Goal: Task Accomplishment & Management: Use online tool/utility

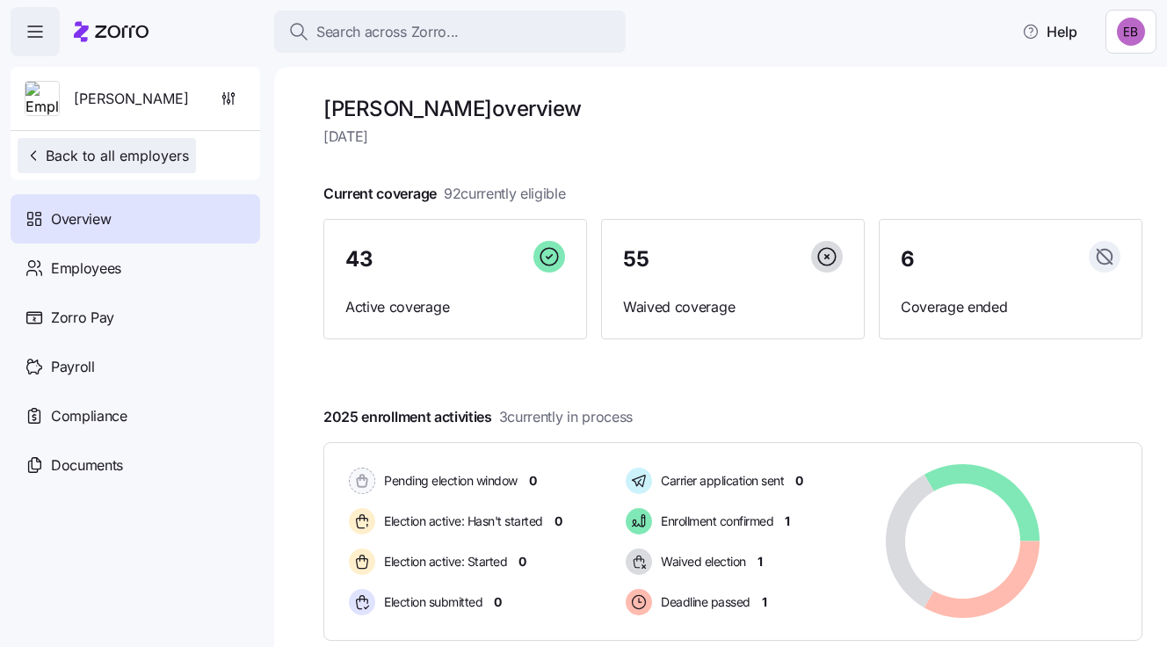
click at [89, 156] on span "Back to all employers" at bounding box center [107, 155] width 164 height 21
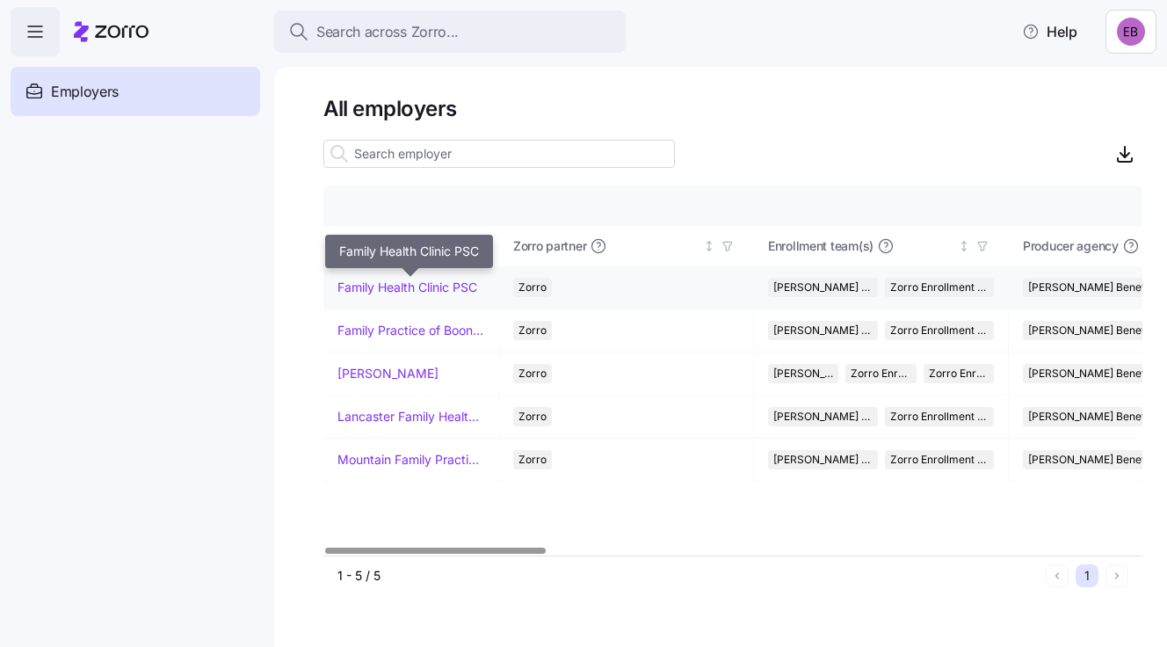
click at [379, 286] on link "Family Health Clinic PSC" at bounding box center [407, 287] width 140 height 18
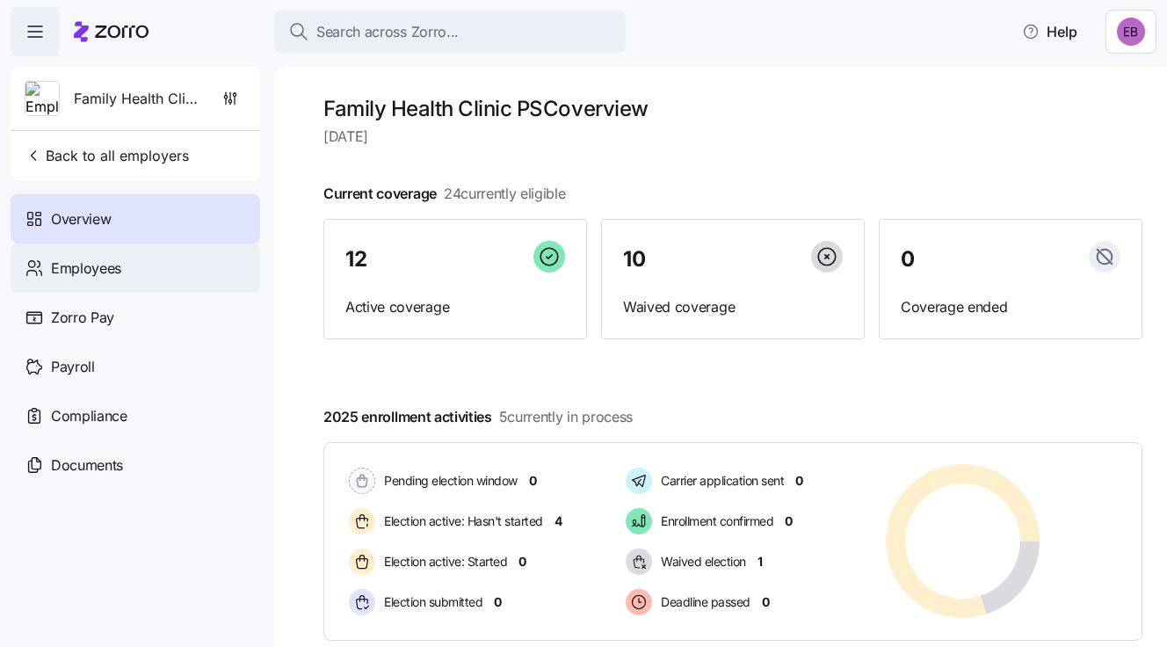
click at [117, 267] on span "Employees" at bounding box center [86, 268] width 70 height 22
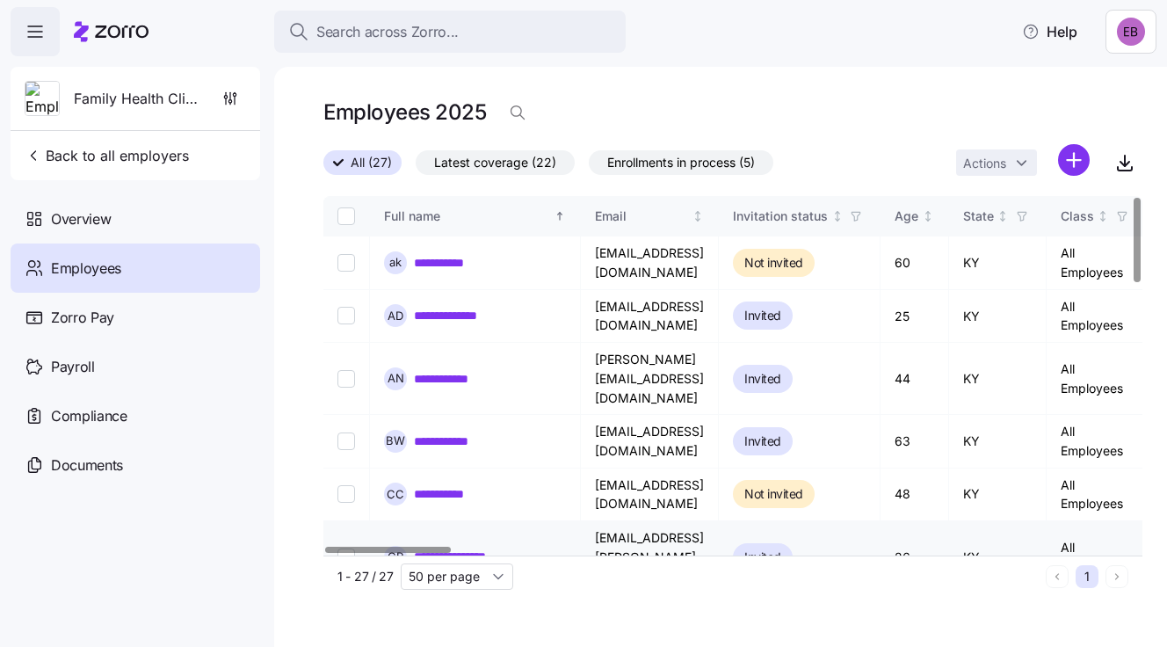
click at [454, 547] on link "**********" at bounding box center [464, 556] width 100 height 18
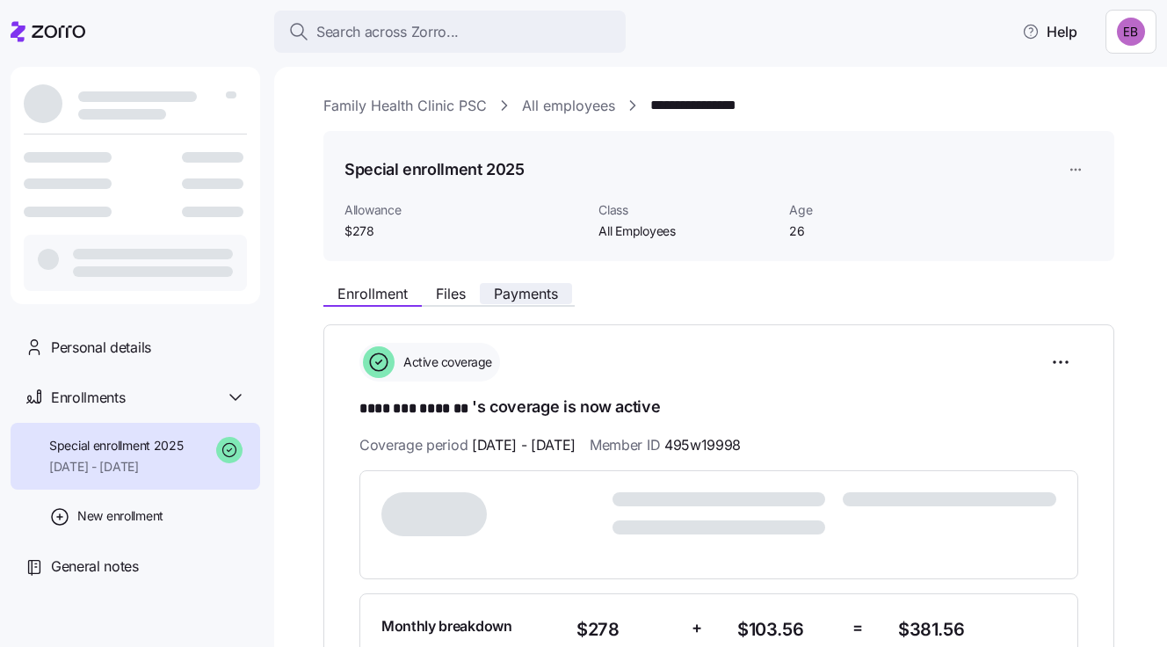
click at [509, 291] on span "Payments" at bounding box center [526, 293] width 64 height 14
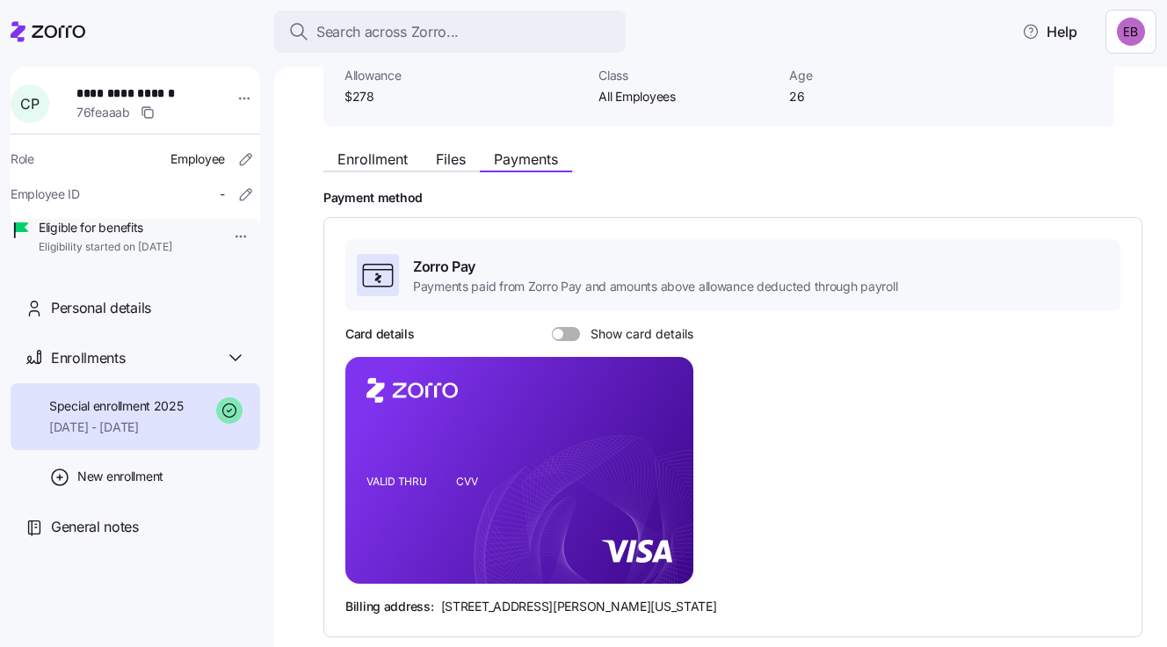
scroll to position [176, 0]
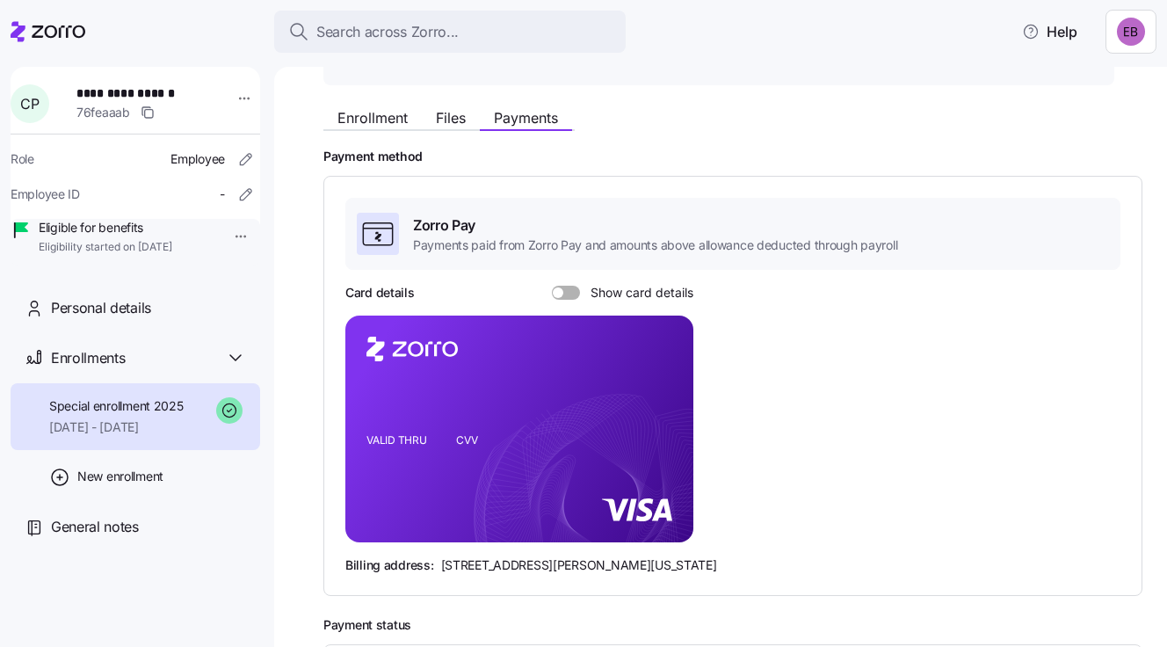
click at [559, 288] on span at bounding box center [558, 292] width 11 height 11
click at [552, 285] on input "Show card details" at bounding box center [552, 285] width 0 height 0
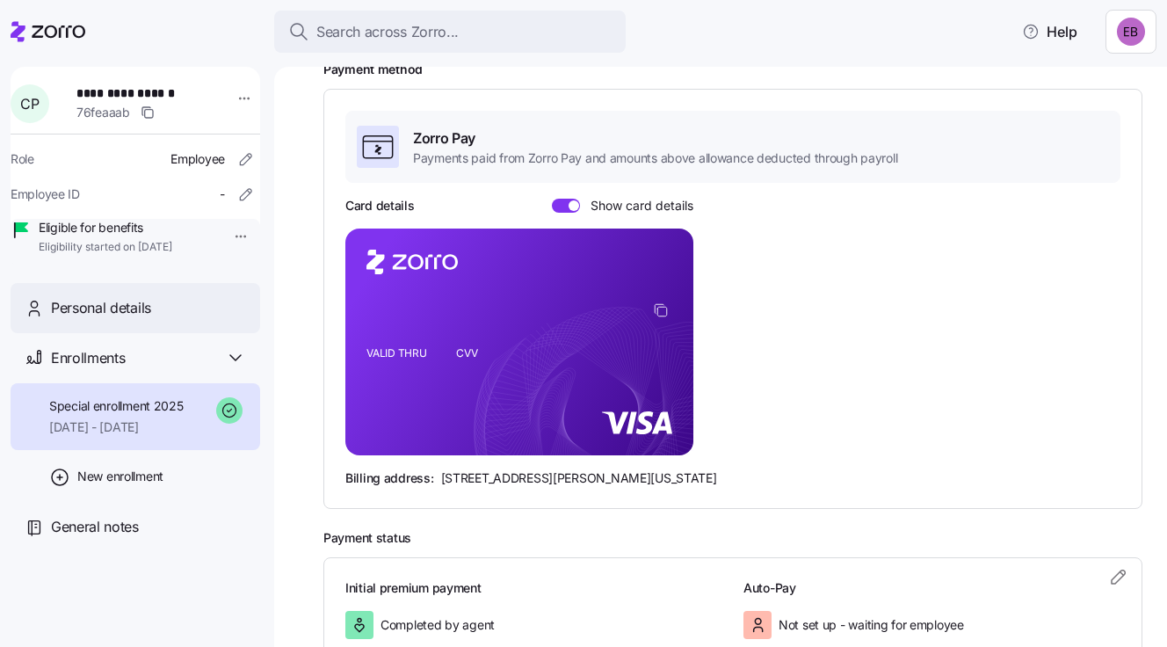
click at [124, 319] on span "Personal details" at bounding box center [101, 308] width 100 height 22
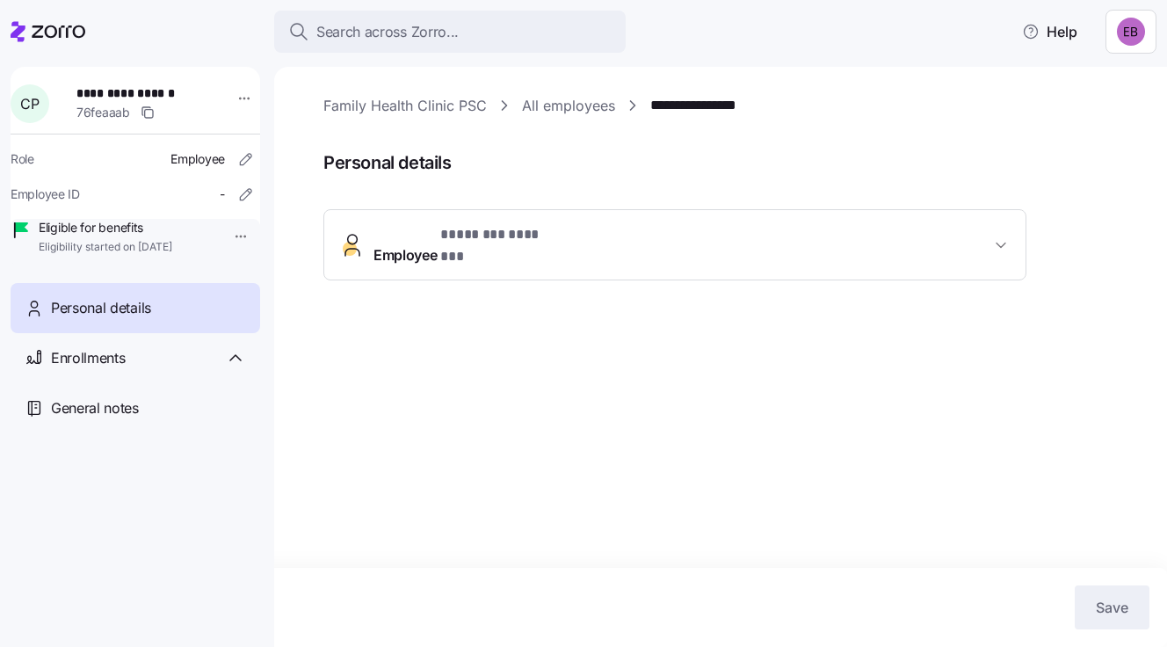
click at [528, 233] on span "* ******** ******* *" at bounding box center [499, 235] width 119 height 22
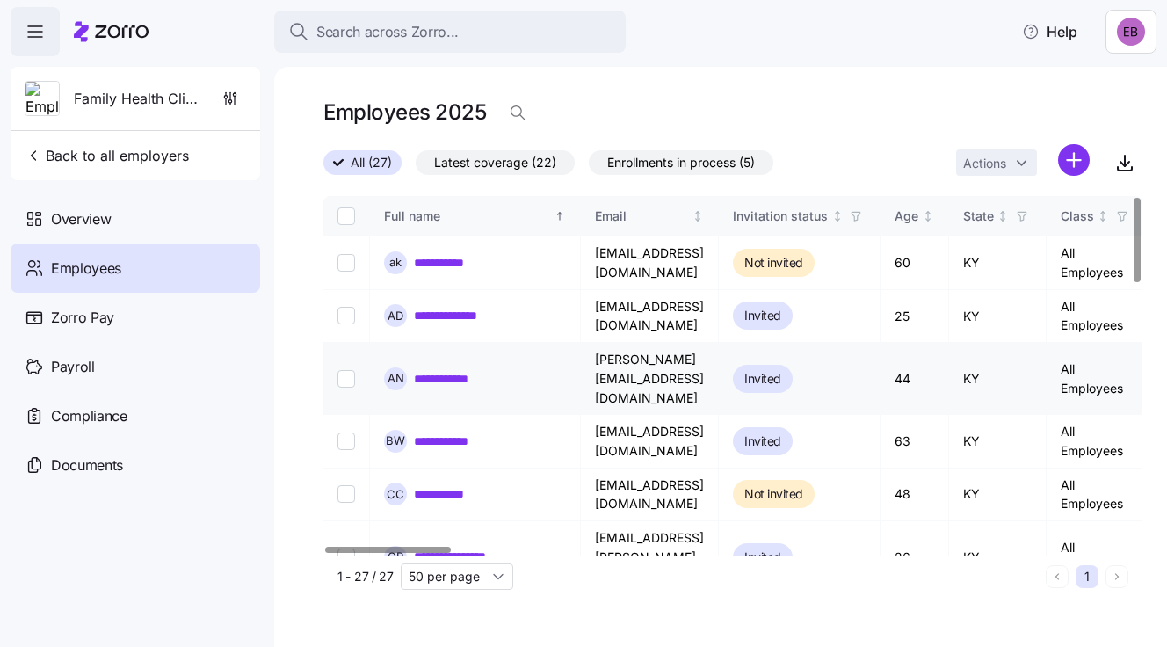
click at [432, 370] on link "**********" at bounding box center [455, 379] width 83 height 18
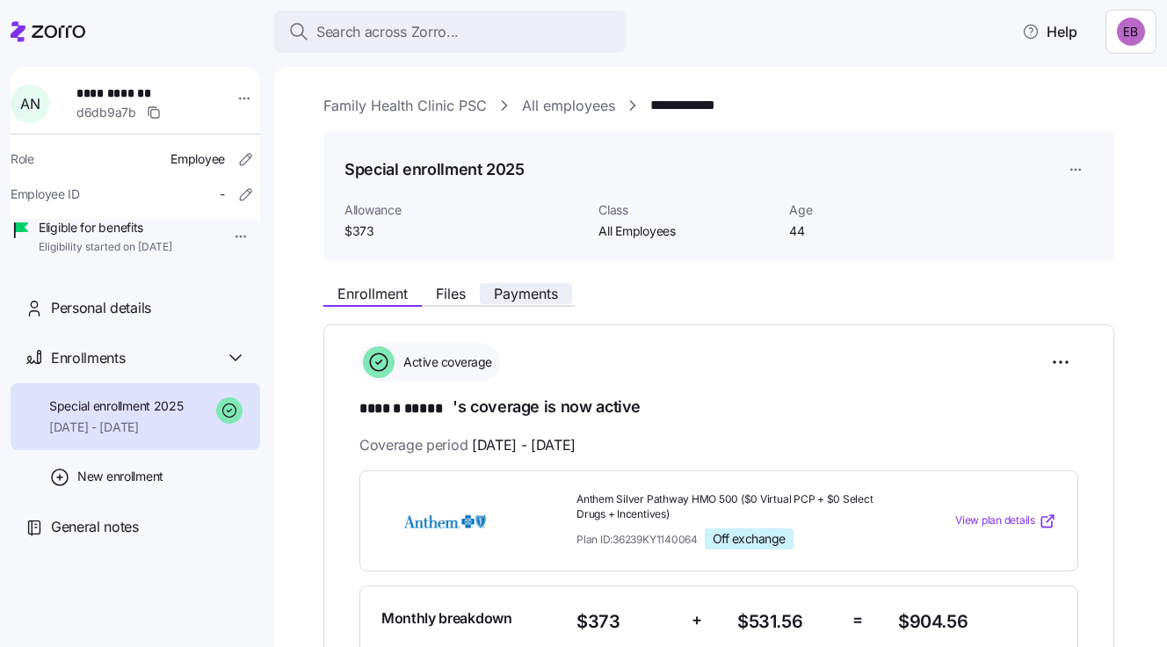
click at [549, 290] on span "Payments" at bounding box center [526, 293] width 64 height 14
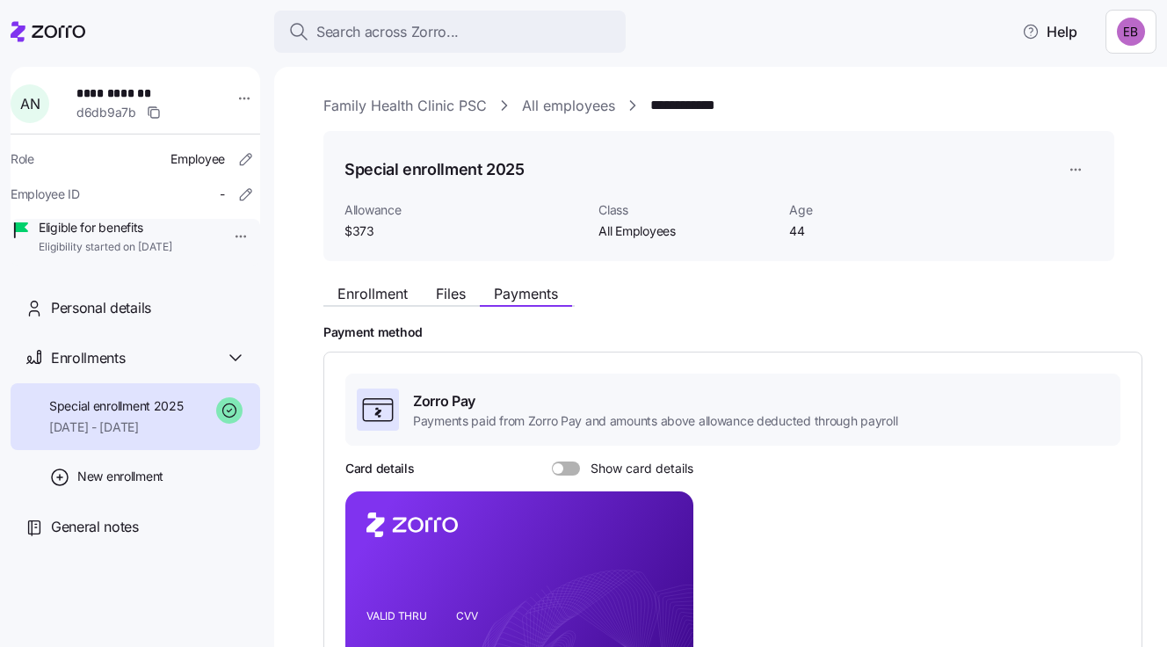
click at [567, 463] on span at bounding box center [572, 468] width 18 height 14
click at [552, 461] on input "Show card details" at bounding box center [552, 461] width 0 height 0
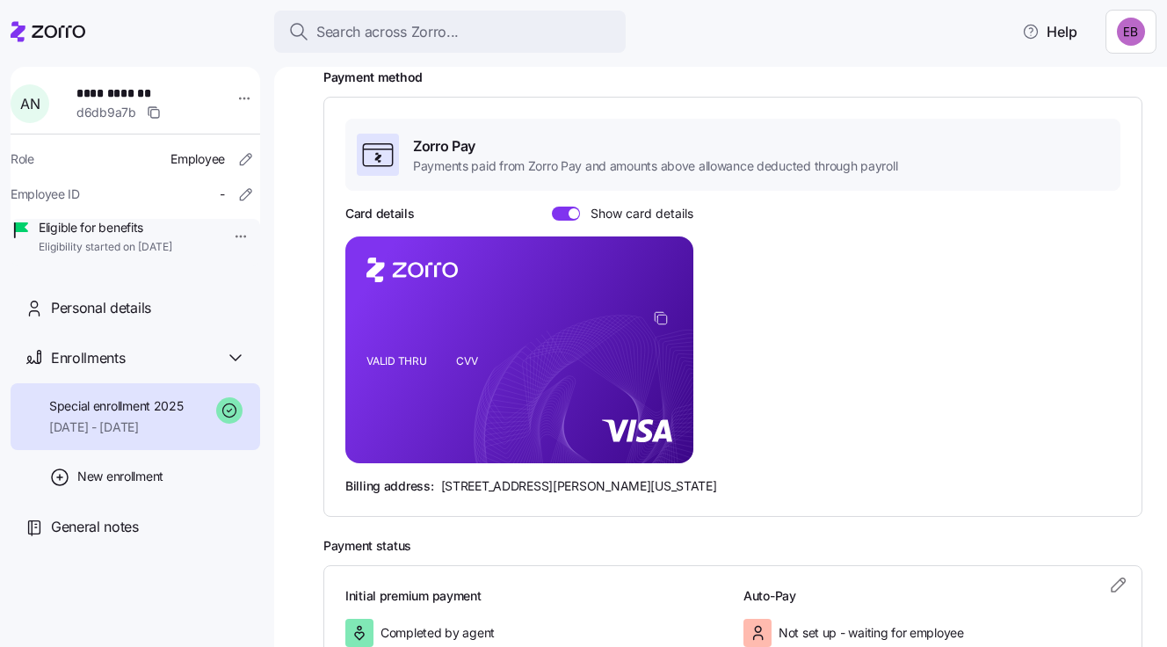
scroll to position [351, 0]
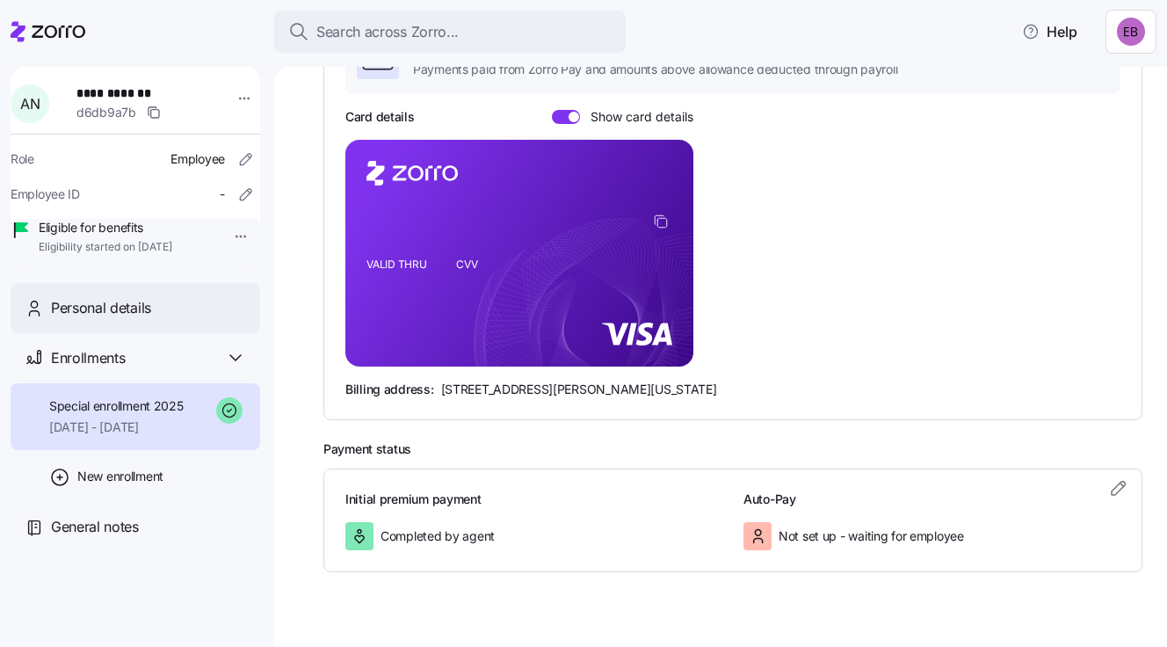
click at [141, 319] on span "Personal details" at bounding box center [101, 308] width 100 height 22
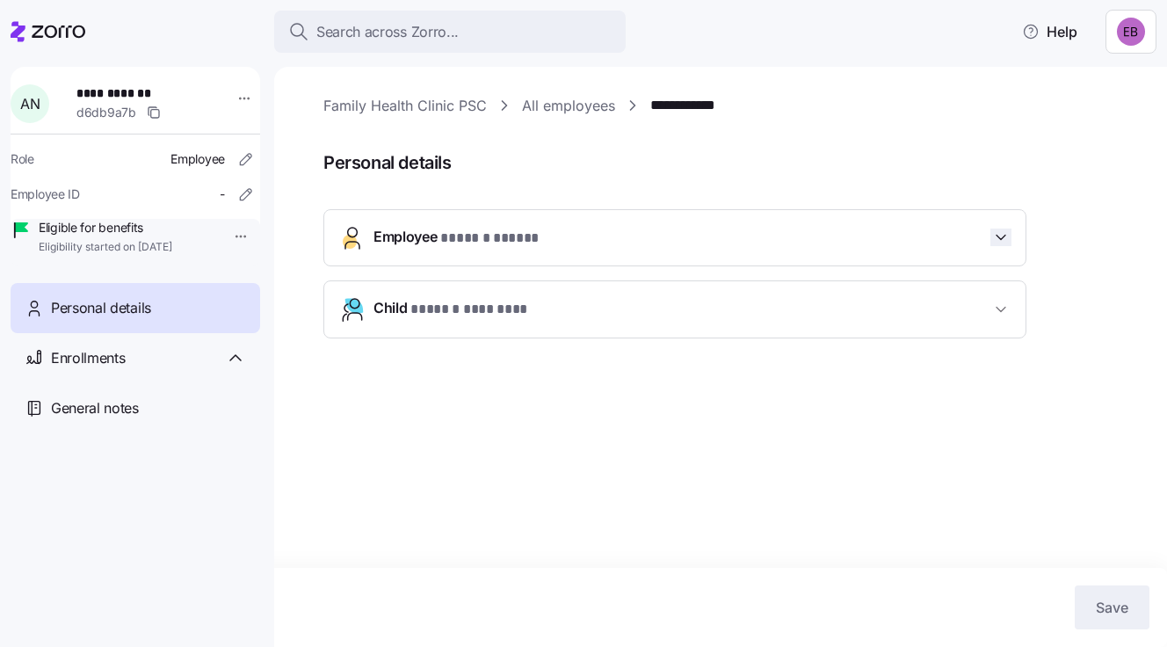
click at [1000, 235] on icon "button" at bounding box center [1001, 237] width 18 height 18
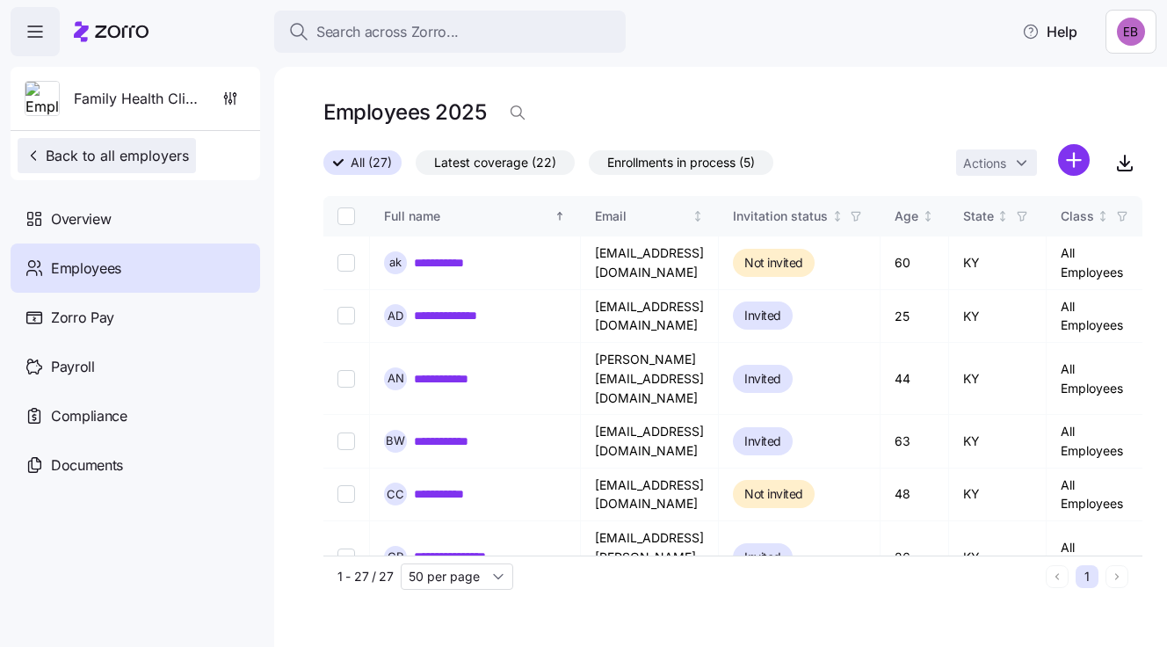
click at [113, 148] on span "Back to all employers" at bounding box center [107, 155] width 164 height 21
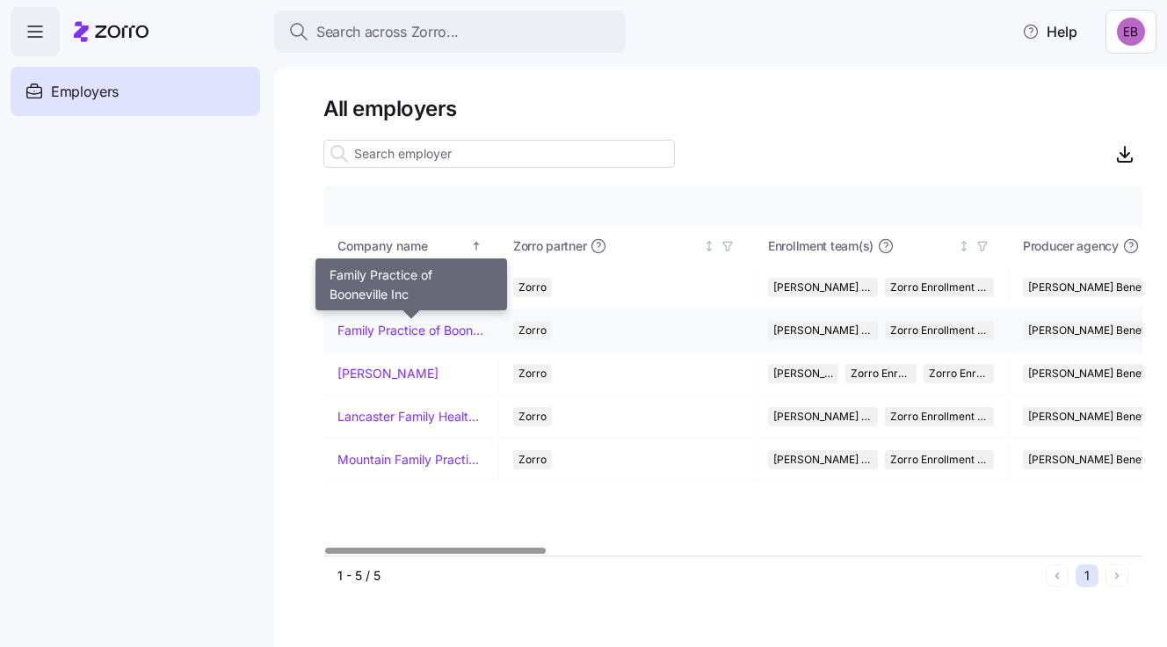
click at [378, 326] on link "Family Practice of Booneville Inc" at bounding box center [410, 331] width 147 height 18
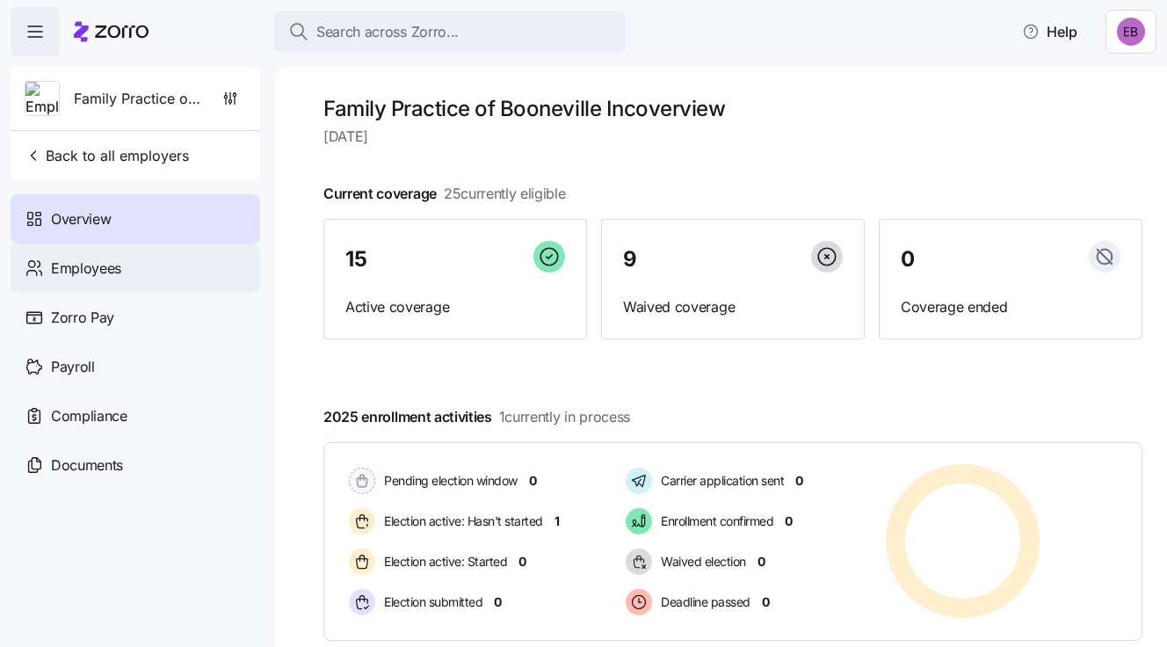
click at [122, 272] on div "Employees" at bounding box center [135, 267] width 249 height 49
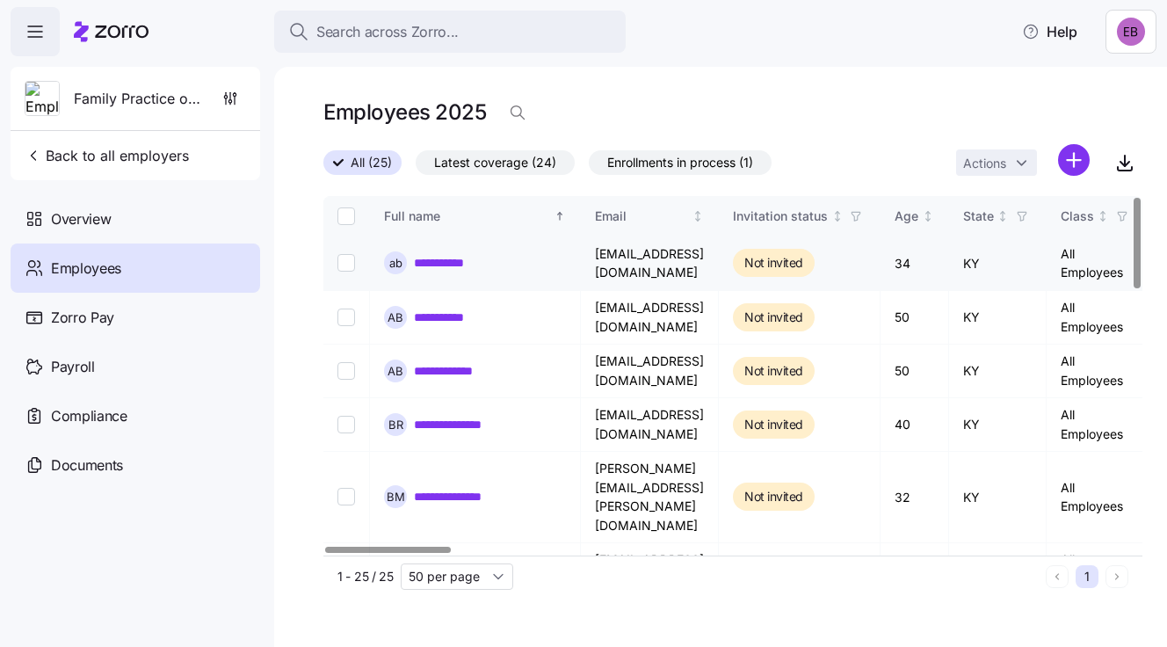
click at [466, 264] on link "**********" at bounding box center [450, 263] width 73 height 18
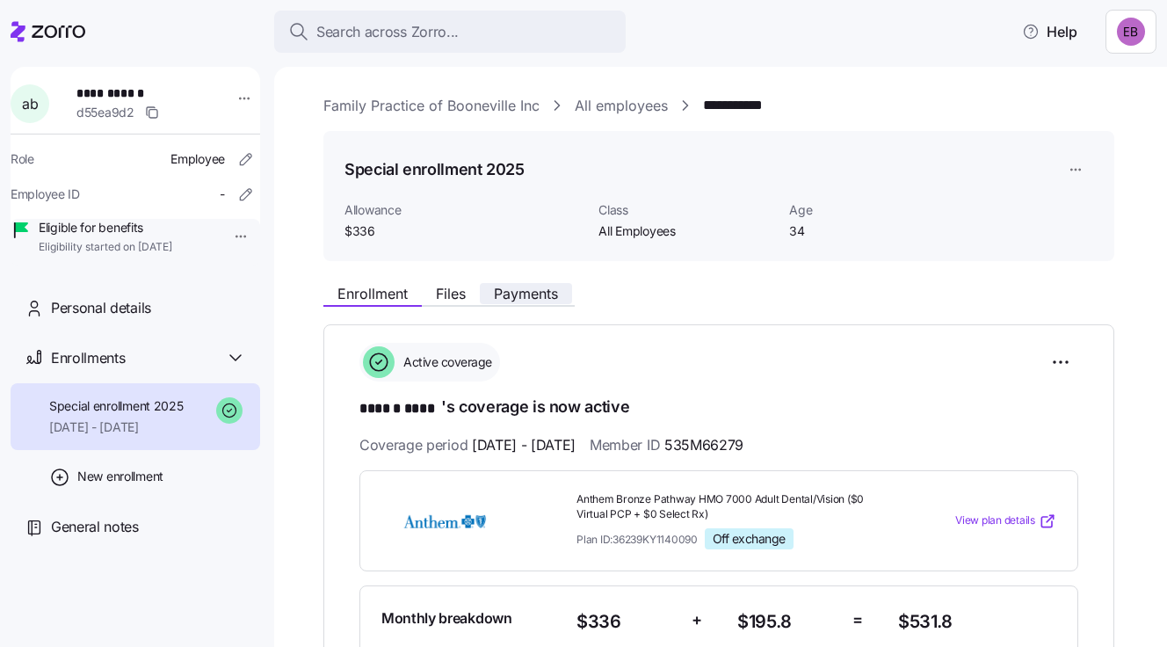
click at [516, 293] on span "Payments" at bounding box center [526, 293] width 64 height 14
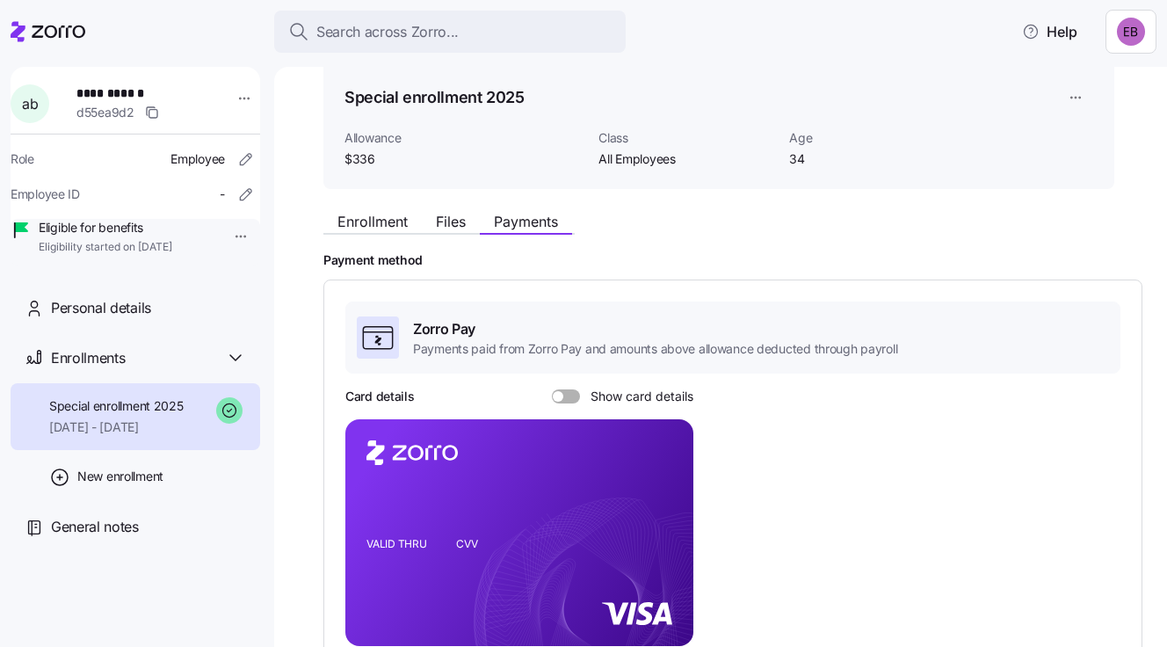
scroll to position [176, 0]
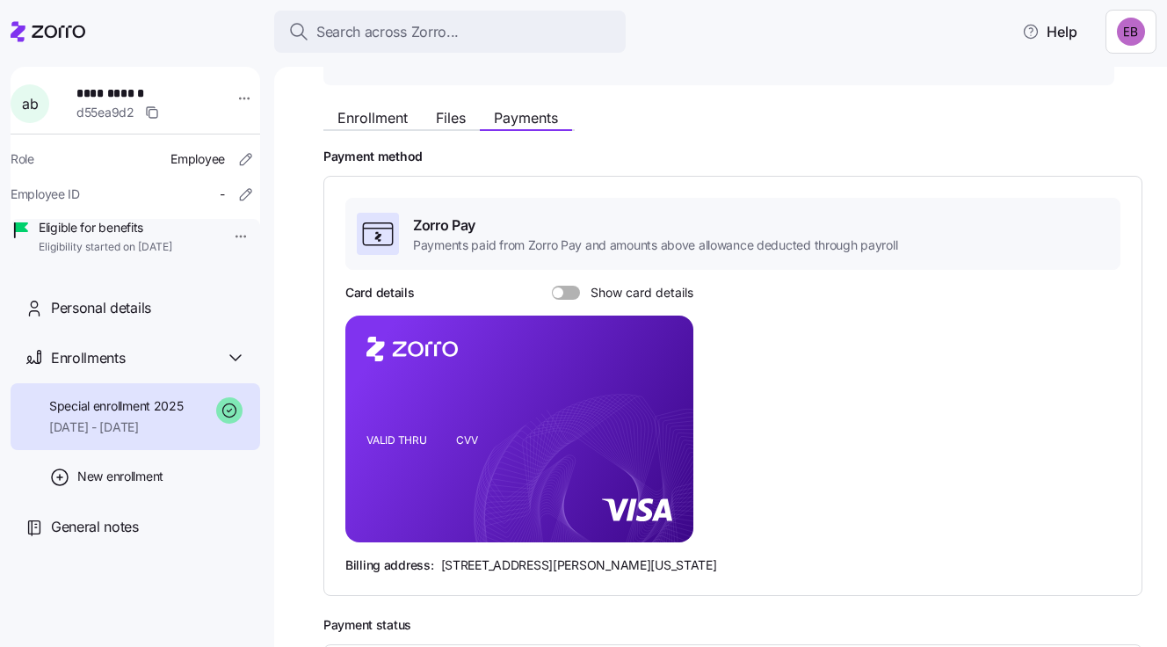
click at [554, 290] on span at bounding box center [558, 292] width 11 height 11
click at [552, 285] on input "Show card details" at bounding box center [552, 285] width 0 height 0
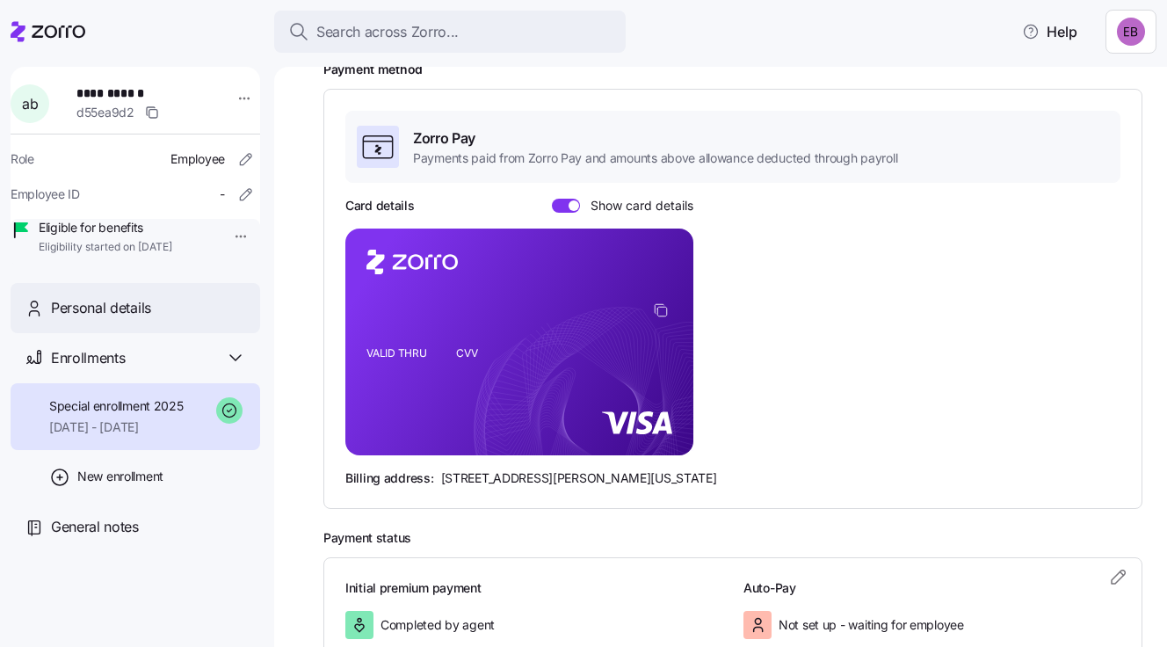
click at [95, 319] on span "Personal details" at bounding box center [101, 308] width 100 height 22
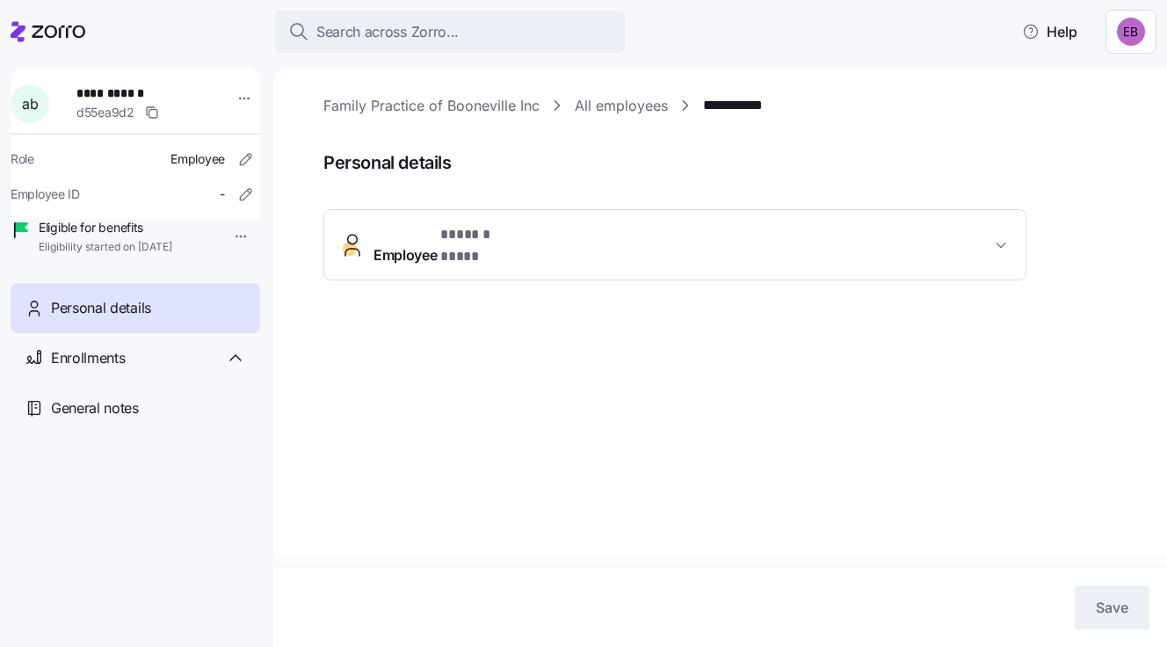
click at [517, 241] on span "* ****** **** *" at bounding box center [485, 235] width 90 height 22
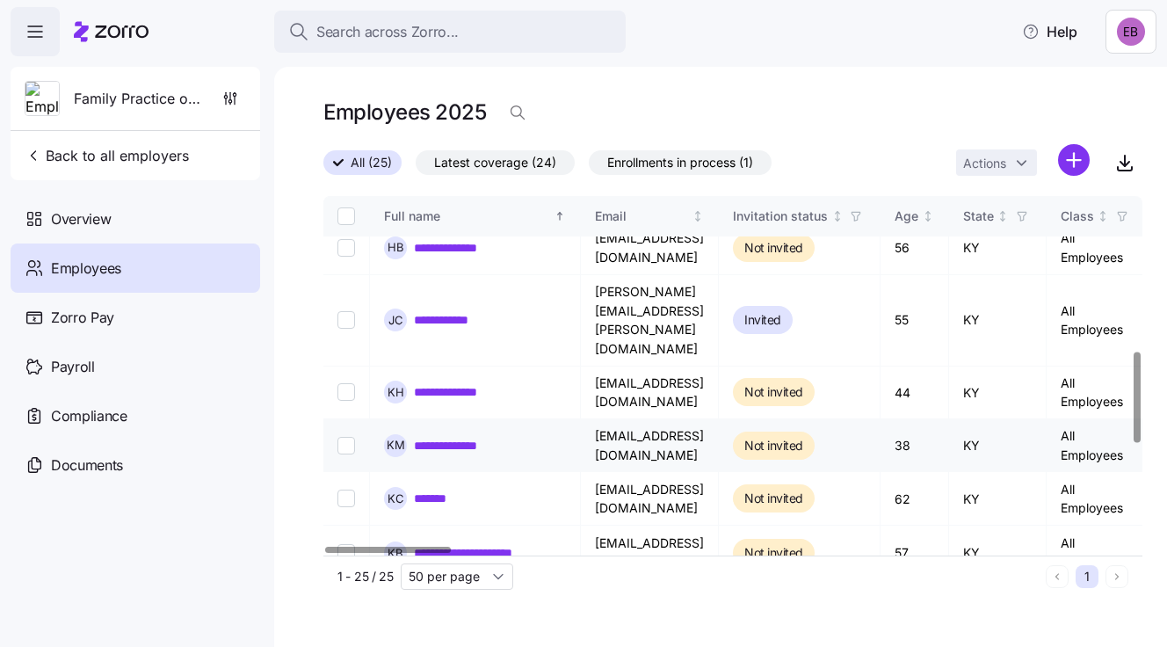
scroll to position [614, 0]
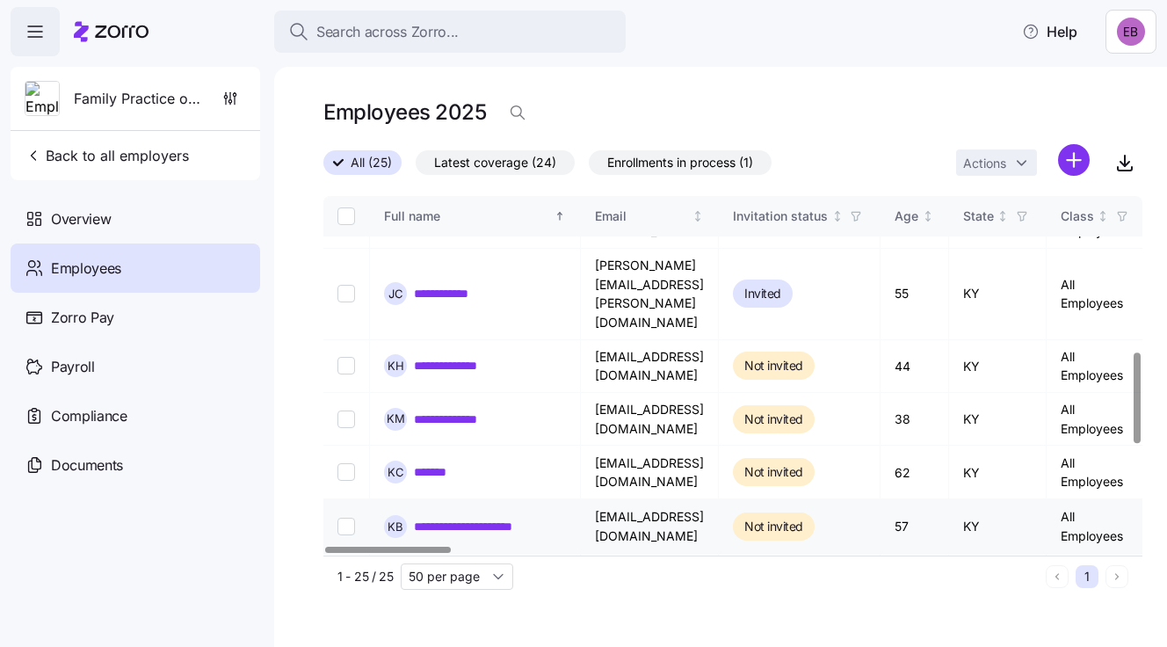
click at [457, 517] on link "**********" at bounding box center [490, 526] width 152 height 18
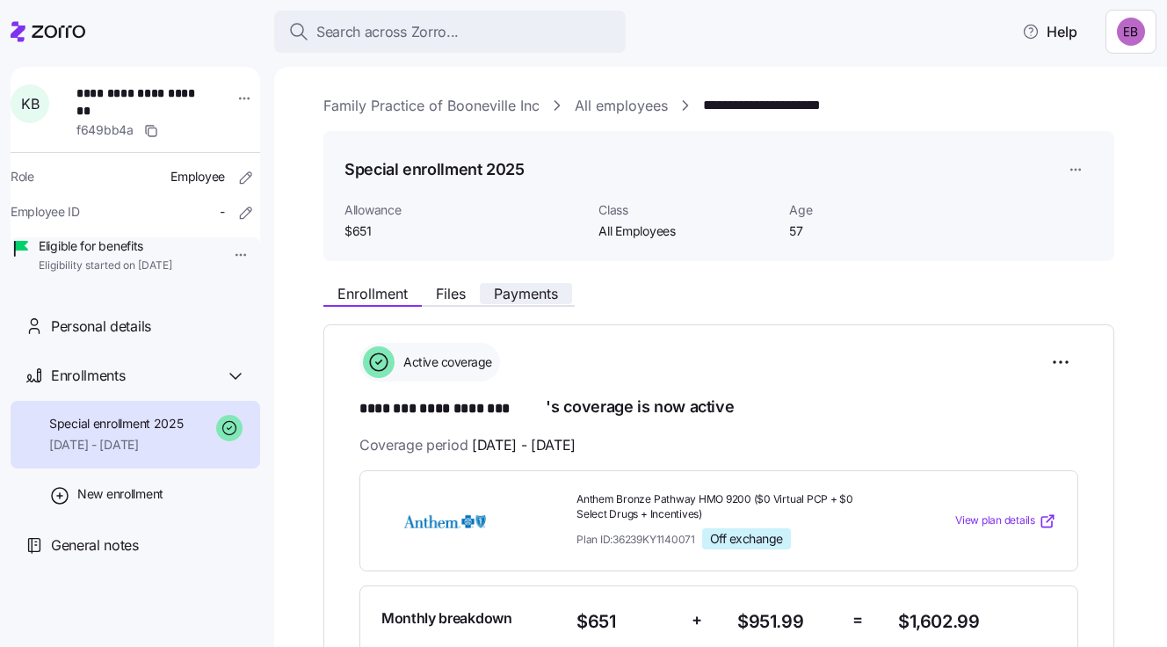
click at [518, 290] on span "Payments" at bounding box center [526, 293] width 64 height 14
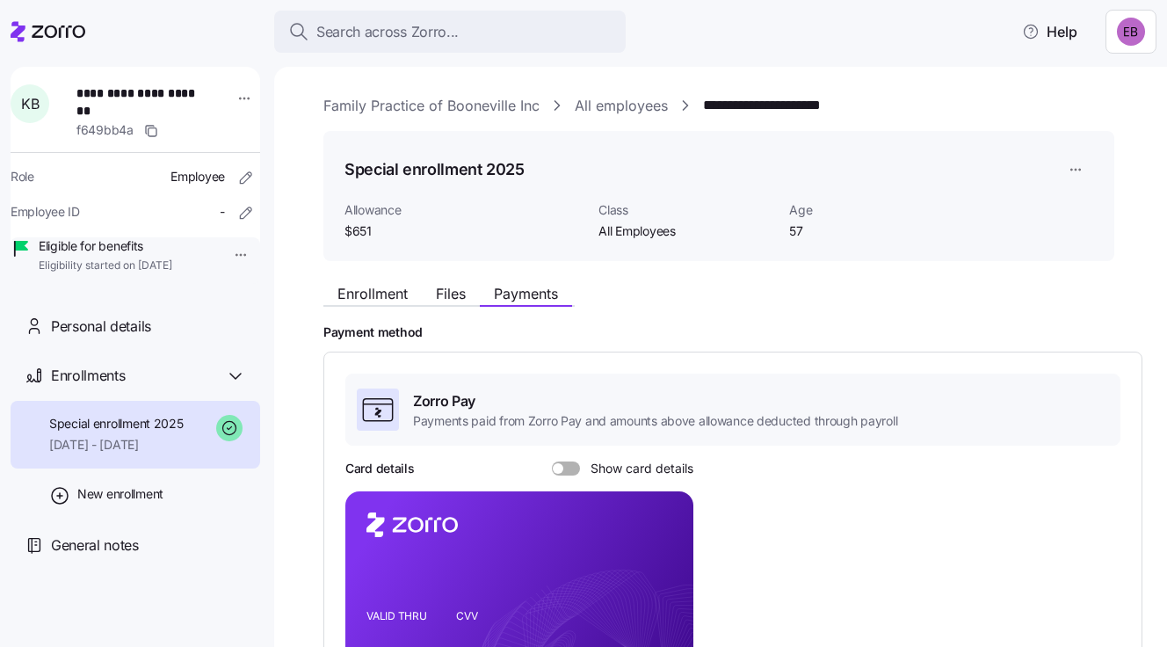
click at [555, 461] on div at bounding box center [566, 468] width 28 height 14
click at [552, 461] on input "Show card details" at bounding box center [552, 461] width 0 height 0
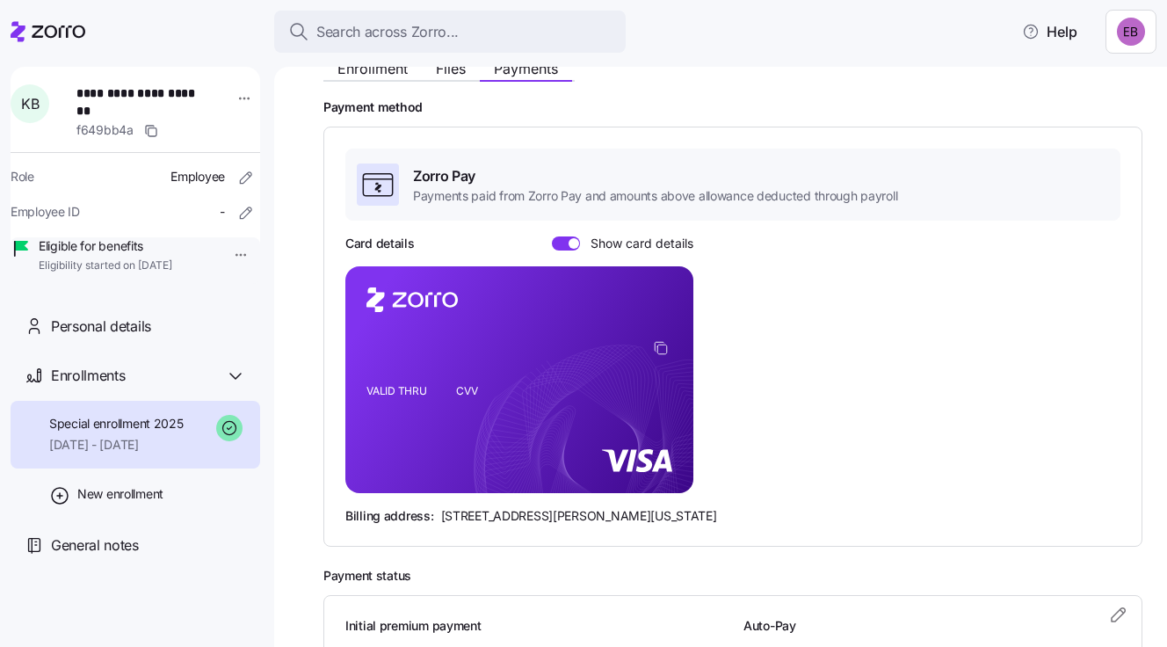
scroll to position [263, 0]
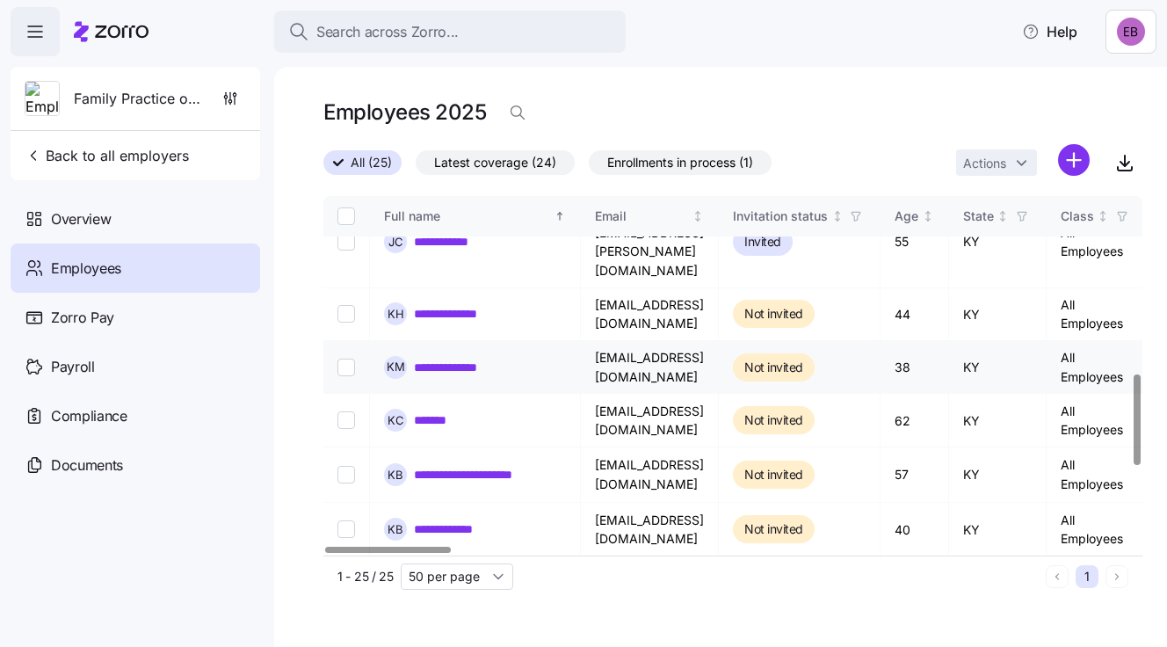
scroll to position [703, 0]
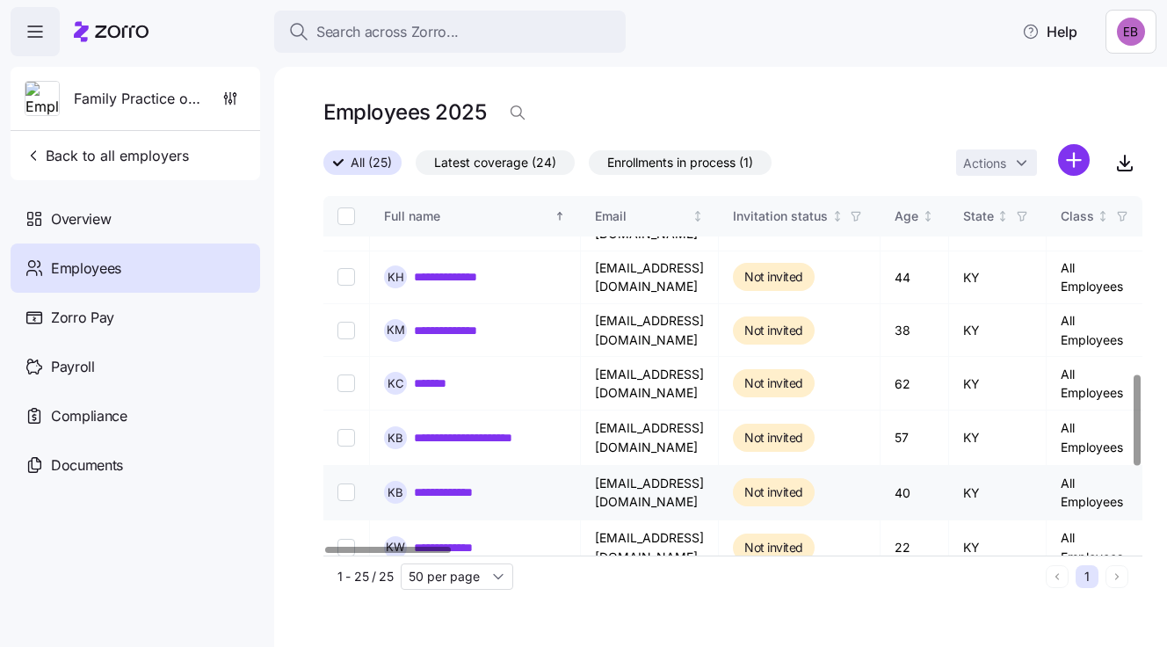
click at [442, 483] on link "**********" at bounding box center [451, 492] width 74 height 18
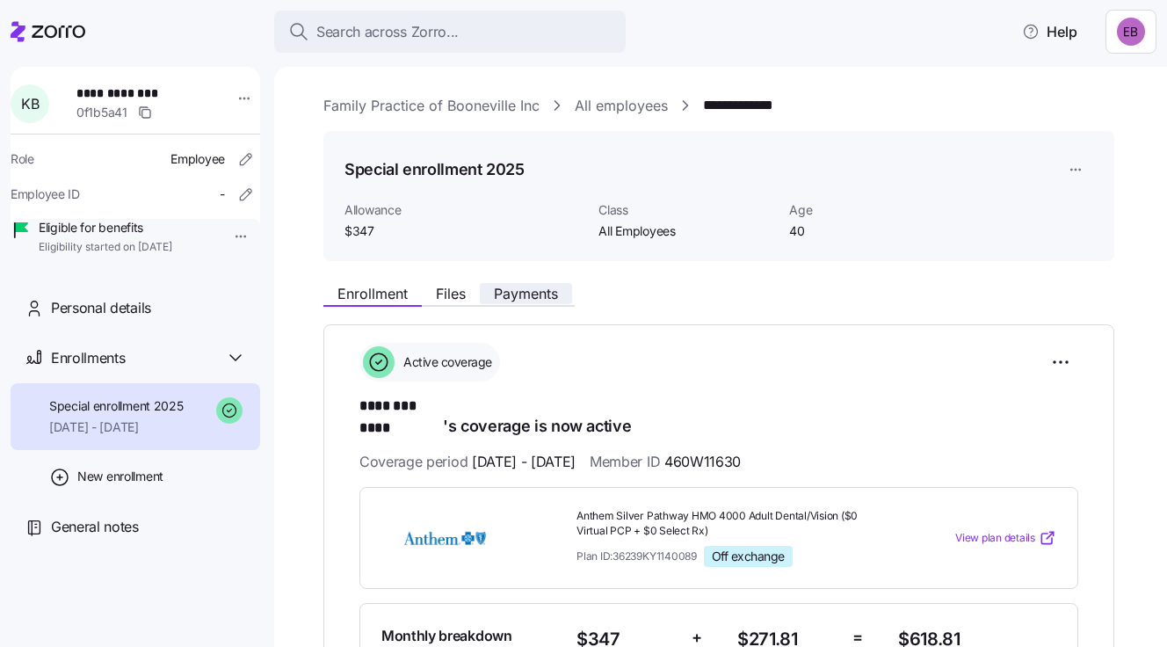
click at [522, 293] on span "Payments" at bounding box center [526, 293] width 64 height 14
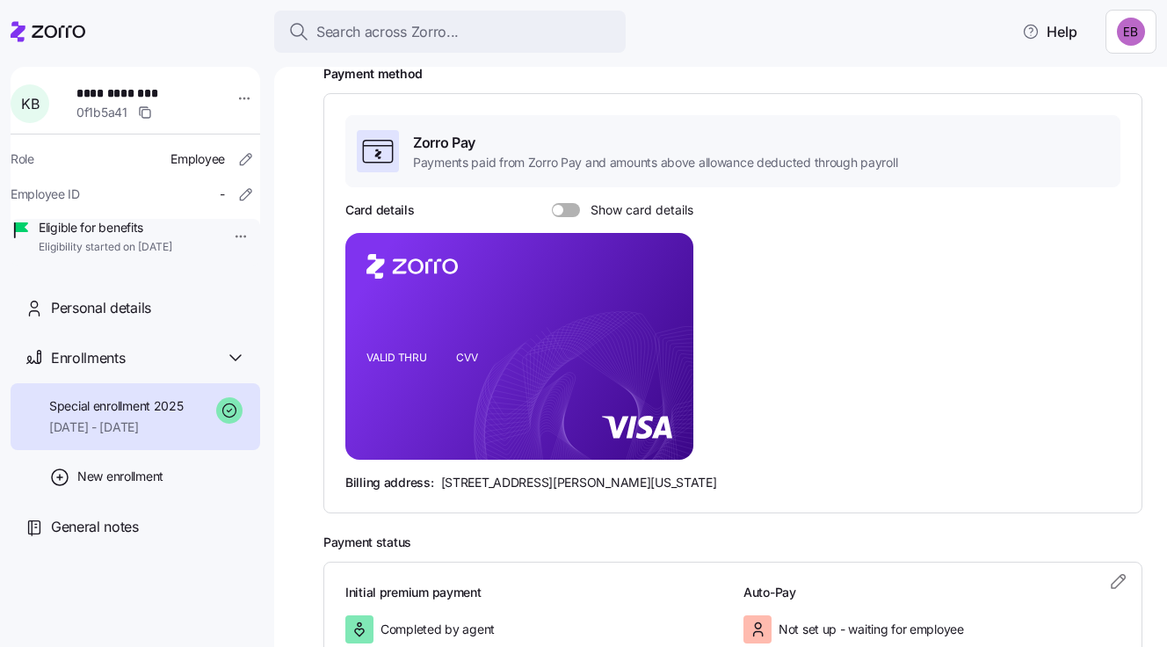
scroll to position [263, 0]
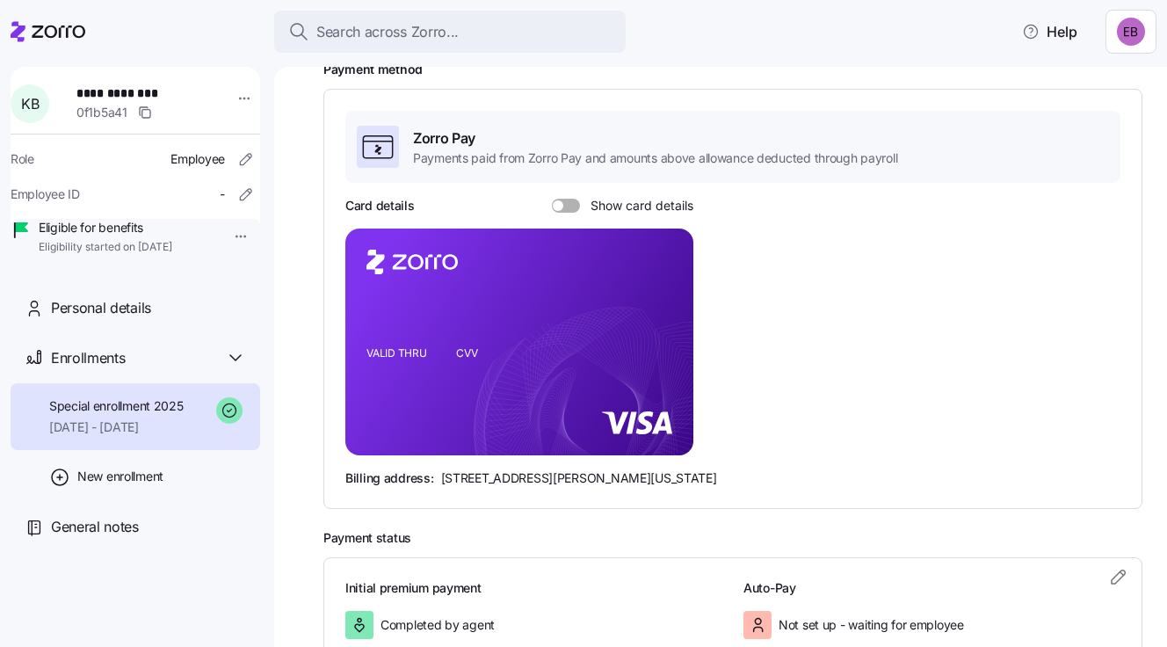
click at [559, 204] on span at bounding box center [558, 205] width 11 height 11
click at [552, 199] on input "Show card details" at bounding box center [552, 199] width 0 height 0
click at [149, 319] on span "Personal details" at bounding box center [101, 308] width 100 height 22
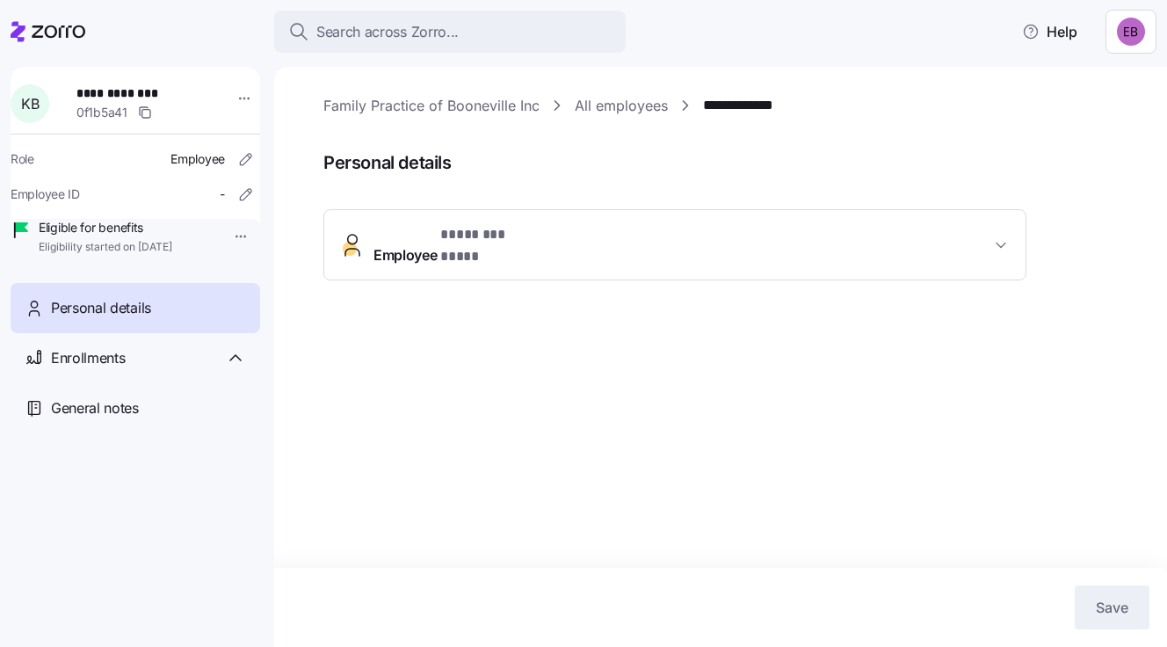
click at [498, 228] on span "* ******** **** *" at bounding box center [485, 235] width 90 height 22
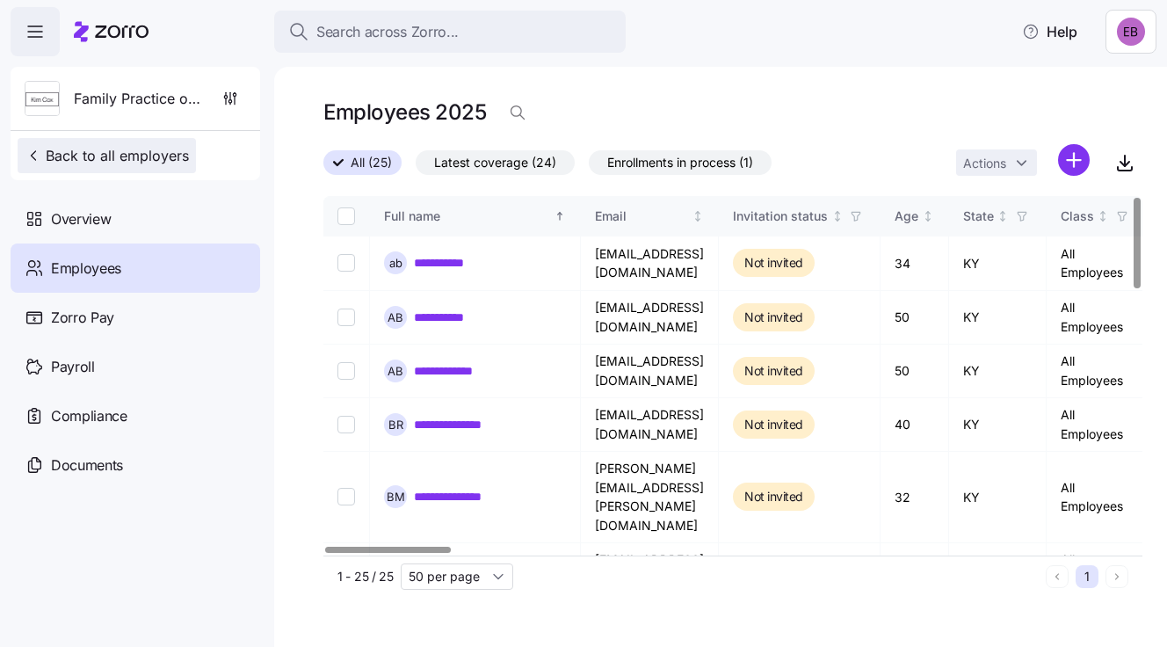
click at [123, 159] on span "Back to all employers" at bounding box center [107, 155] width 164 height 21
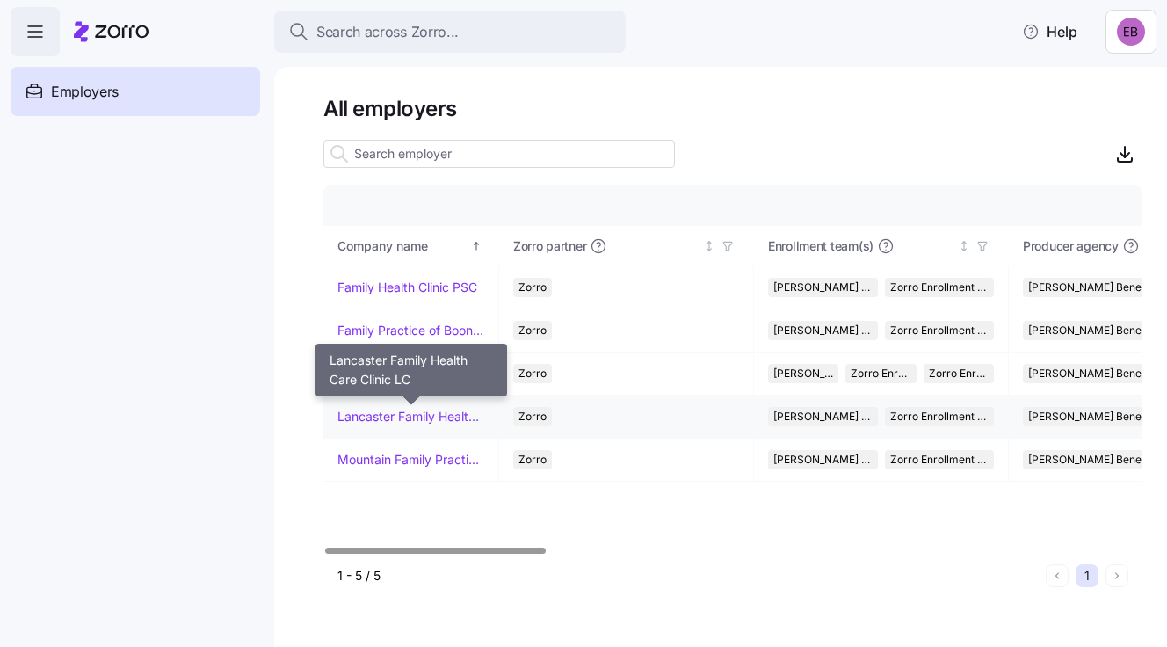
click at [378, 415] on link "Lancaster Family Health Care Clinic LC" at bounding box center [410, 417] width 147 height 18
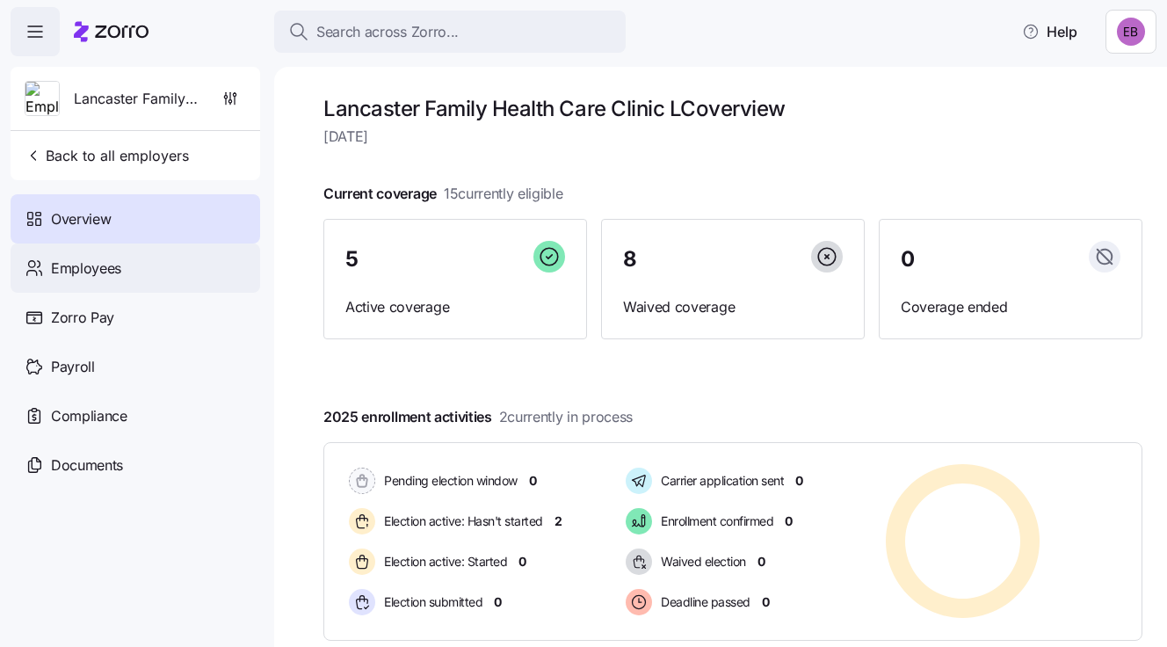
click at [97, 268] on span "Employees" at bounding box center [86, 268] width 70 height 22
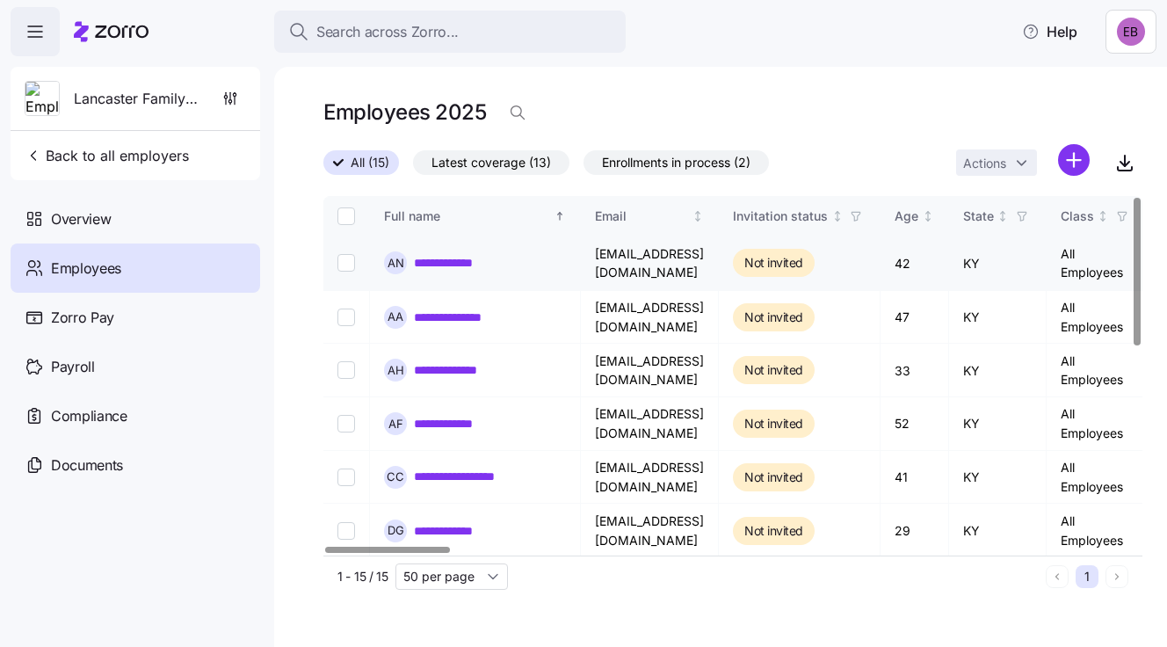
click at [468, 264] on link "**********" at bounding box center [453, 263] width 78 height 18
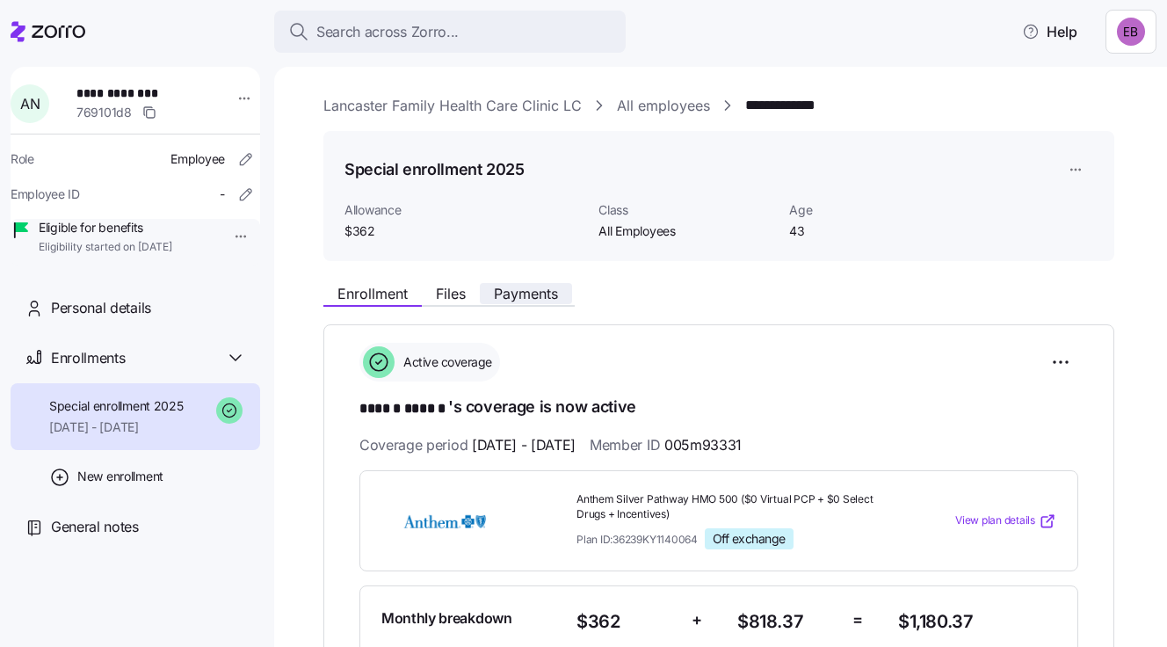
click at [535, 290] on span "Payments" at bounding box center [526, 293] width 64 height 14
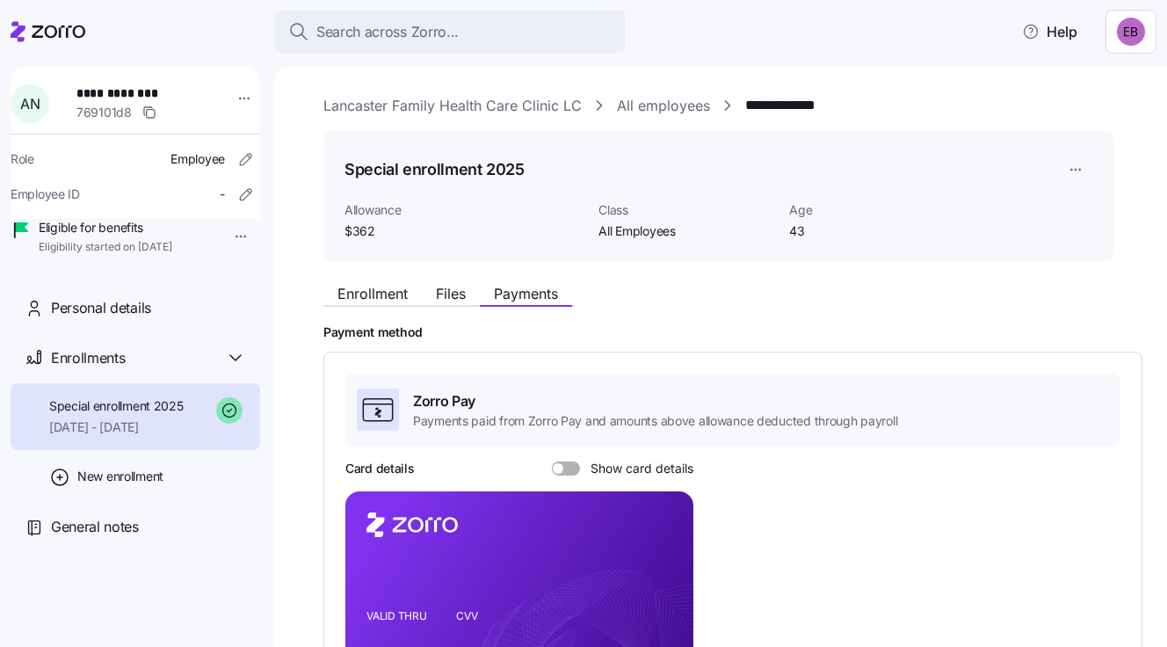
click at [563, 466] on span at bounding box center [572, 468] width 18 height 14
click at [552, 461] on input "Show card details" at bounding box center [552, 461] width 0 height 0
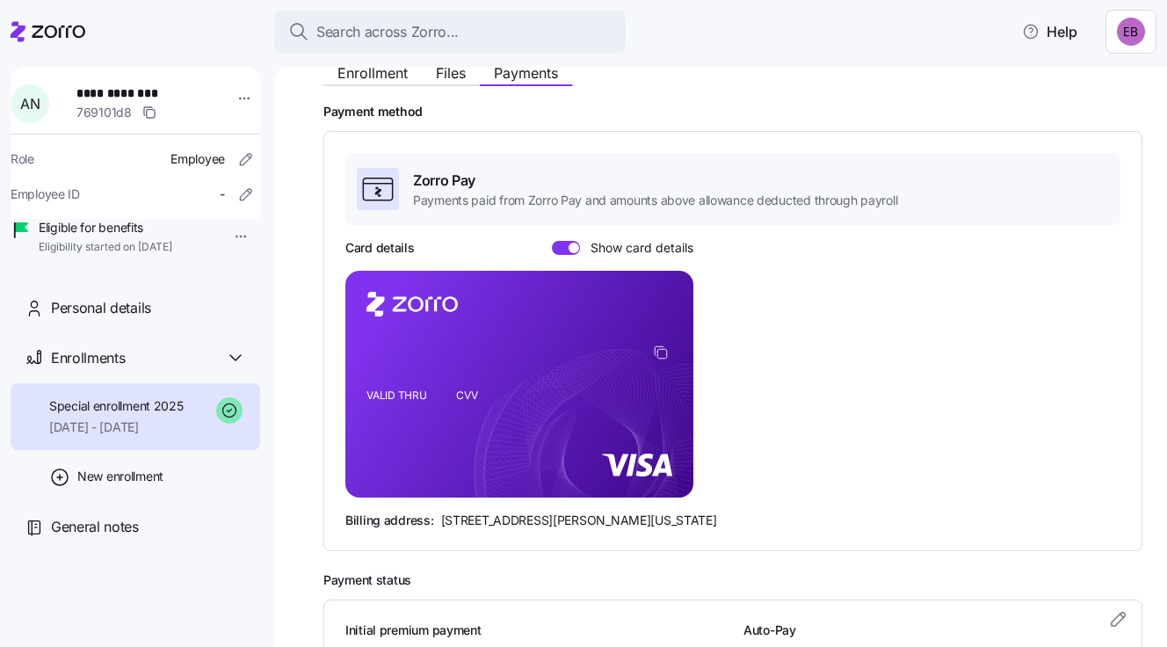
scroll to position [263, 0]
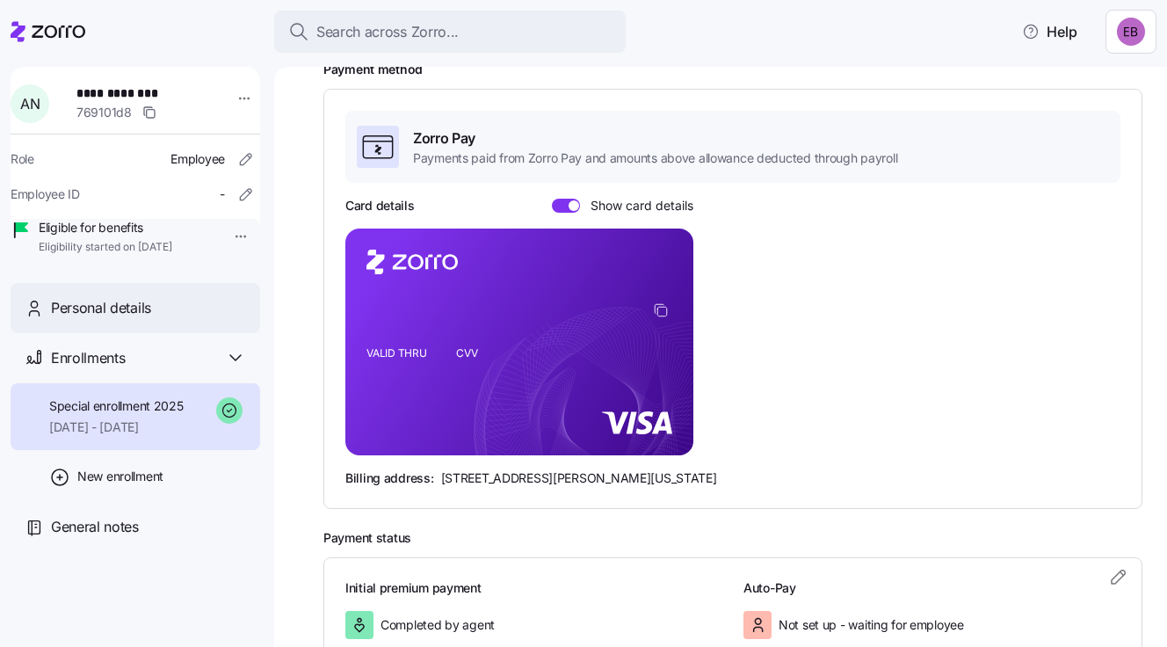
click at [135, 319] on span "Personal details" at bounding box center [101, 308] width 100 height 22
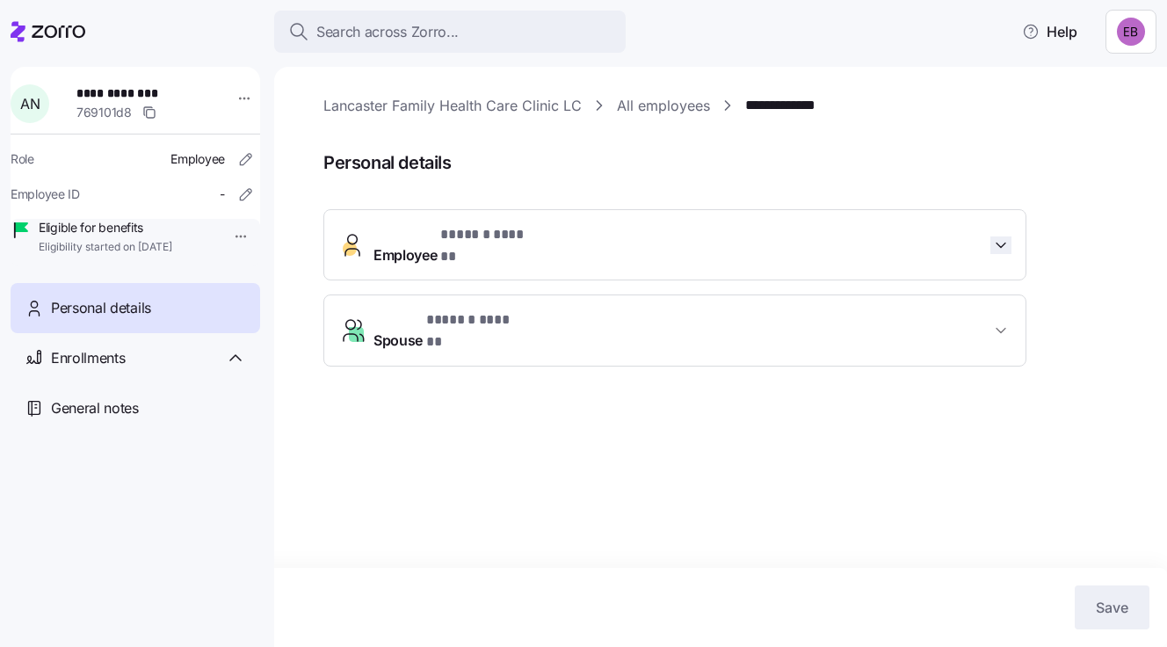
click at [1000, 236] on icon "button" at bounding box center [1001, 245] width 18 height 18
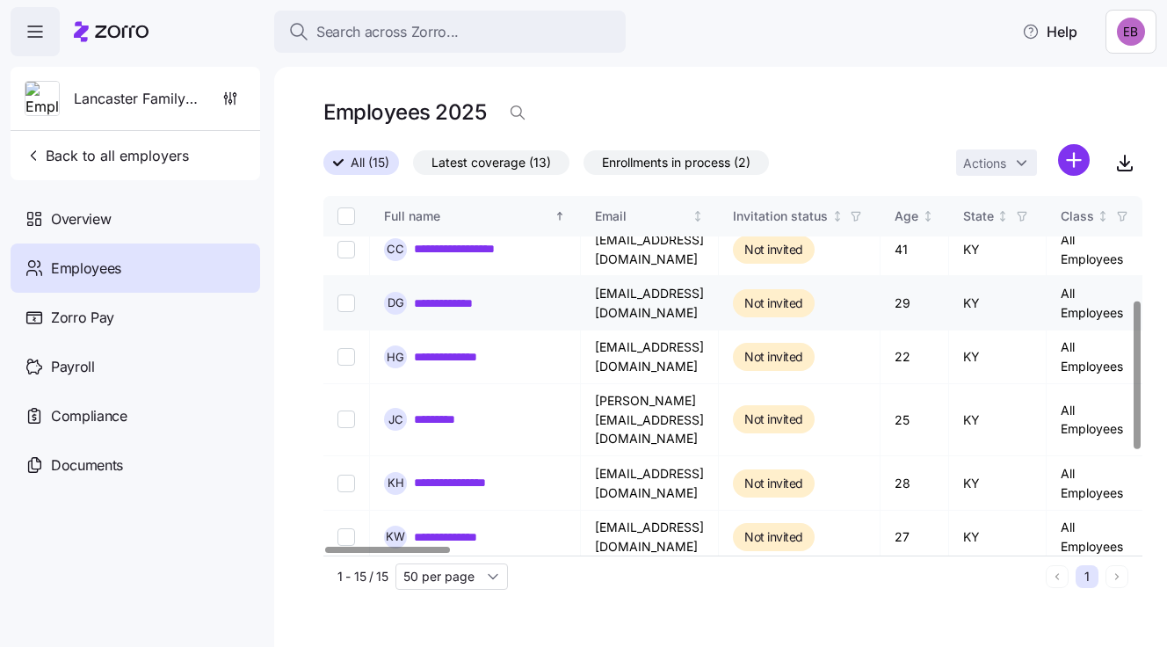
scroll to position [263, 0]
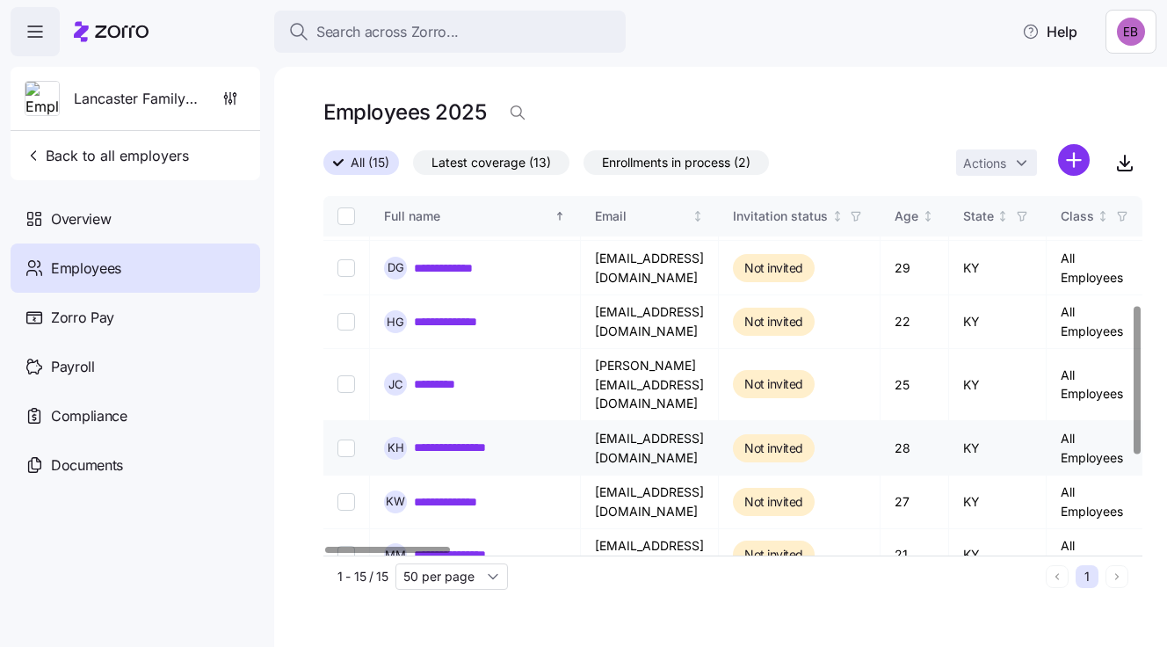
click at [481, 438] on link "**********" at bounding box center [463, 447] width 99 height 18
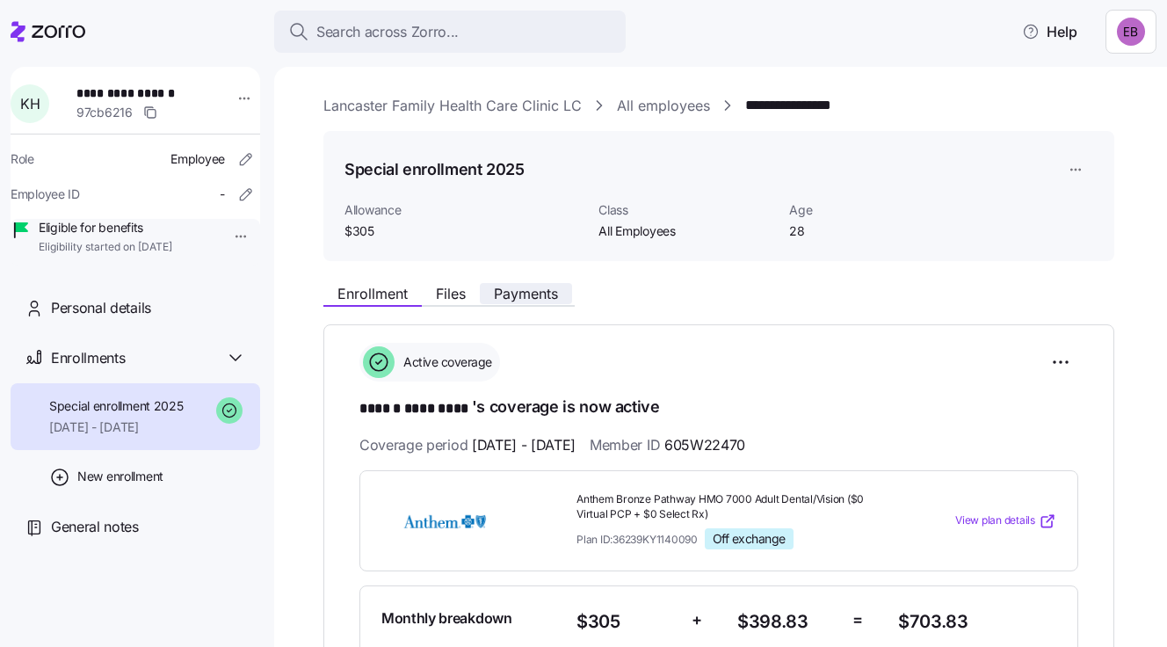
click at [524, 290] on span "Payments" at bounding box center [526, 293] width 64 height 14
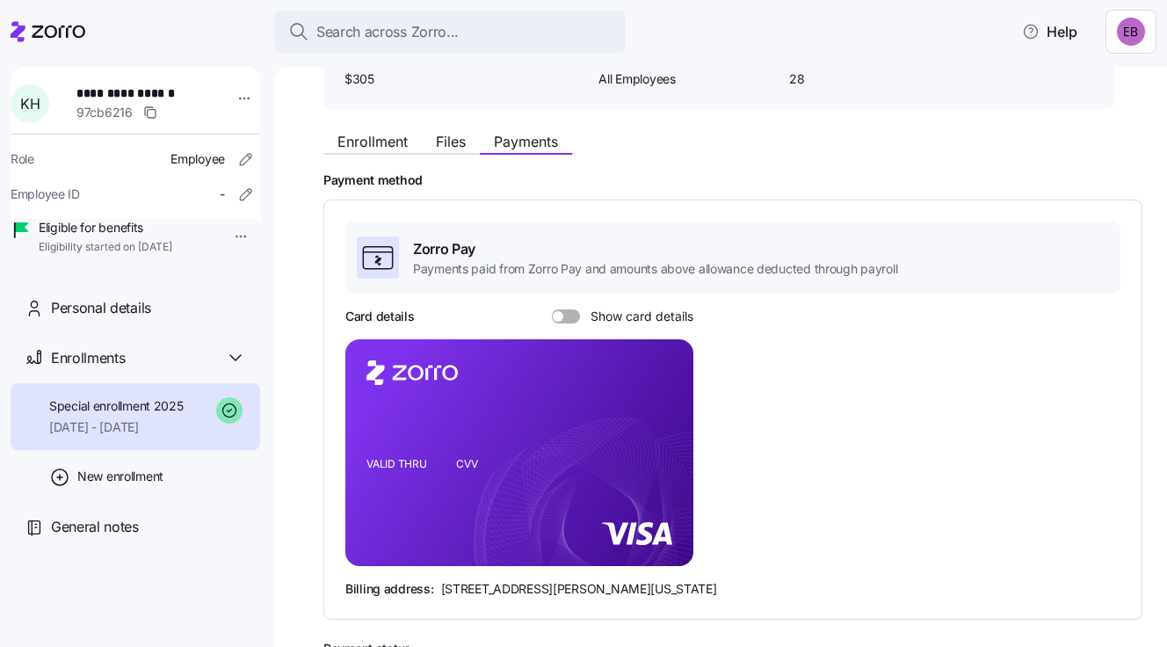
scroll to position [176, 0]
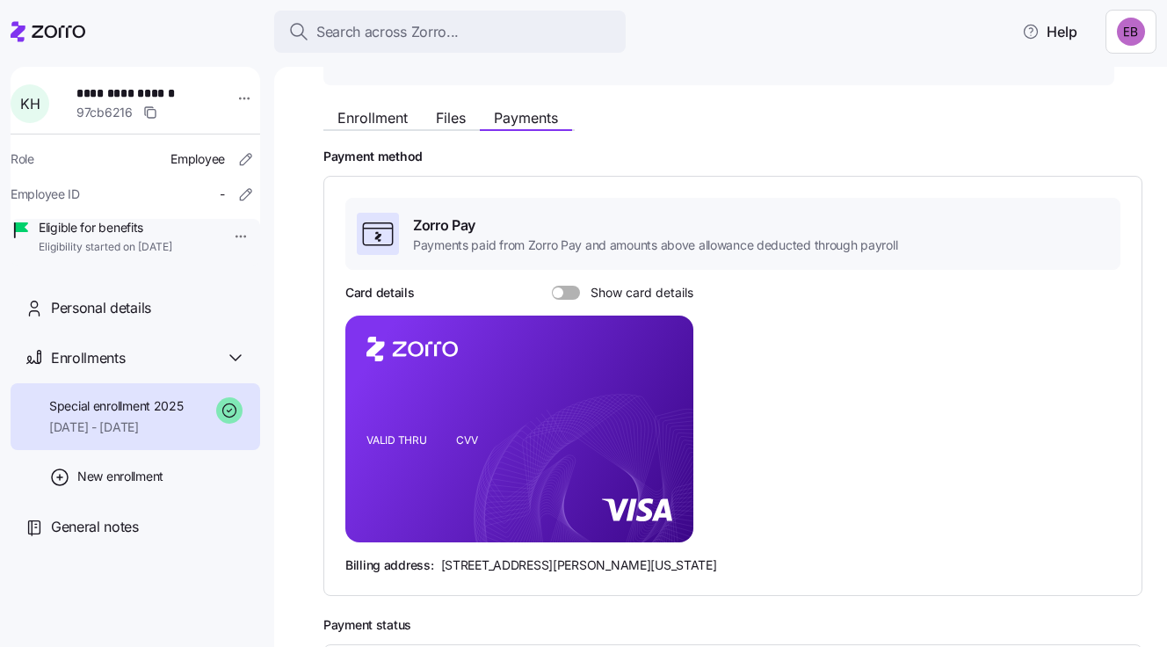
click at [560, 290] on span at bounding box center [558, 292] width 11 height 11
click at [552, 285] on input "Show card details" at bounding box center [552, 285] width 0 height 0
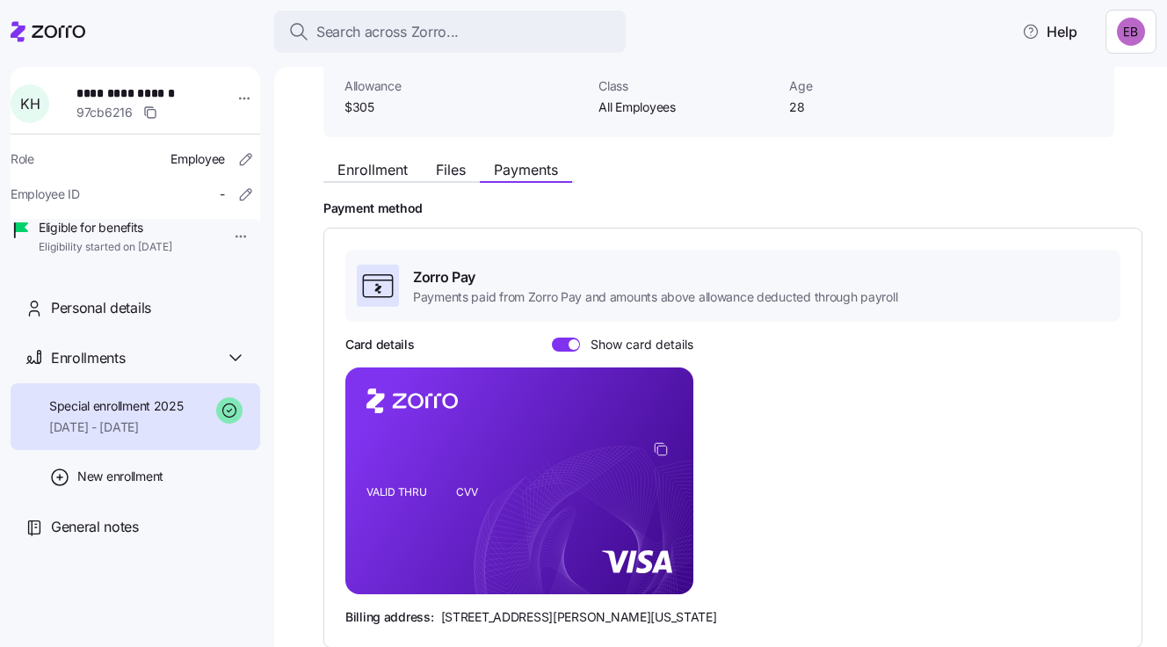
scroll to position [88, 0]
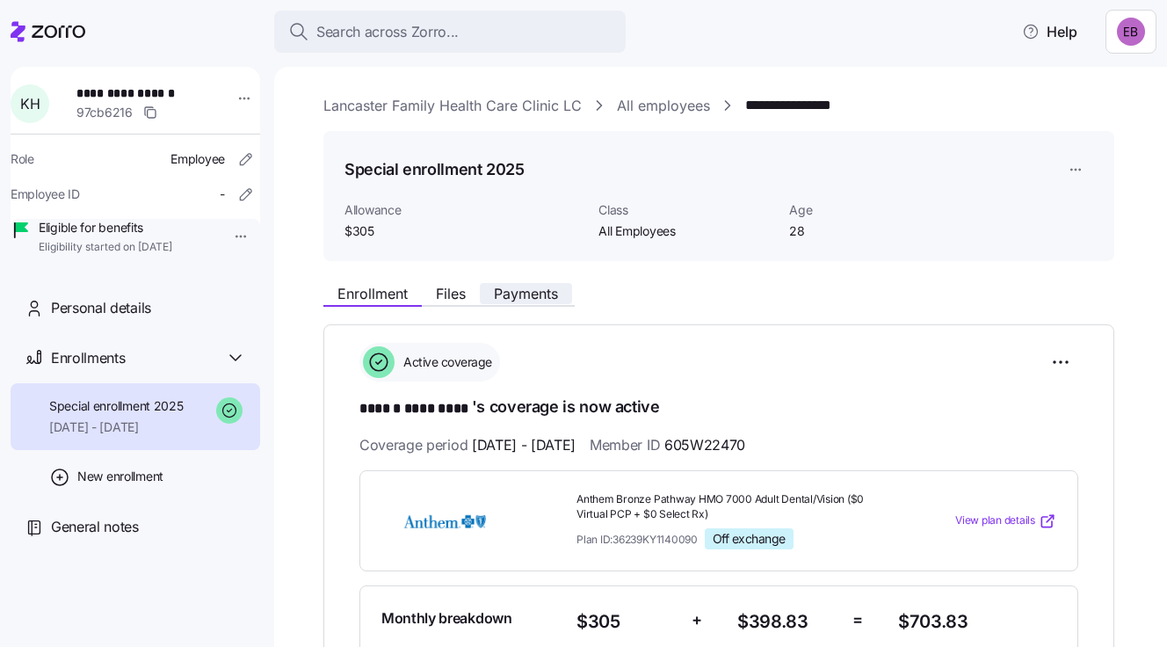
click at [521, 287] on span "Payments" at bounding box center [526, 293] width 64 height 14
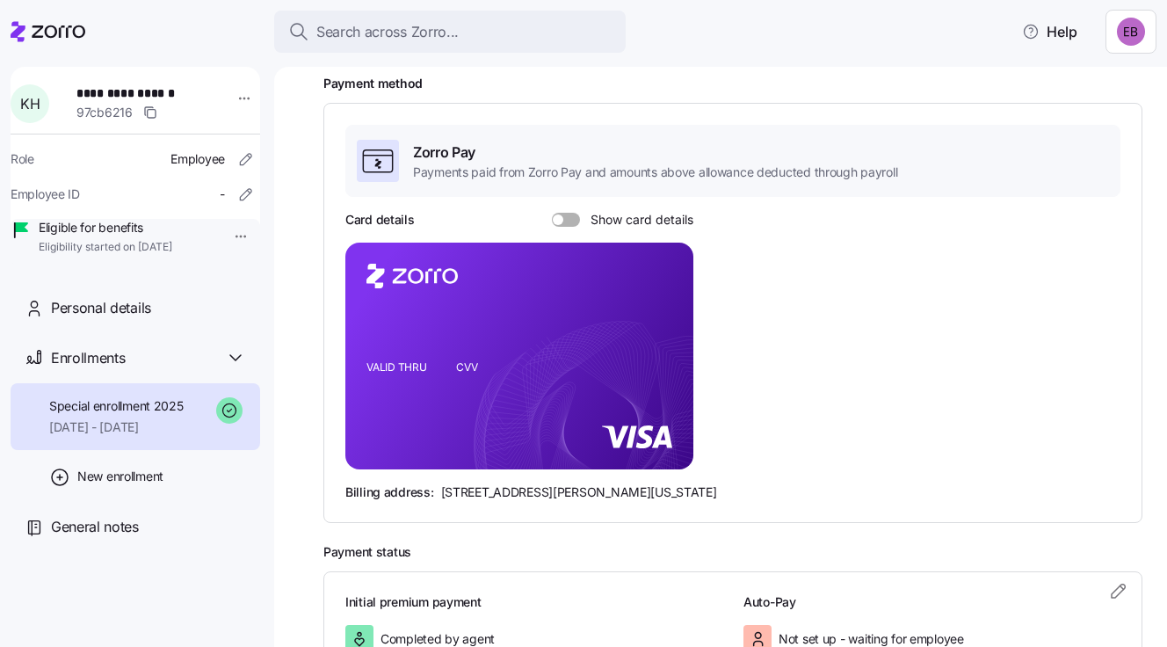
scroll to position [263, 0]
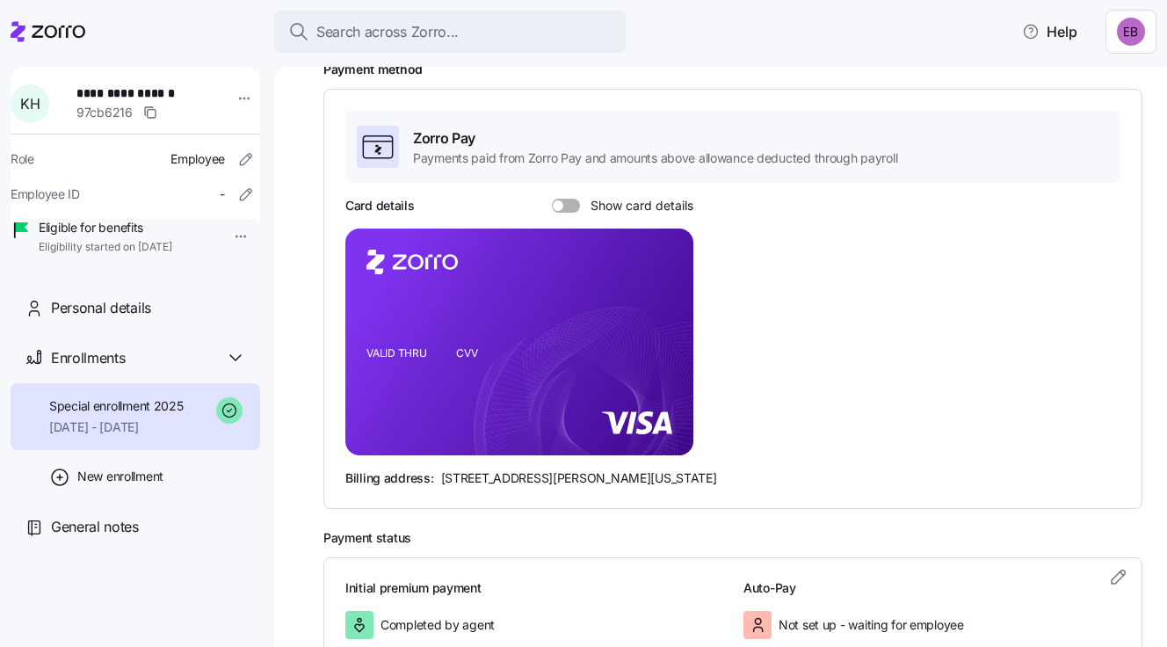
click at [554, 202] on span at bounding box center [558, 205] width 11 height 11
click at [552, 199] on input "Show card details" at bounding box center [552, 199] width 0 height 0
click at [115, 319] on span "Personal details" at bounding box center [101, 308] width 100 height 22
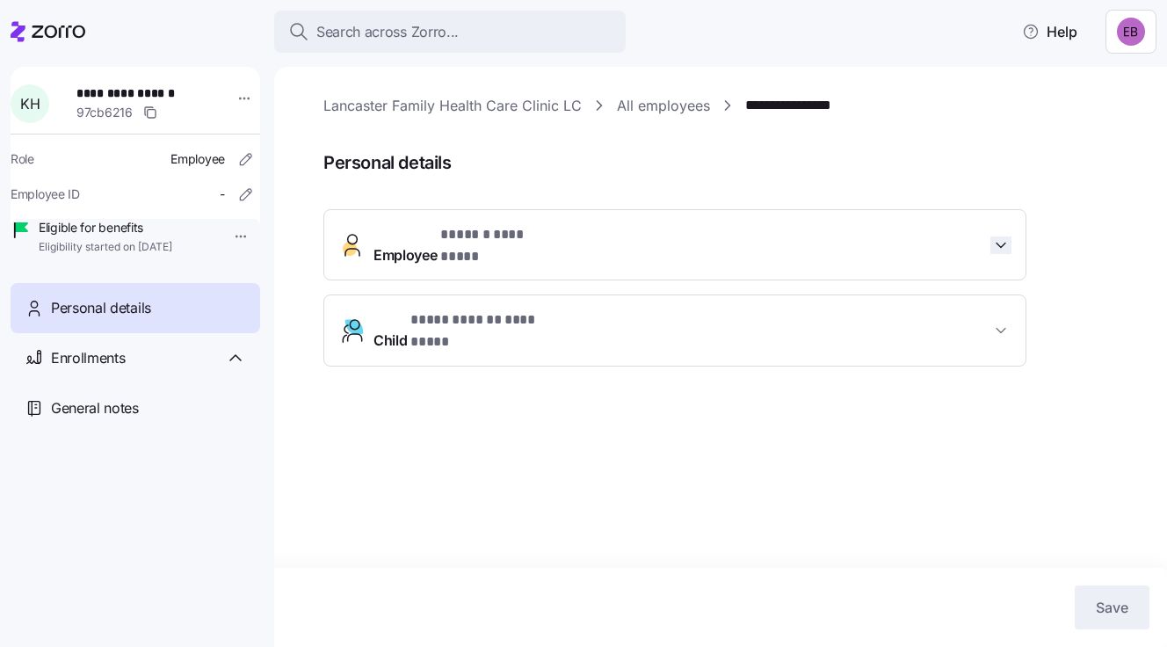
click at [994, 236] on icon "button" at bounding box center [1001, 245] width 18 height 18
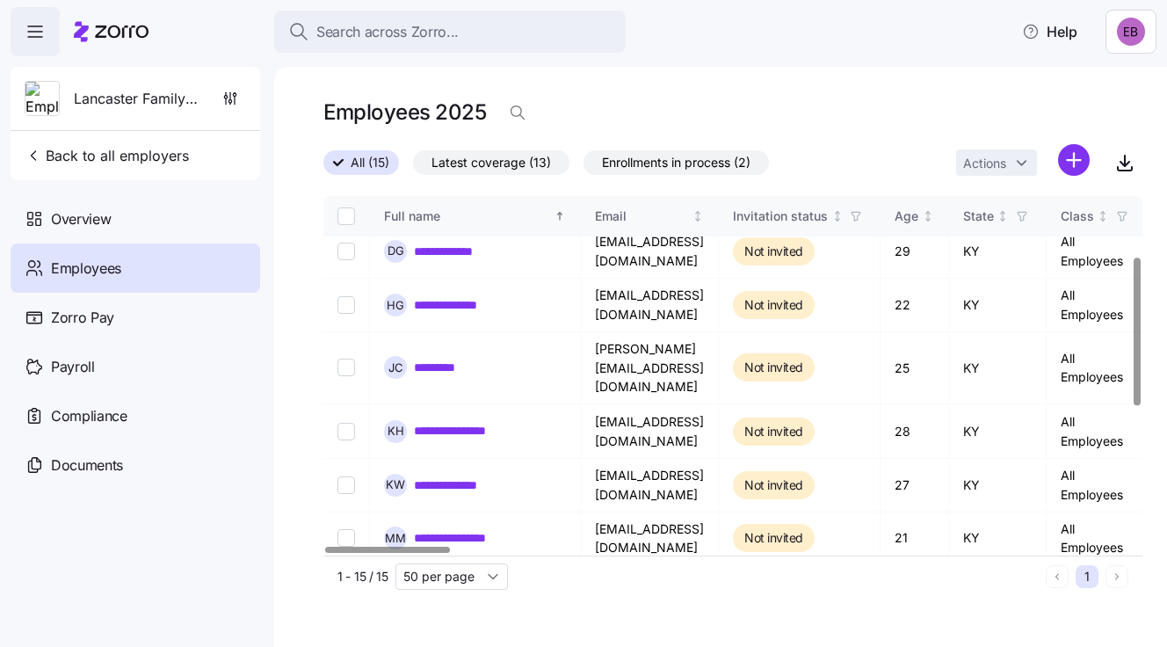
scroll to position [128, 0]
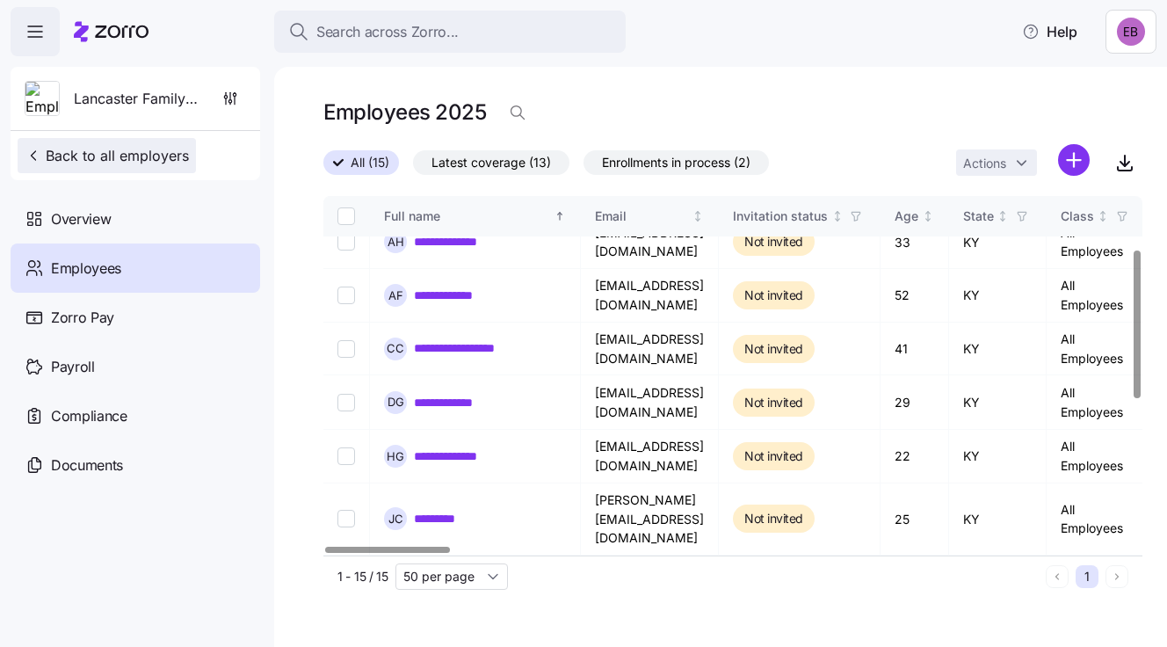
click at [155, 156] on span "Back to all employers" at bounding box center [107, 155] width 164 height 21
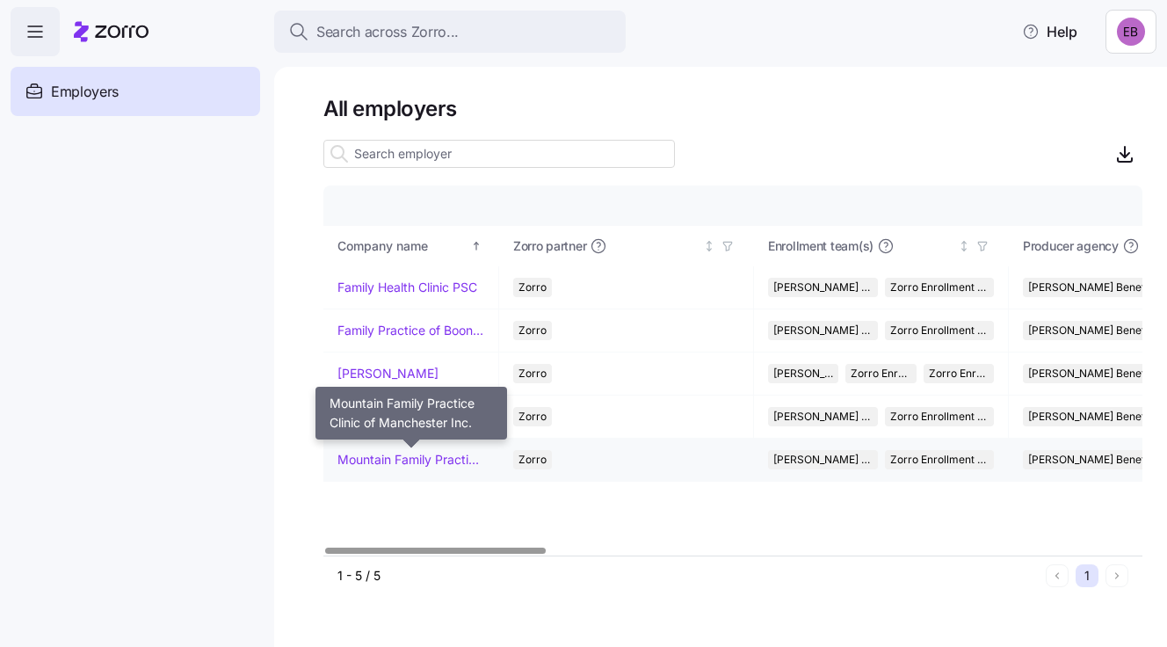
click at [416, 459] on link "Mountain Family Practice Clinic of Manchester Inc." at bounding box center [410, 460] width 147 height 18
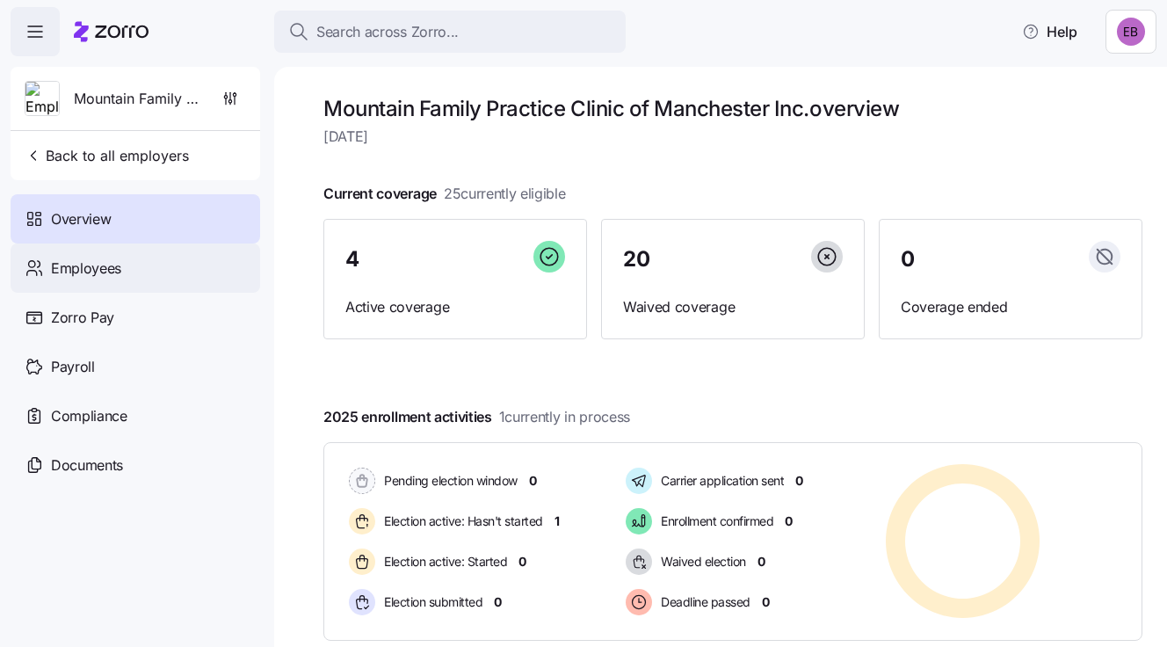
click at [111, 264] on span "Employees" at bounding box center [86, 268] width 70 height 22
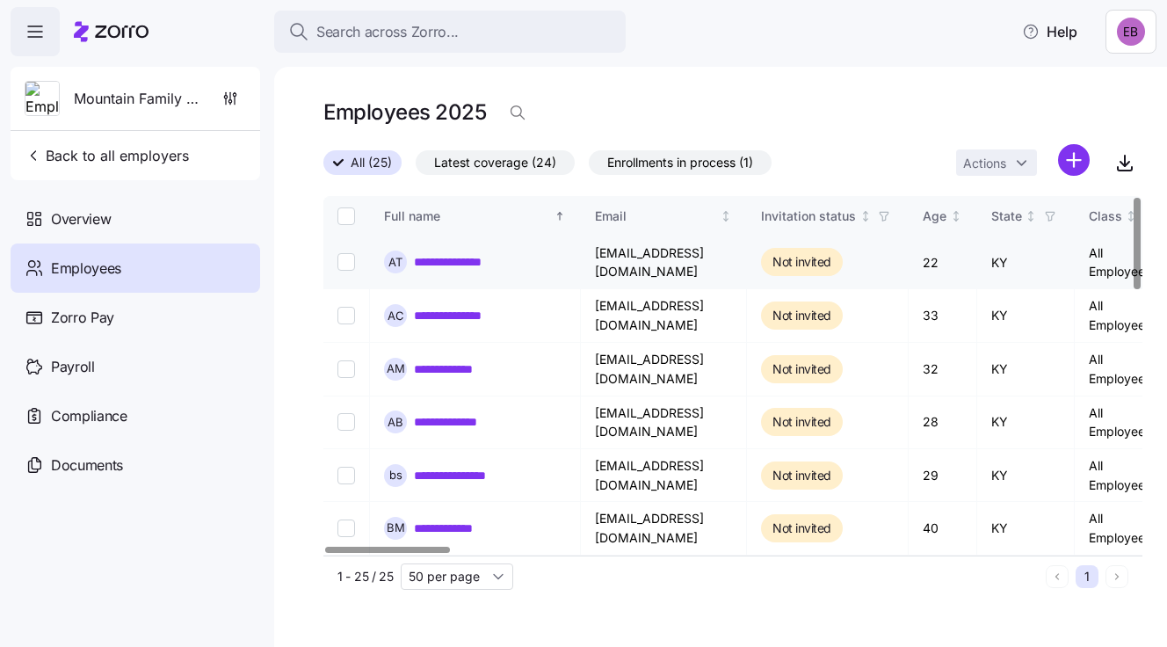
click at [472, 262] on link "**********" at bounding box center [467, 262] width 106 height 18
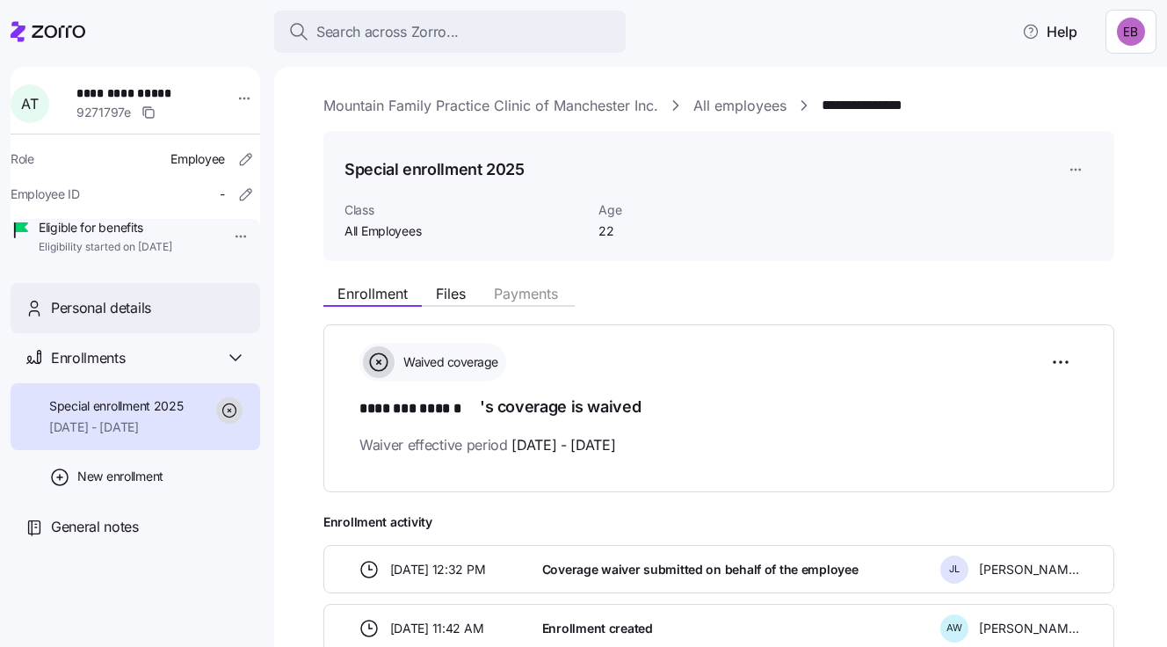
click at [127, 319] on span "Personal details" at bounding box center [101, 308] width 100 height 22
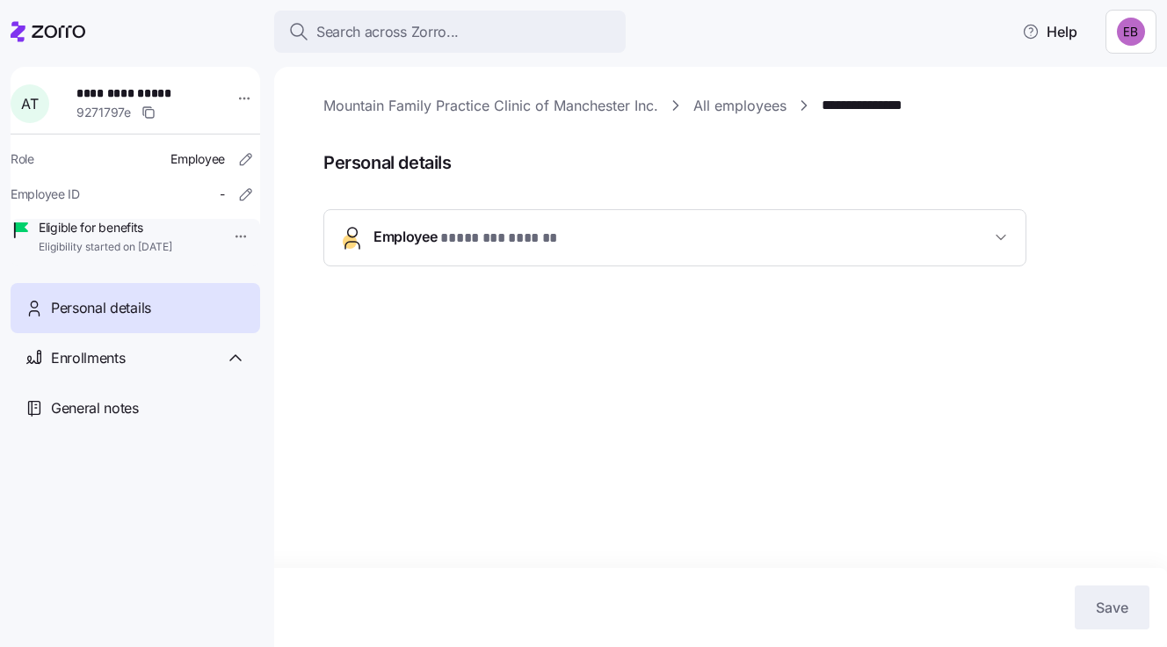
click at [568, 238] on span "Employee * ******** ****** *" at bounding box center [681, 238] width 617 height 24
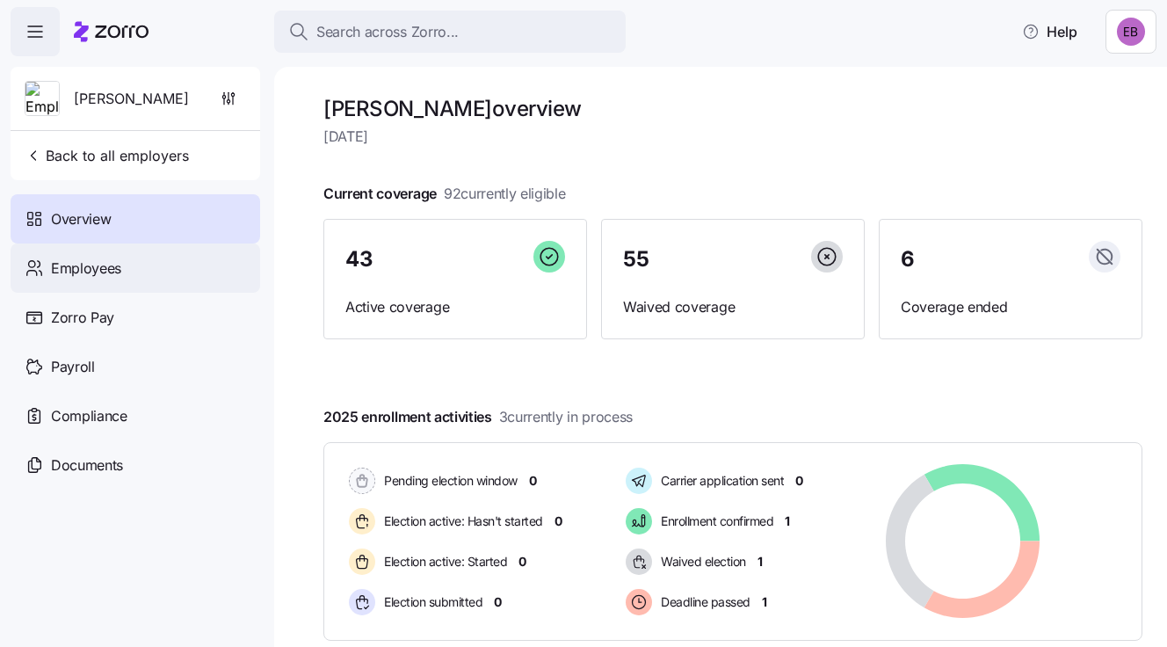
click at [106, 271] on span "Employees" at bounding box center [86, 268] width 70 height 22
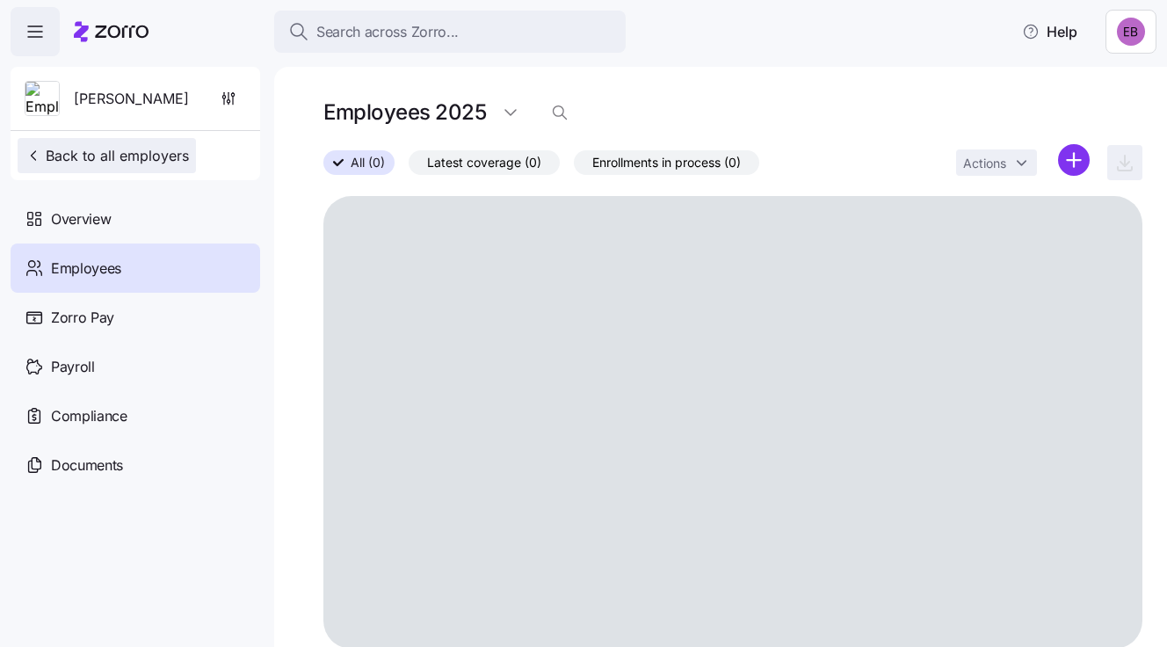
click at [97, 157] on span "Back to all employers" at bounding box center [107, 155] width 164 height 21
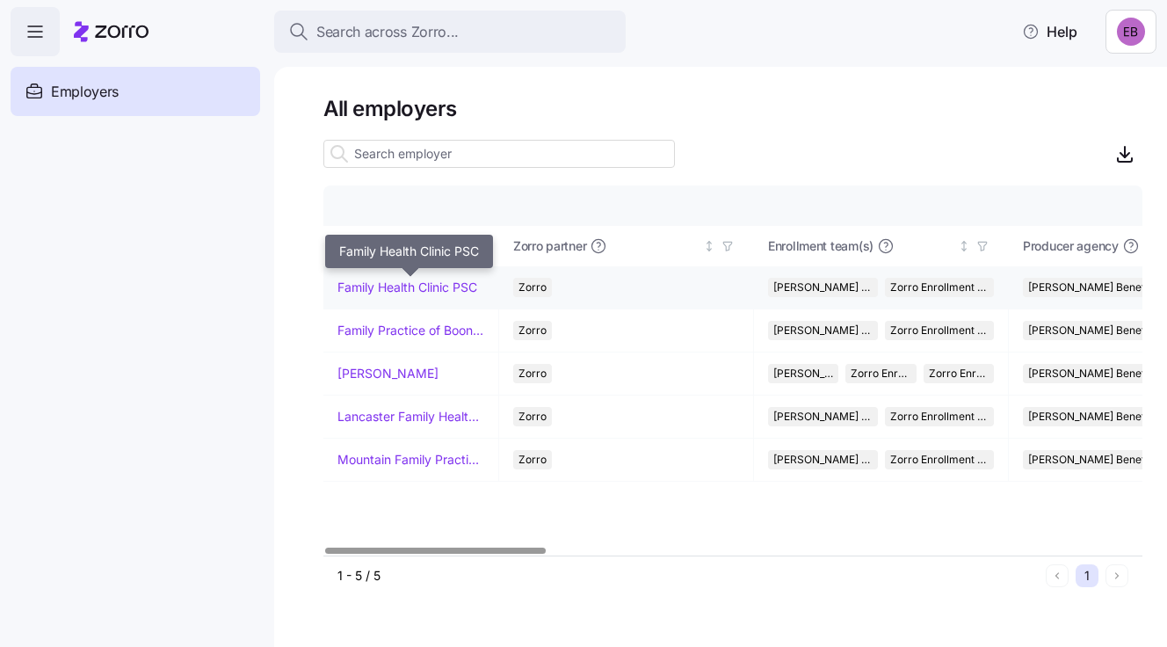
click at [372, 282] on link "Family Health Clinic PSC" at bounding box center [407, 287] width 140 height 18
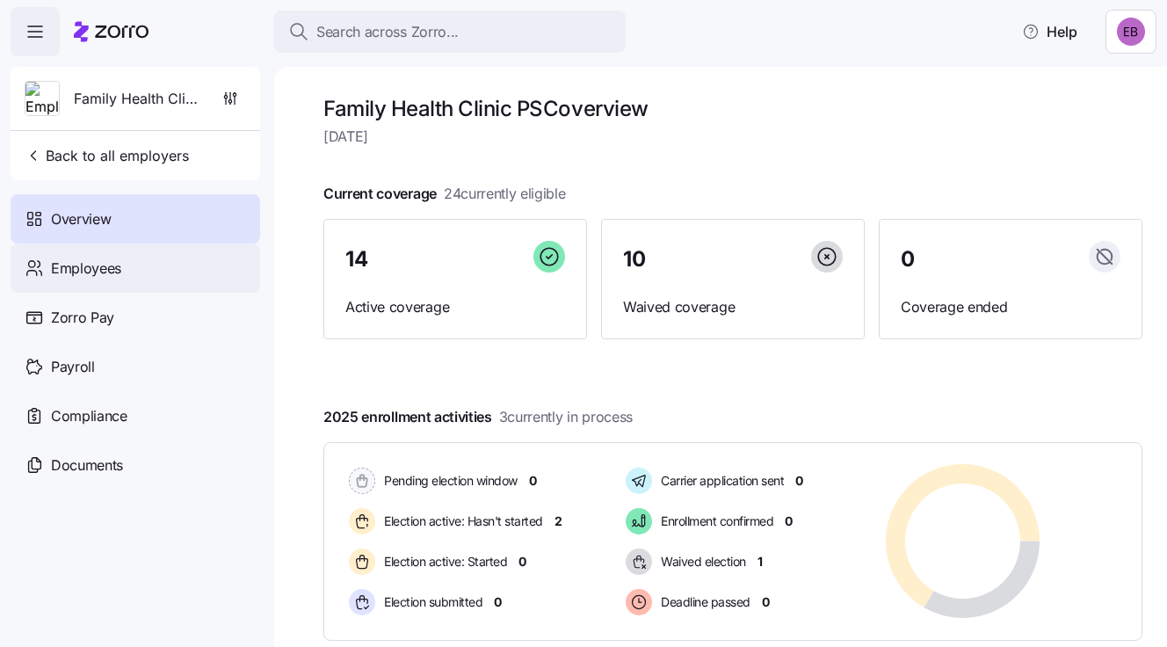
click at [134, 269] on div "Employees" at bounding box center [135, 267] width 249 height 49
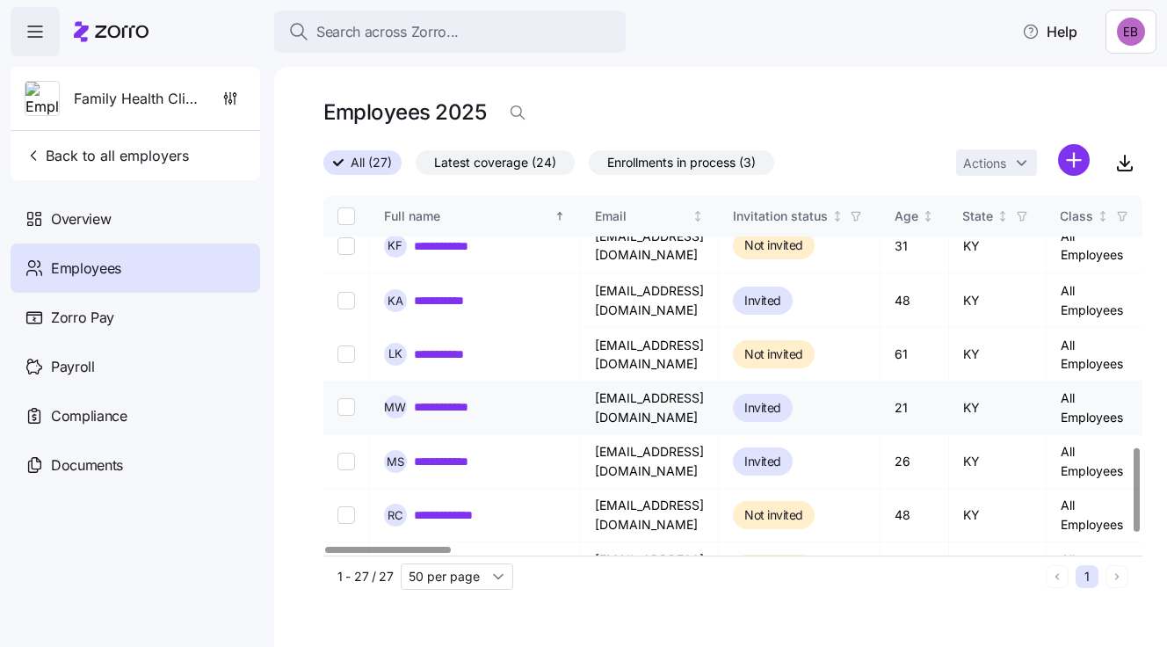
scroll to position [1116, 0]
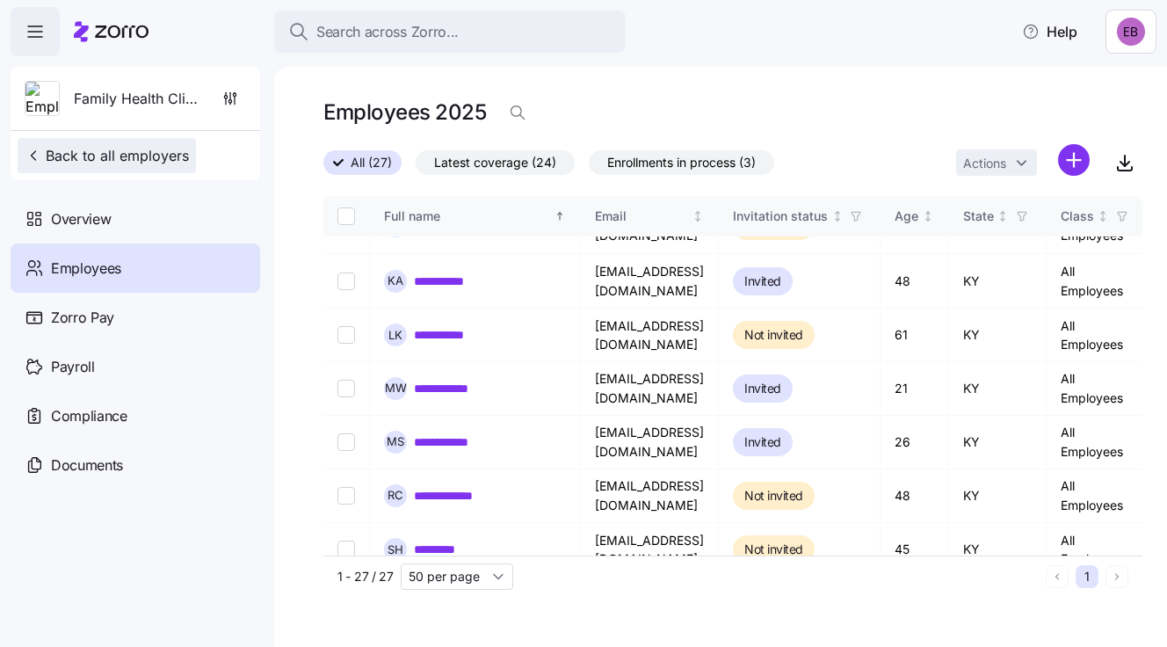
click at [112, 151] on span "Back to all employers" at bounding box center [107, 155] width 164 height 21
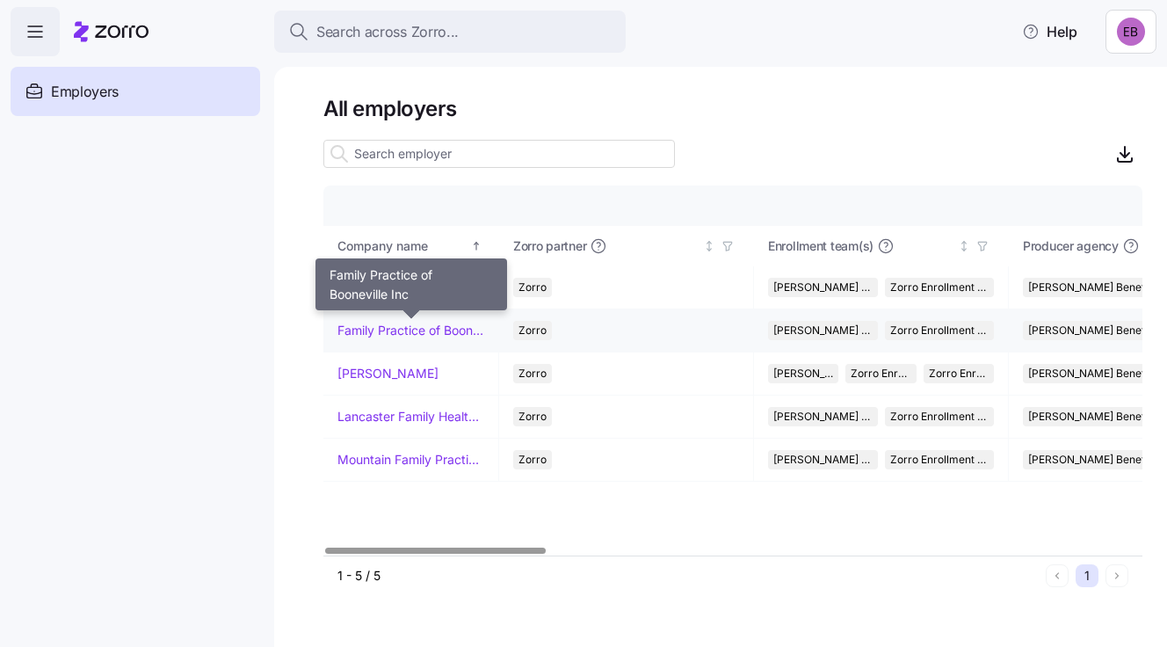
click at [370, 326] on link "Family Practice of Booneville Inc" at bounding box center [410, 331] width 147 height 18
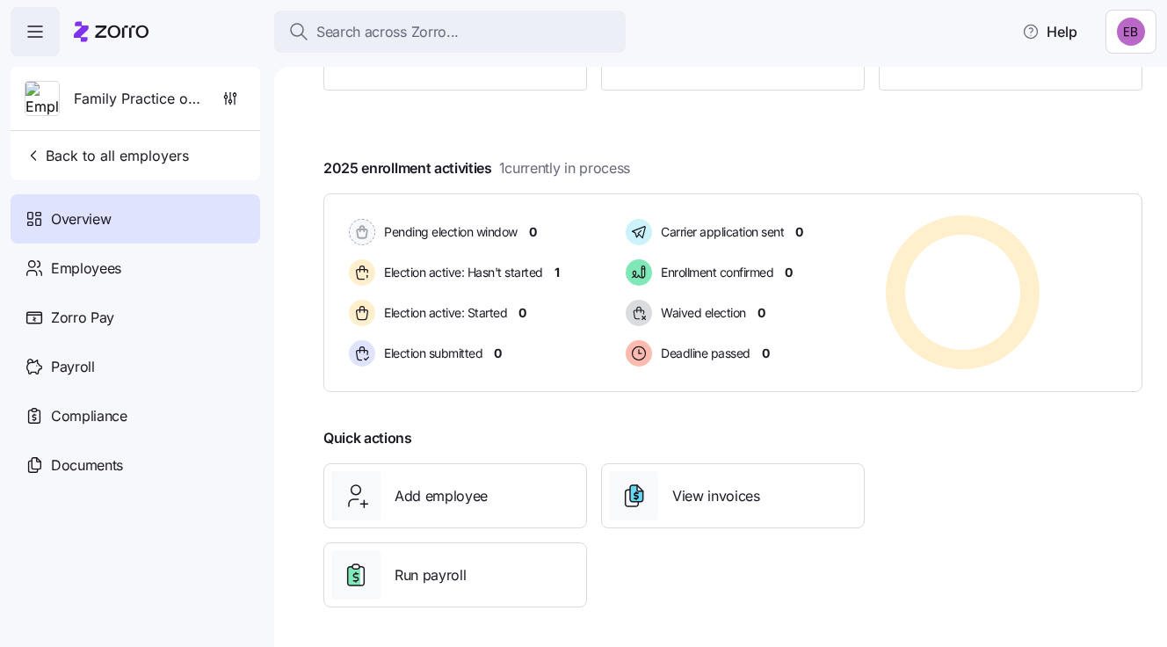
scroll to position [74, 0]
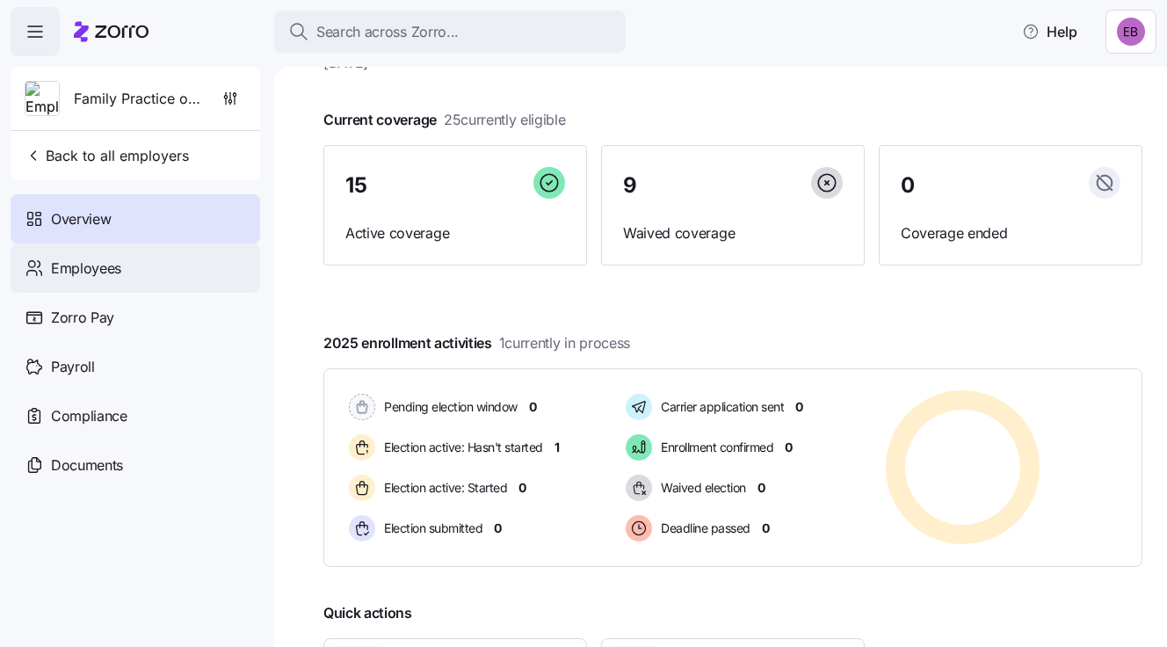
click at [117, 265] on span "Employees" at bounding box center [86, 268] width 70 height 22
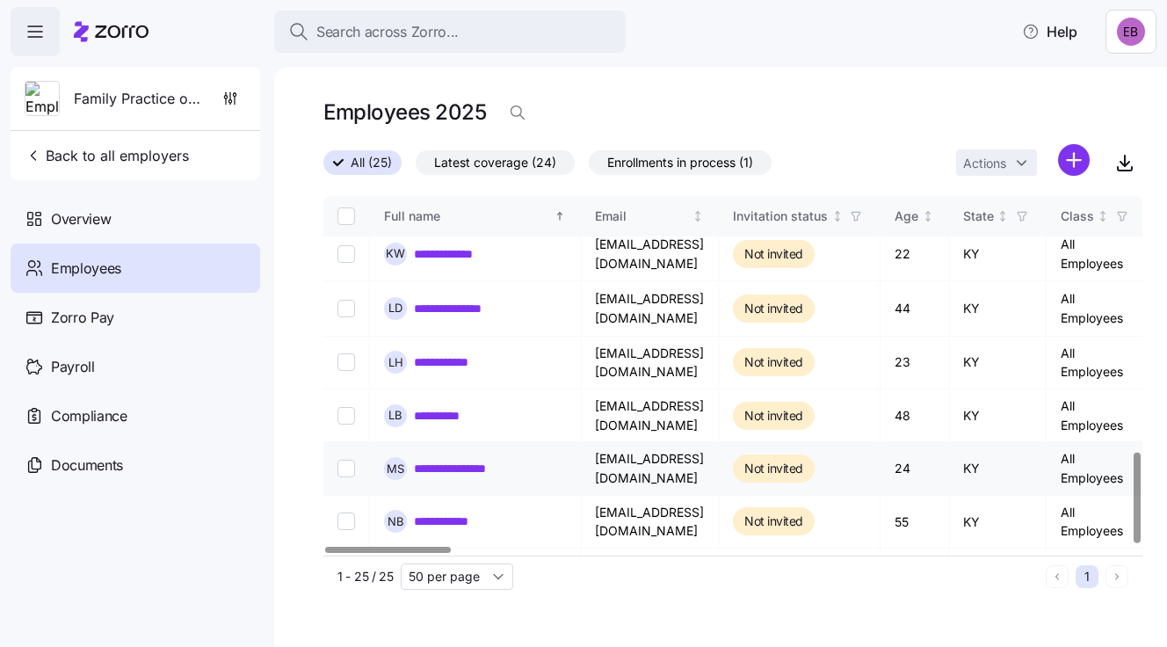
scroll to position [1011, 0]
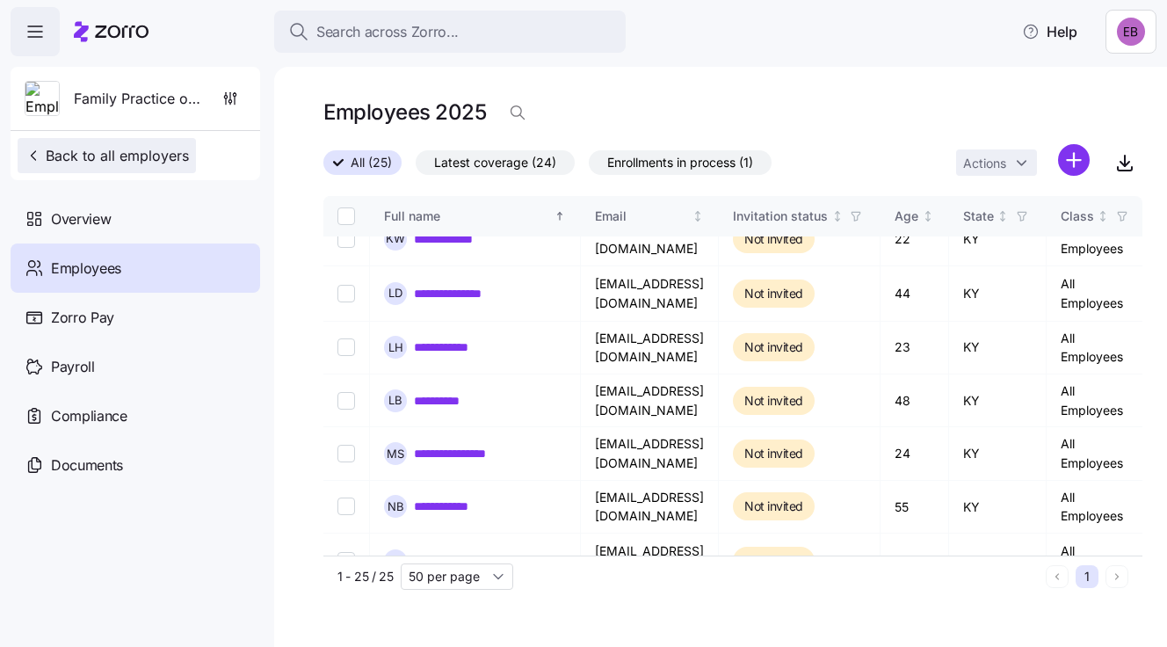
click at [120, 147] on span "Back to all employers" at bounding box center [107, 155] width 164 height 21
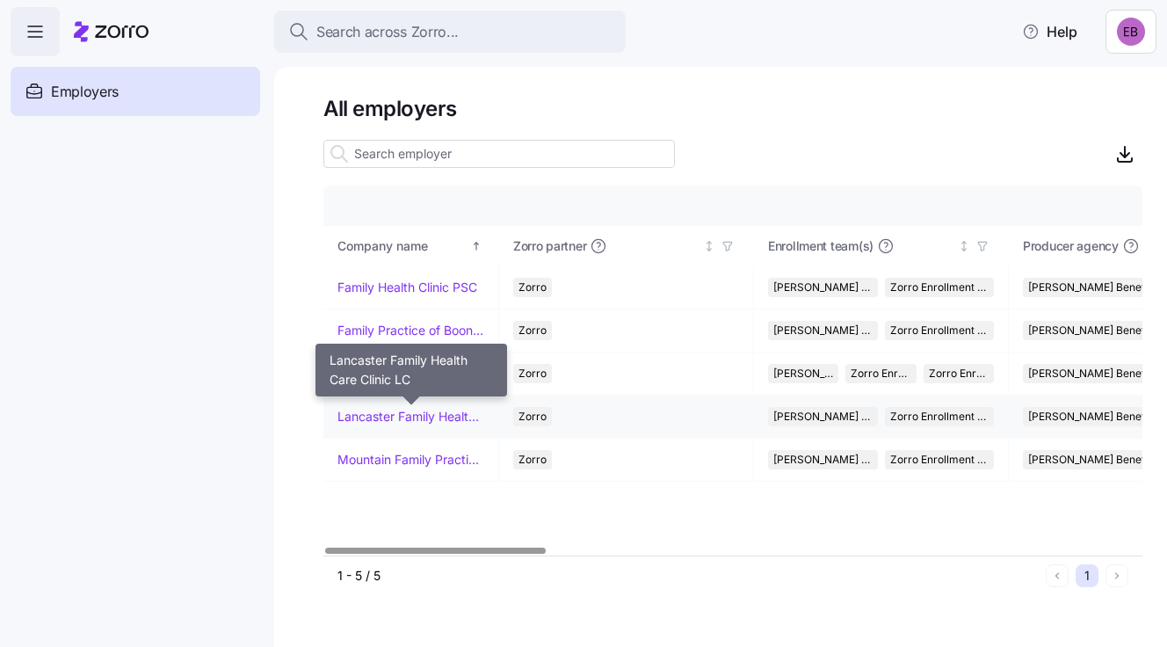
click at [373, 413] on link "Lancaster Family Health Care Clinic LC" at bounding box center [410, 417] width 147 height 18
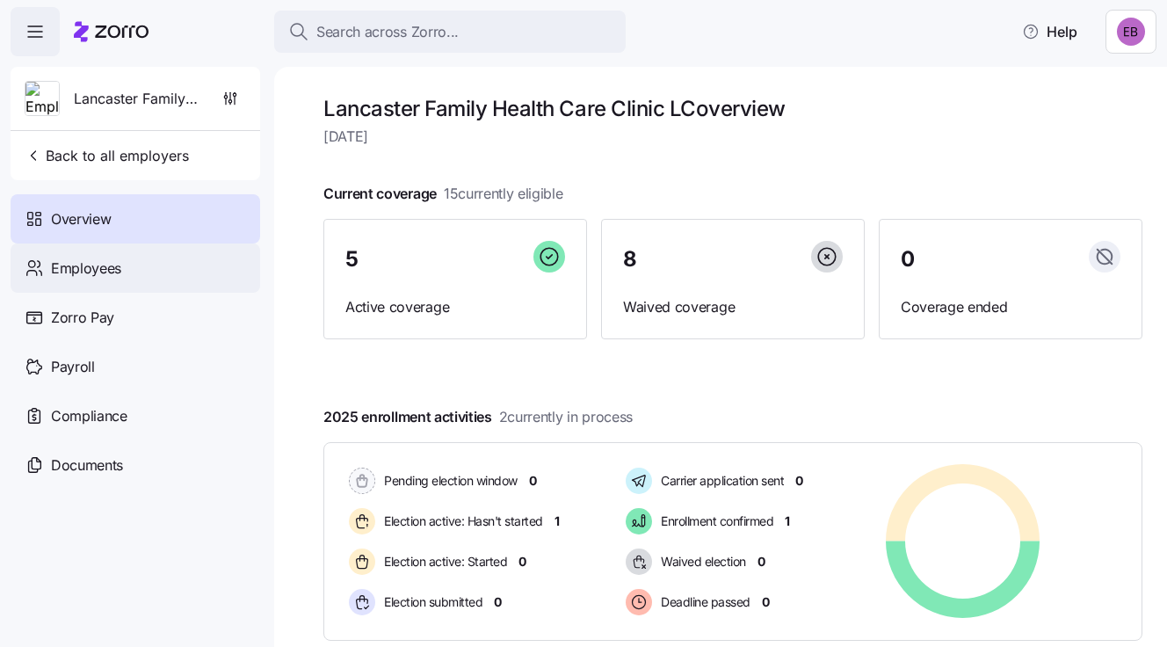
click at [97, 268] on span "Employees" at bounding box center [86, 268] width 70 height 22
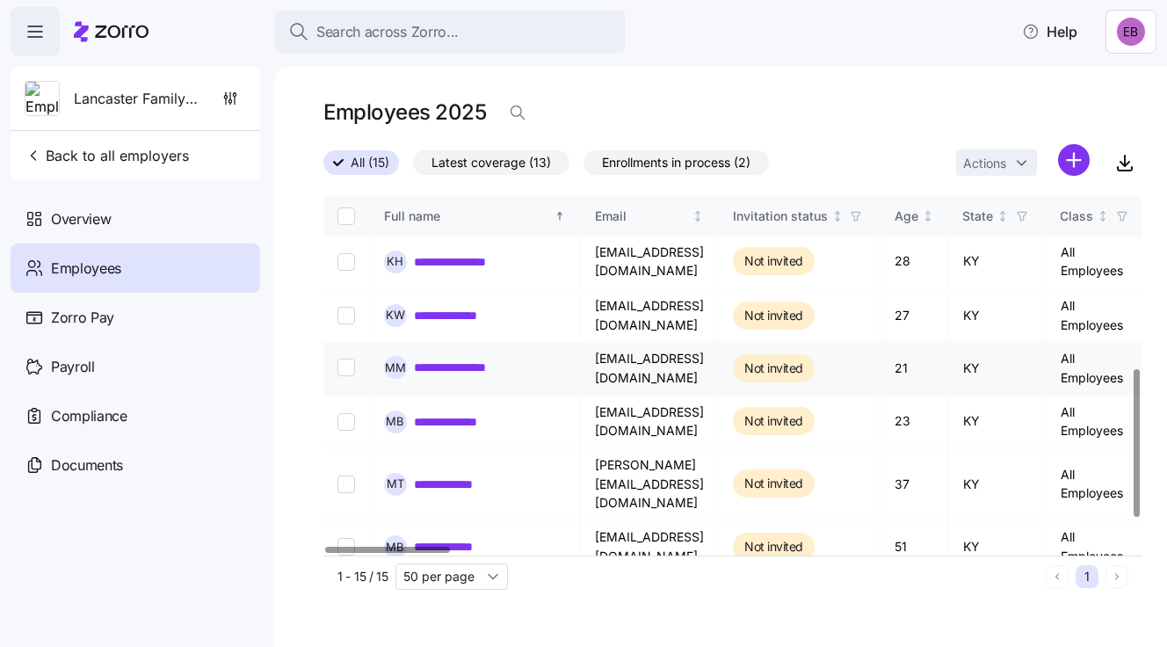
scroll to position [480, 0]
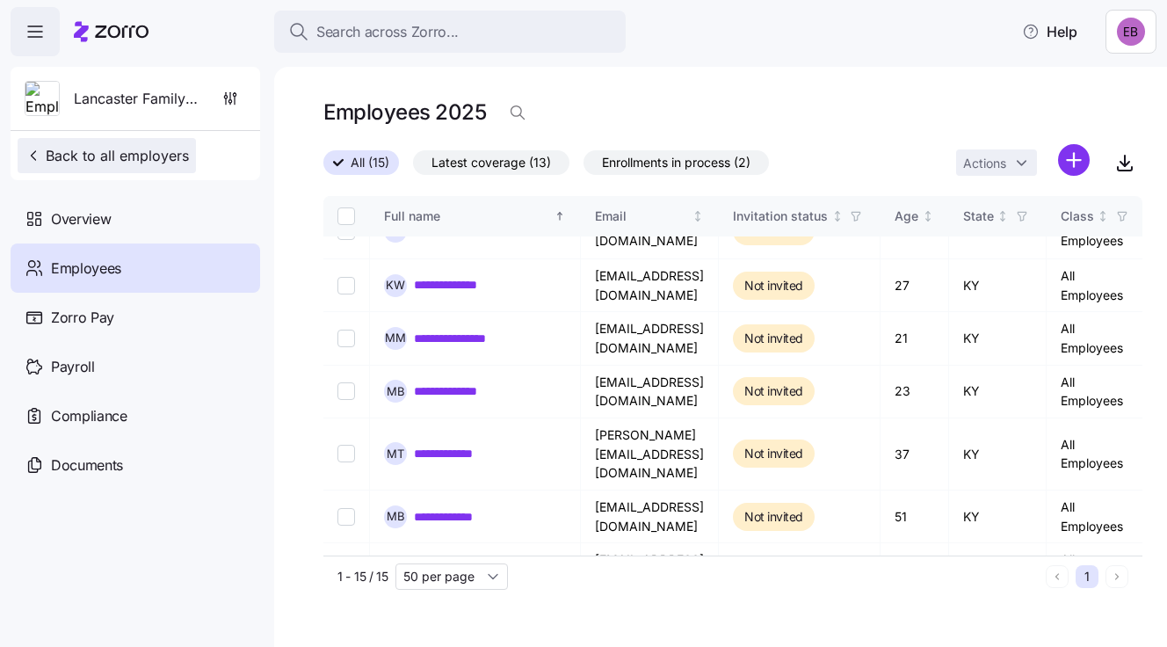
click at [115, 155] on span "Back to all employers" at bounding box center [107, 155] width 164 height 21
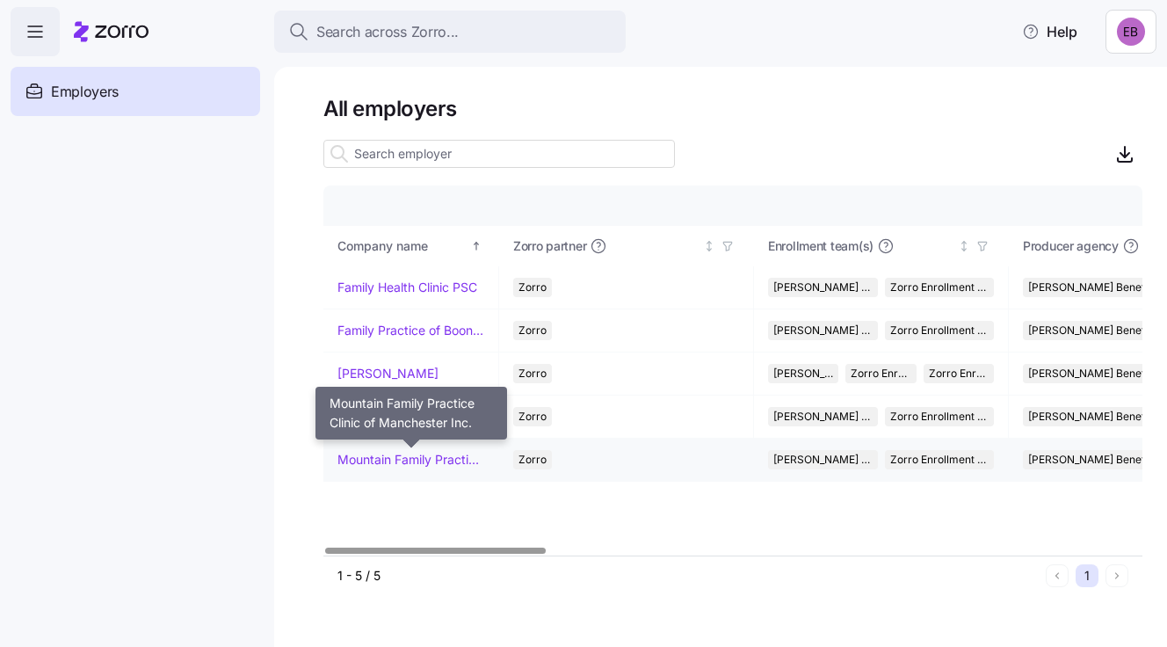
click at [409, 451] on link "Mountain Family Practice Clinic of Manchester Inc." at bounding box center [410, 460] width 147 height 18
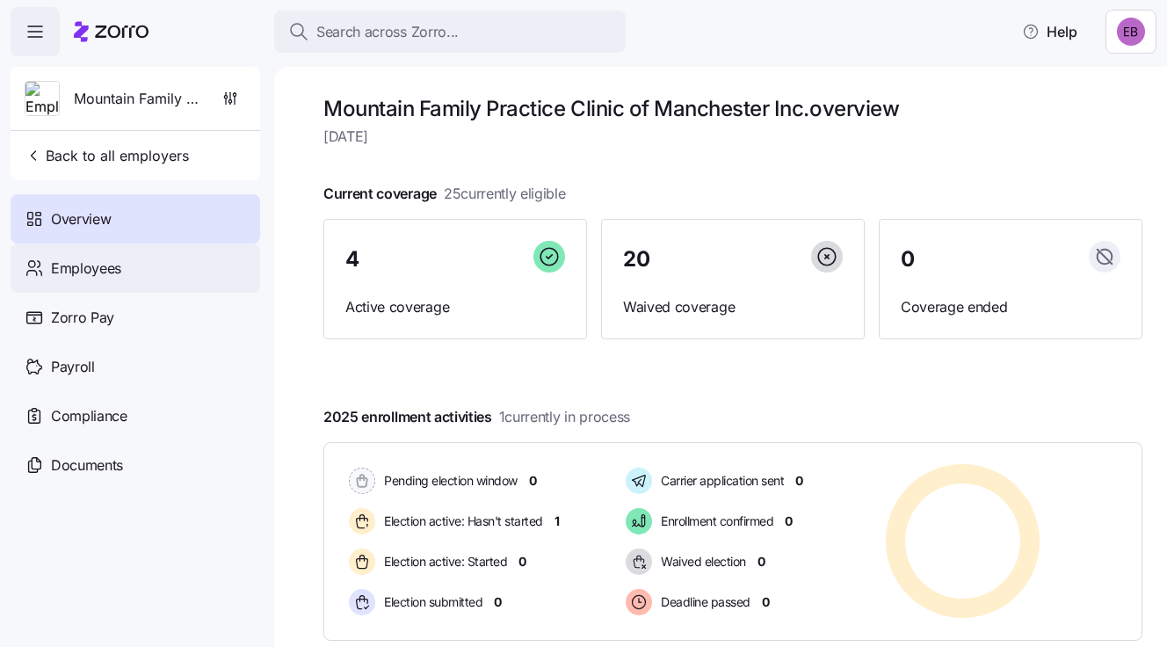
click at [122, 265] on div "Employees" at bounding box center [135, 267] width 249 height 49
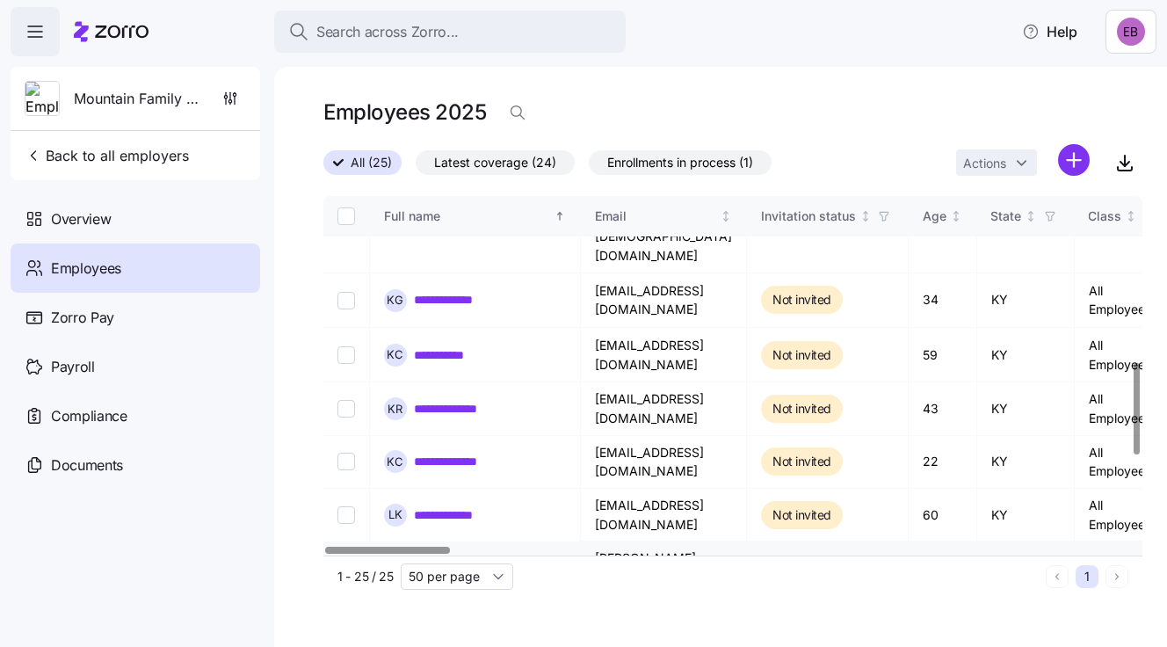
scroll to position [652, 0]
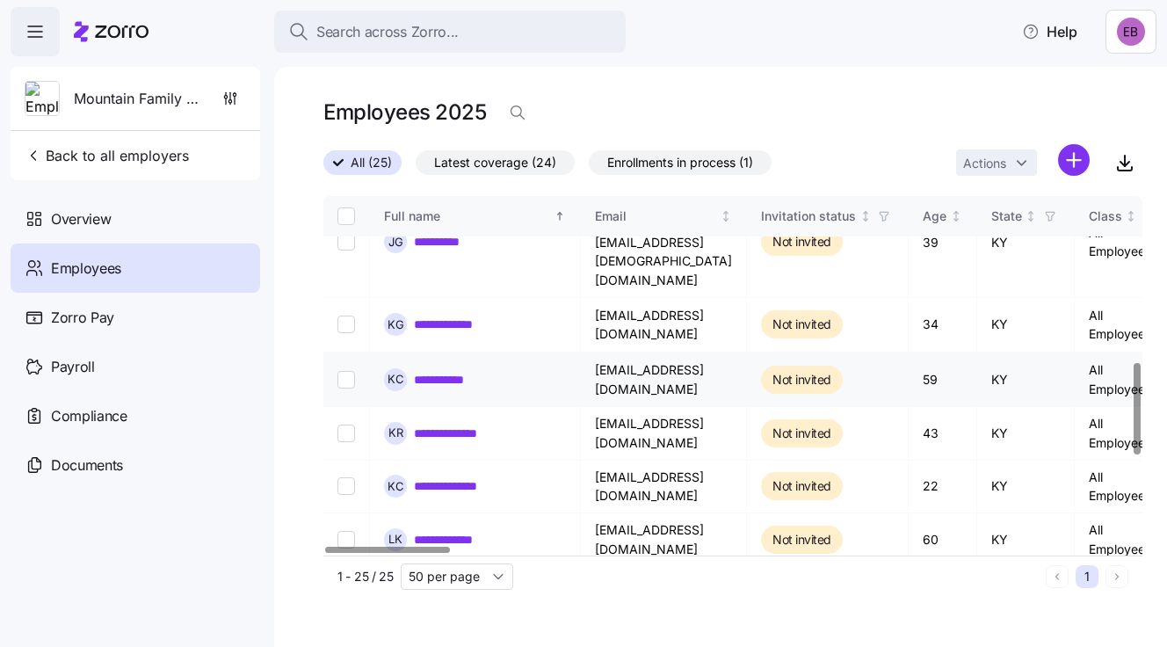
click at [443, 371] on link "**********" at bounding box center [451, 380] width 75 height 18
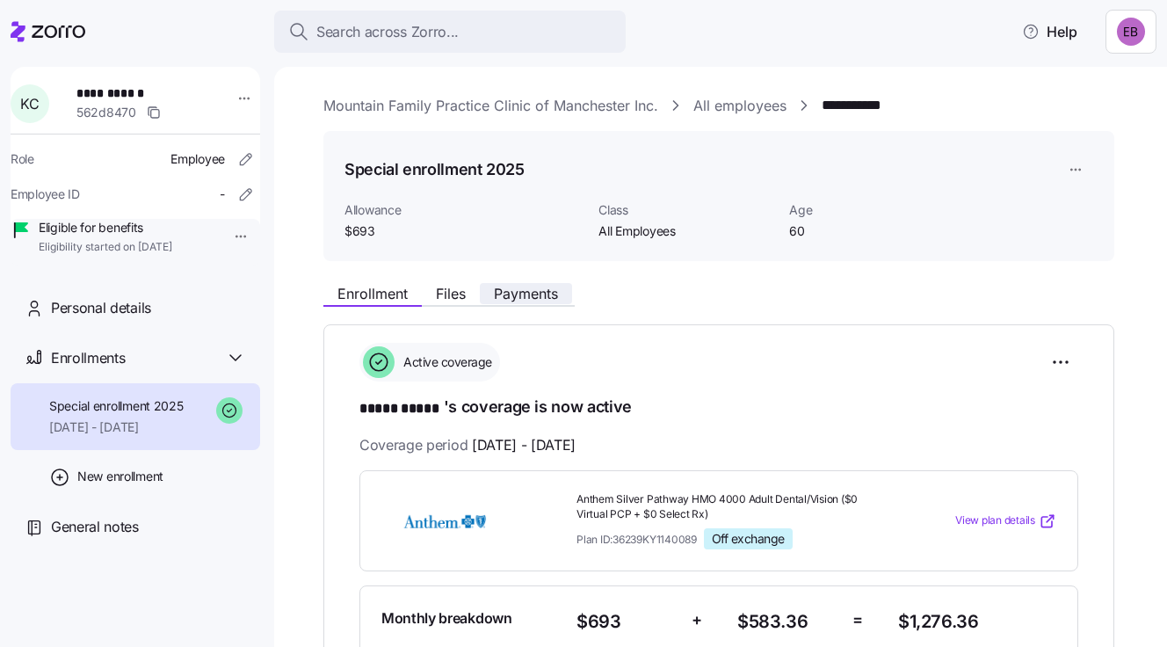
click at [523, 286] on span "Payments" at bounding box center [526, 293] width 64 height 14
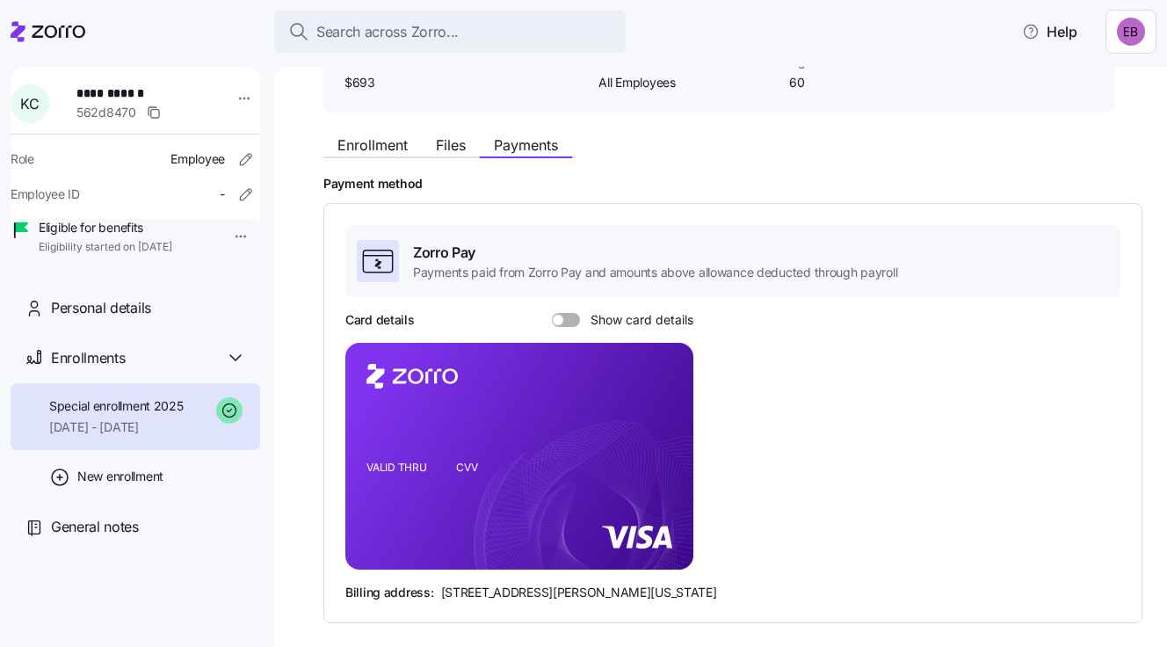
scroll to position [176, 0]
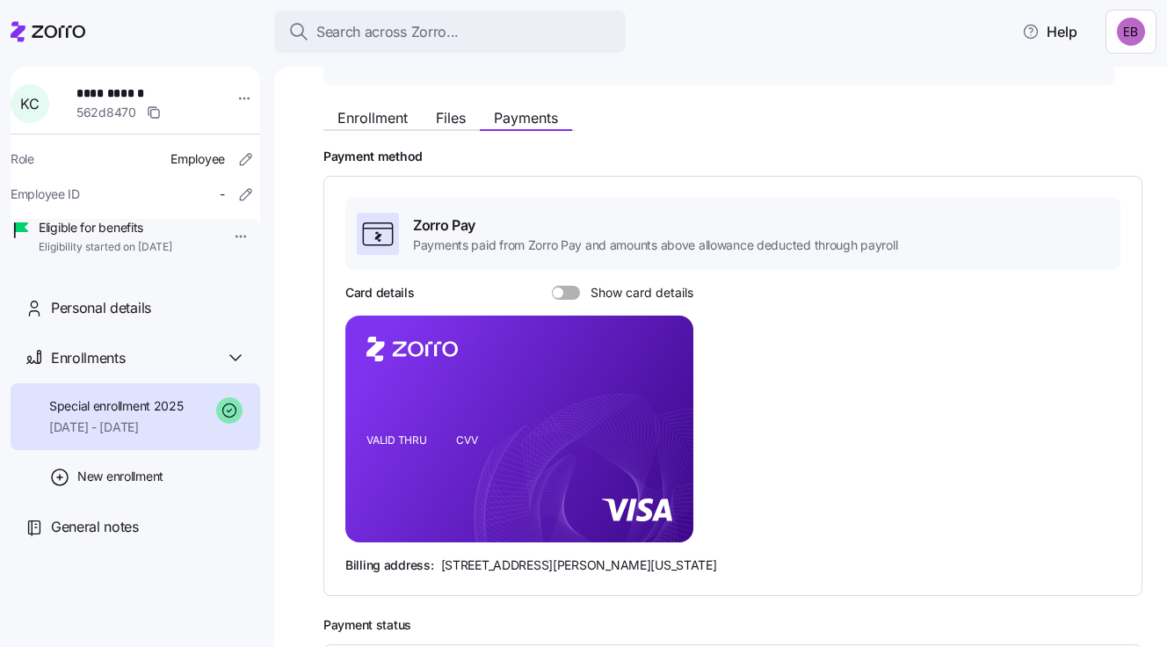
click at [553, 287] on span at bounding box center [558, 292] width 11 height 11
click at [552, 285] on input "Show card details" at bounding box center [552, 285] width 0 height 0
click at [111, 319] on span "Personal details" at bounding box center [101, 308] width 100 height 22
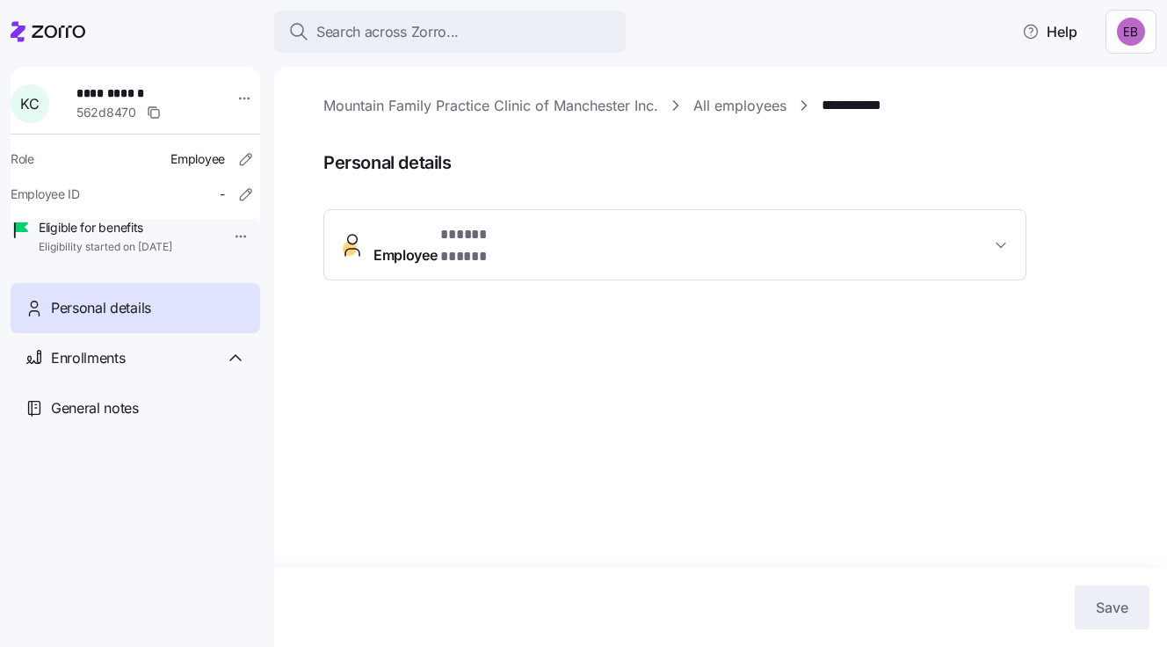
click at [573, 234] on span "Employee * ***** ***** *" at bounding box center [681, 245] width 617 height 42
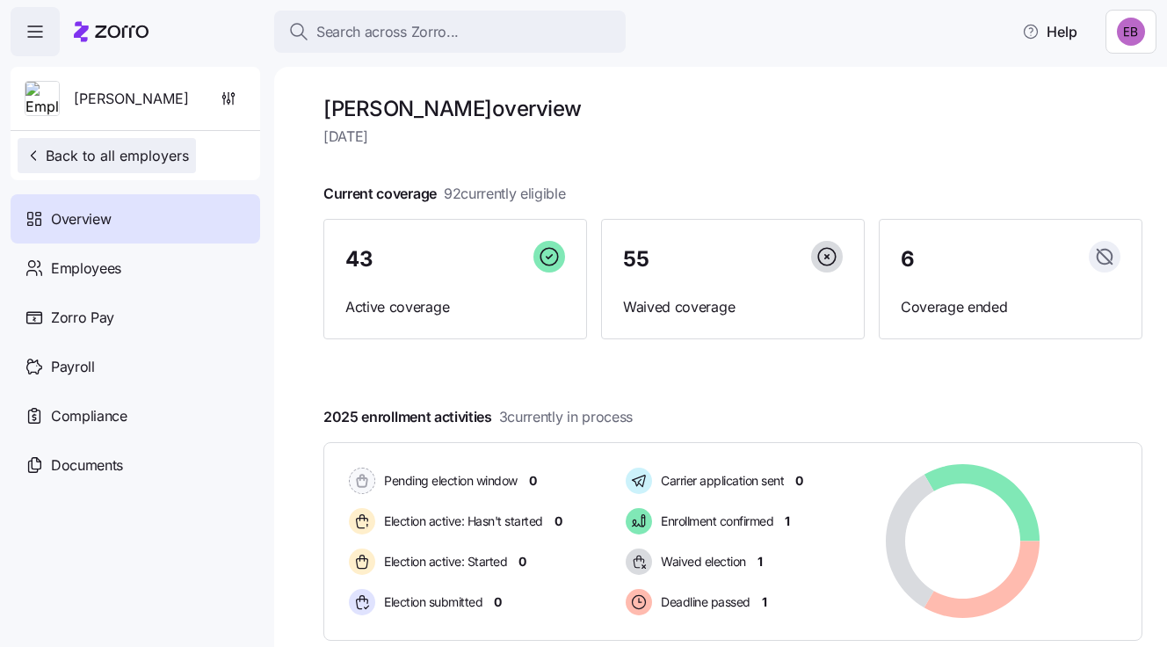
click at [79, 155] on span "Back to all employers" at bounding box center [107, 155] width 164 height 21
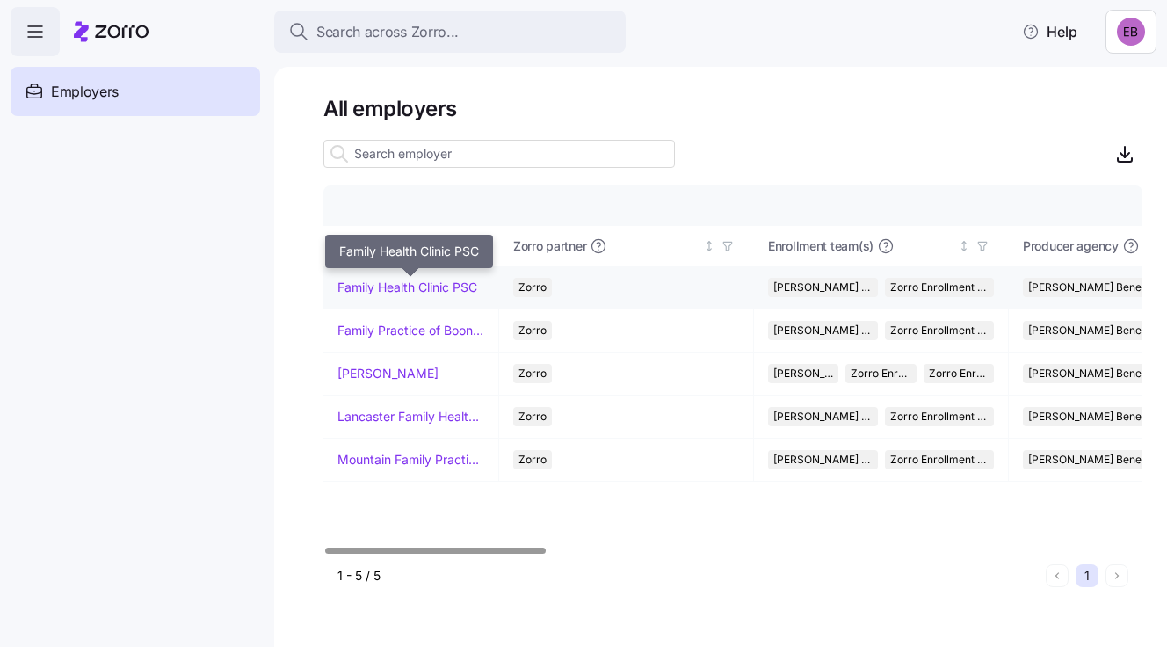
click at [387, 286] on link "Family Health Clinic PSC" at bounding box center [407, 287] width 140 height 18
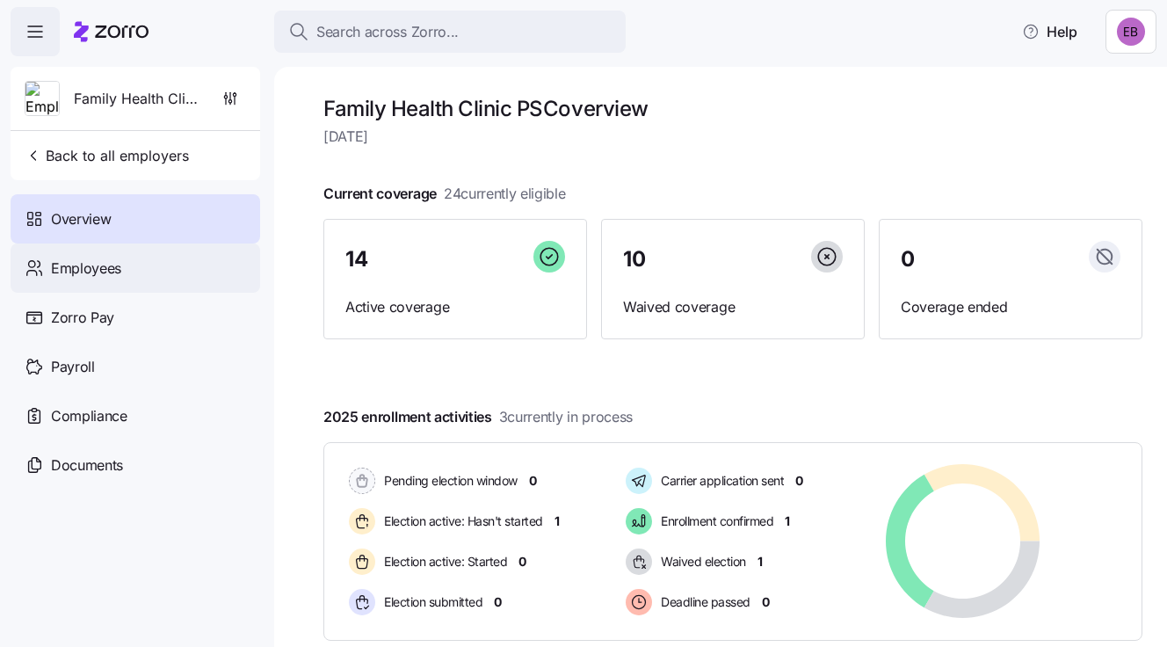
click at [126, 262] on div "Employees" at bounding box center [135, 267] width 249 height 49
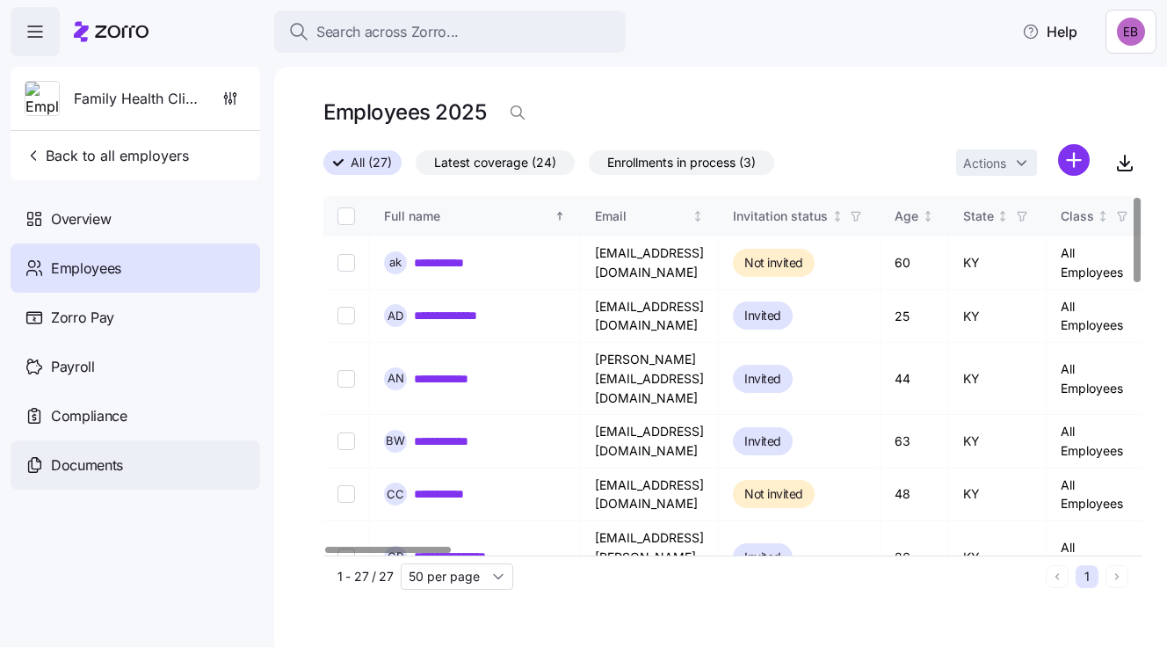
click at [112, 459] on span "Documents" at bounding box center [87, 465] width 72 height 22
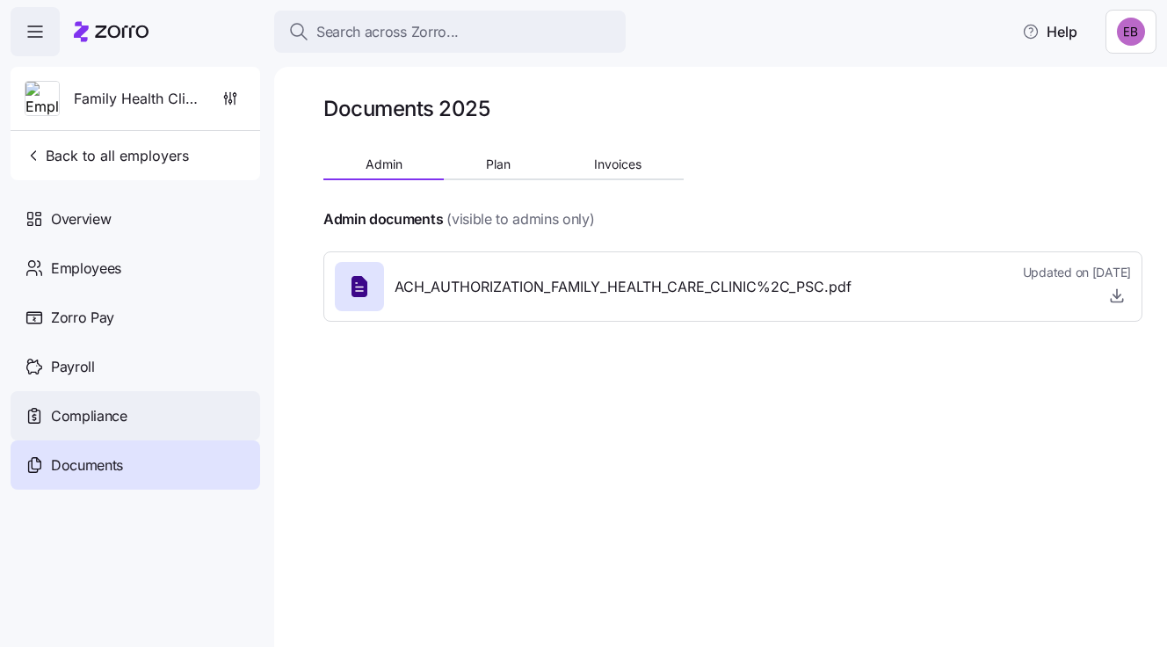
click at [92, 415] on span "Compliance" at bounding box center [89, 416] width 76 height 22
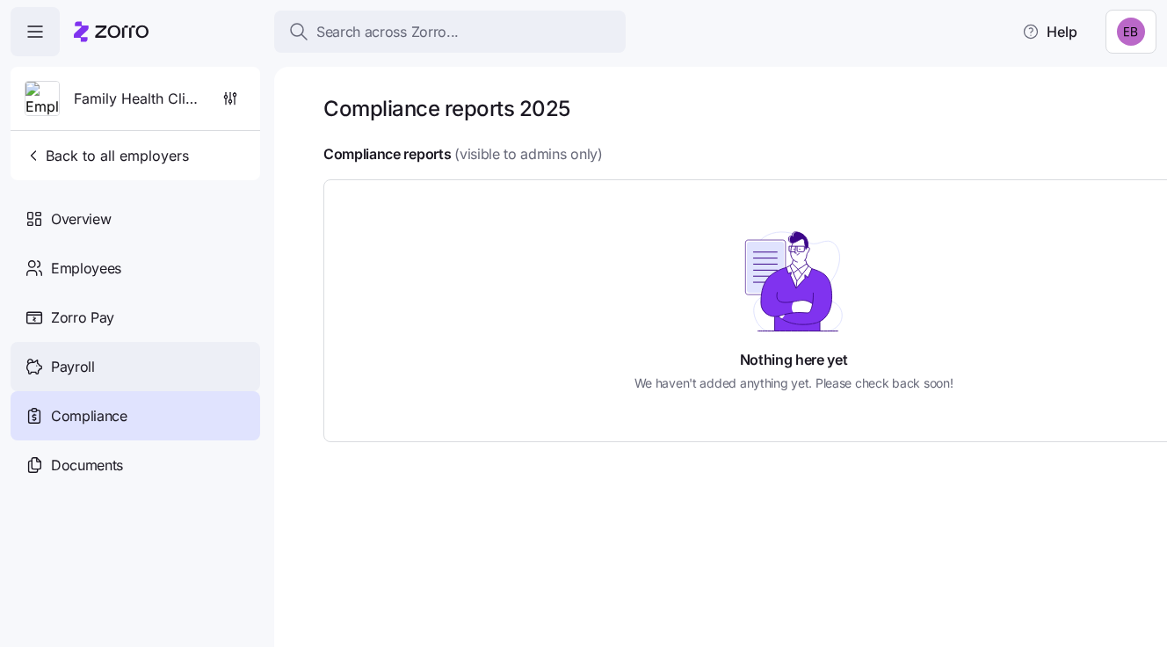
click at [78, 368] on span "Payroll" at bounding box center [73, 367] width 44 height 22
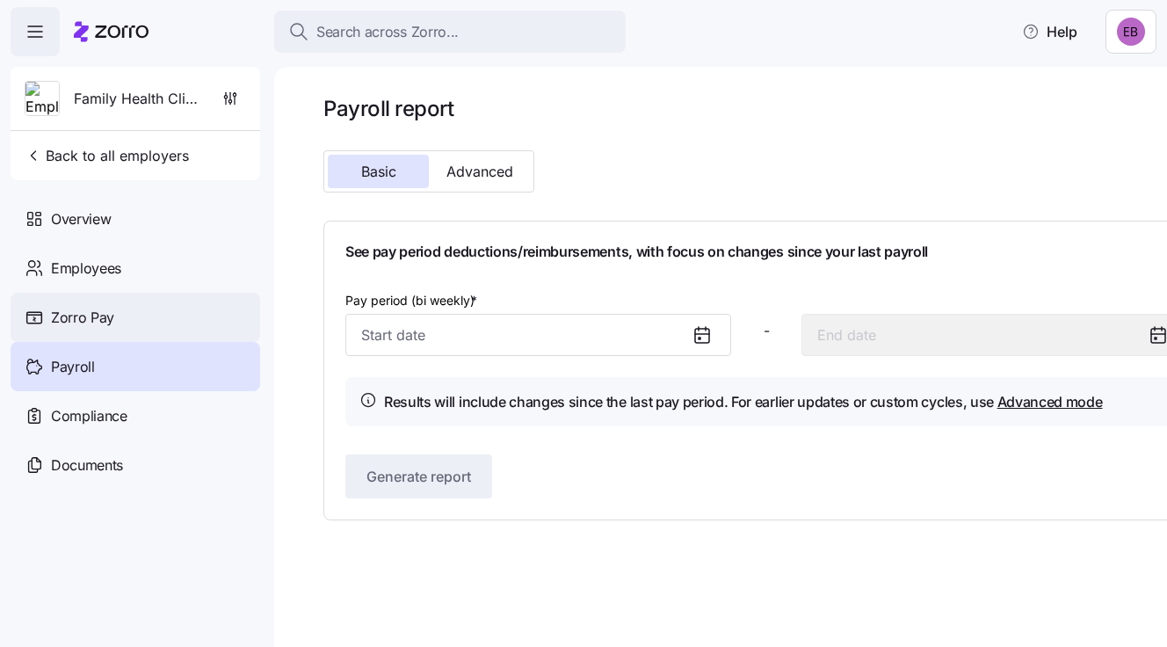
click at [98, 314] on span "Zorro Pay" at bounding box center [82, 318] width 63 height 22
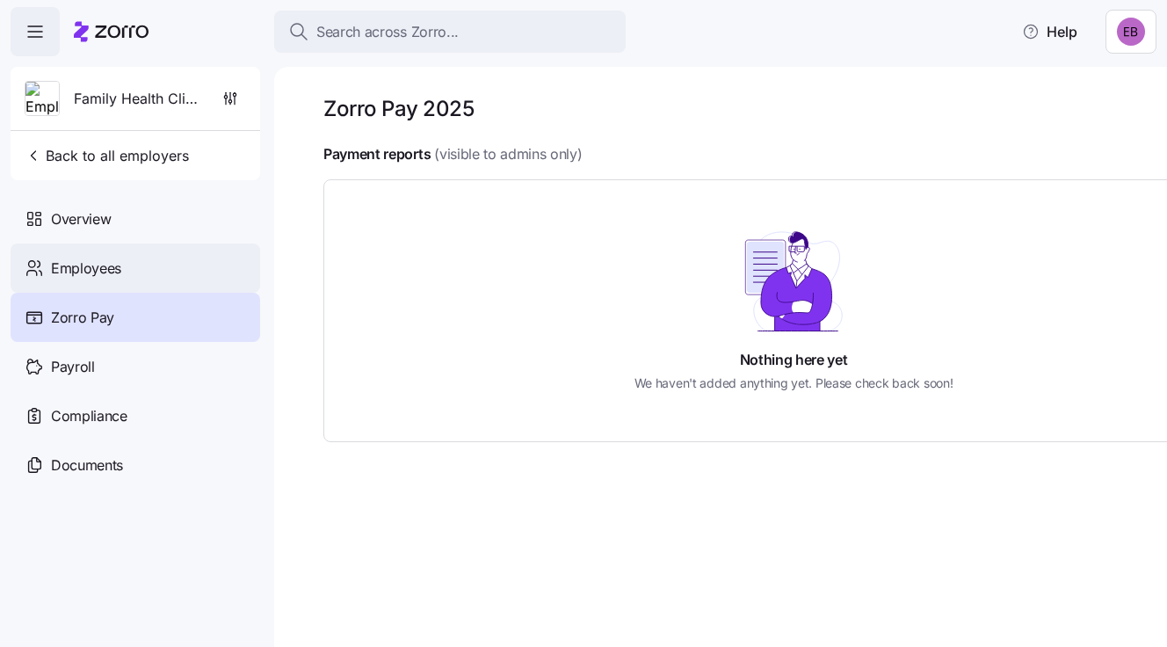
click at [93, 270] on span "Employees" at bounding box center [86, 268] width 70 height 22
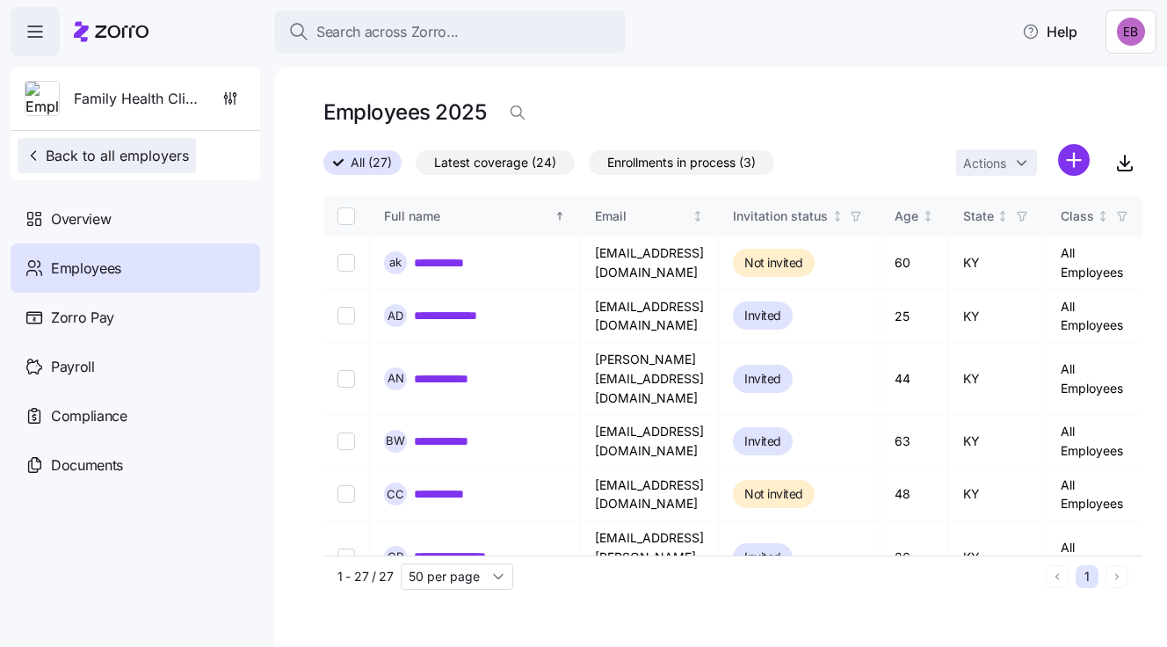
click at [83, 155] on span "Back to all employers" at bounding box center [107, 155] width 164 height 21
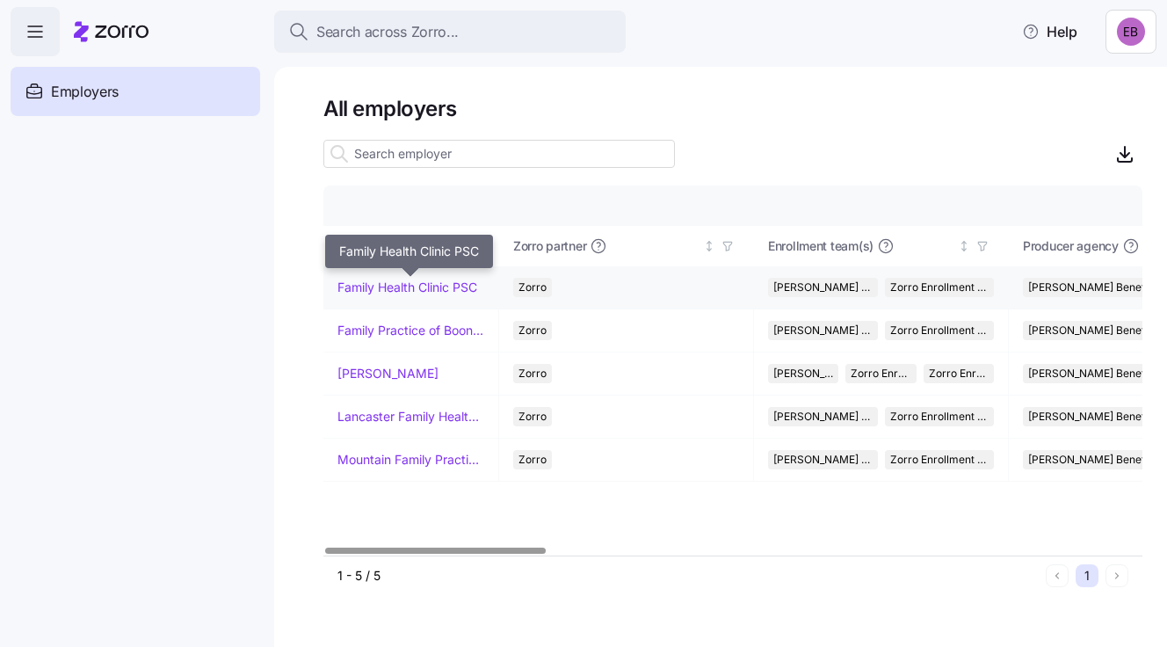
click at [365, 287] on link "Family Health Clinic PSC" at bounding box center [407, 287] width 140 height 18
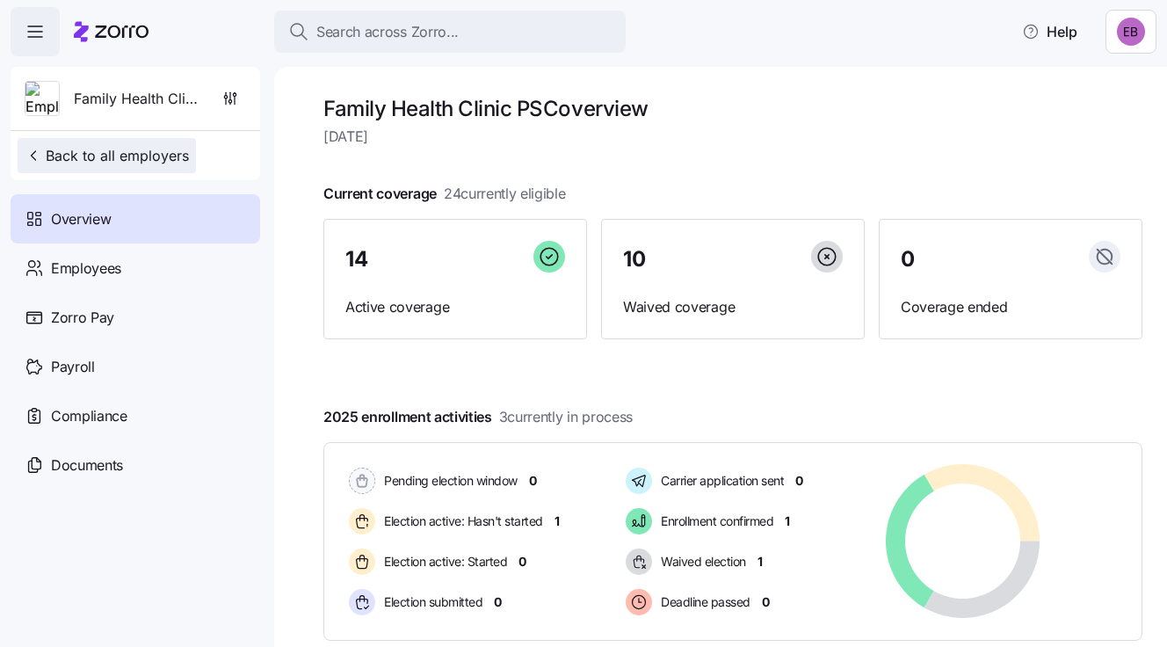
click at [175, 153] on span "Back to all employers" at bounding box center [107, 155] width 164 height 21
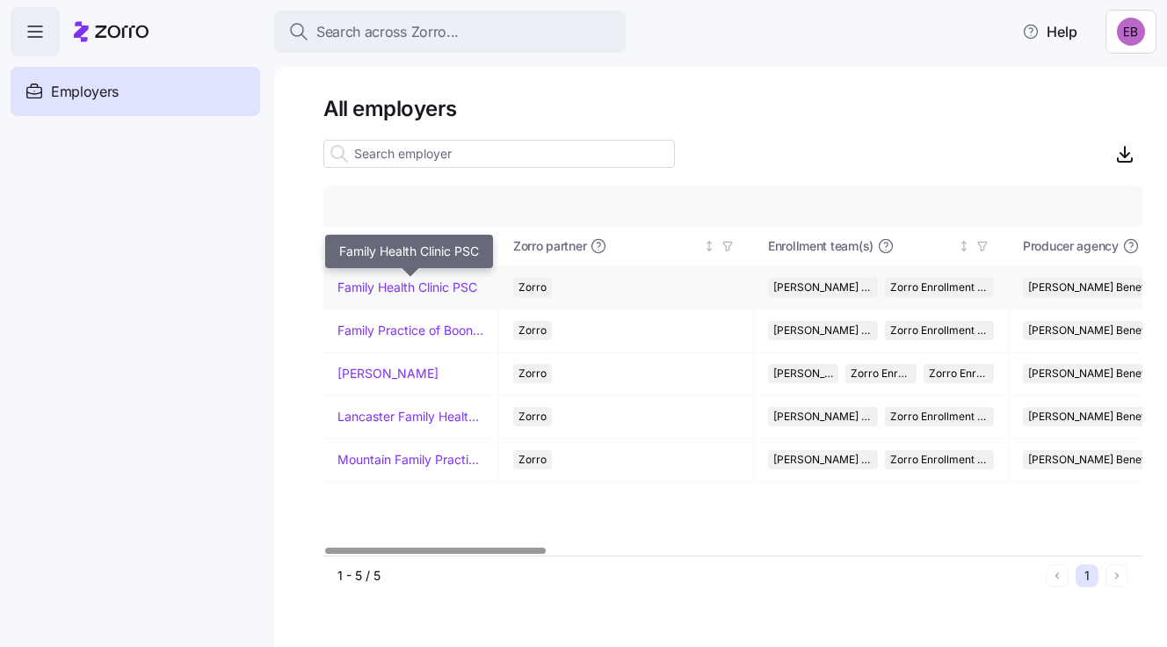
click at [406, 278] on link "Family Health Clinic PSC" at bounding box center [407, 287] width 140 height 18
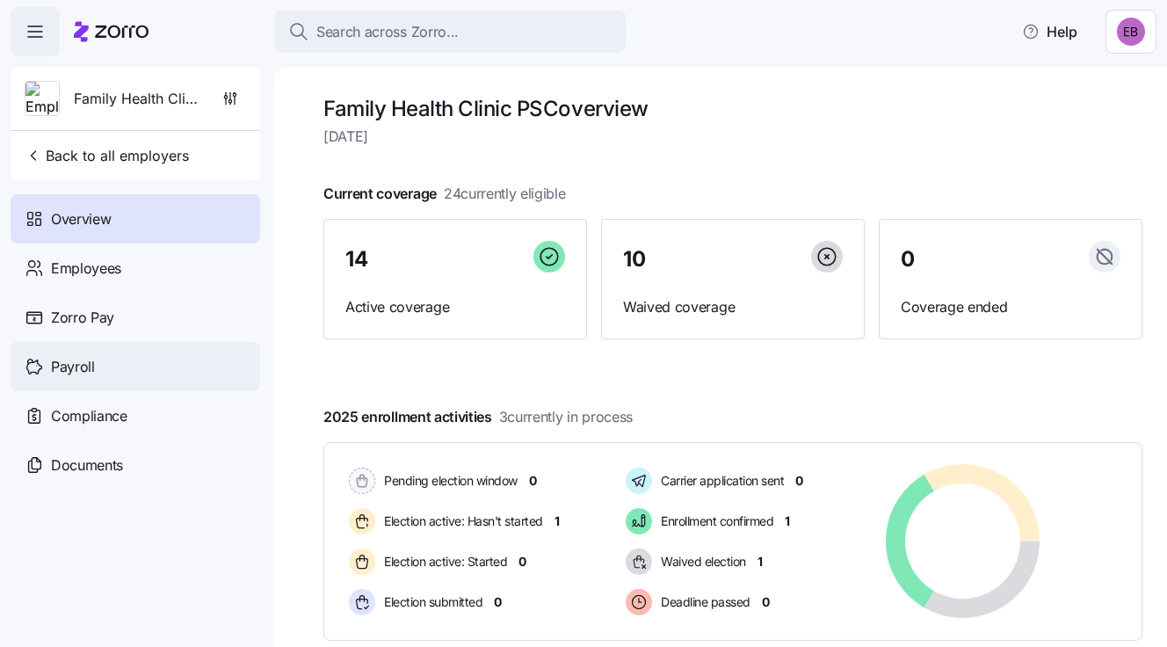
click at [85, 366] on span "Payroll" at bounding box center [73, 367] width 44 height 22
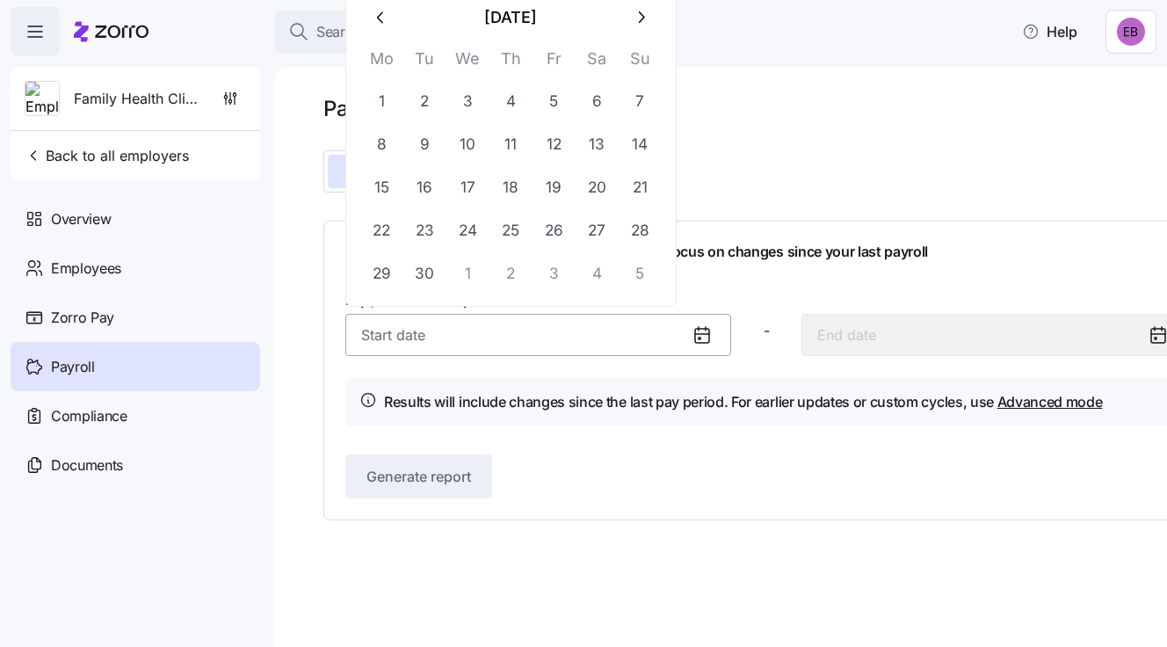
click at [638, 330] on input "Pay period (bi weekly) *" at bounding box center [538, 335] width 386 height 42
click at [384, 101] on button "1" at bounding box center [381, 102] width 42 height 42
type input "September 1, 2025"
type input "September 14, 2025"
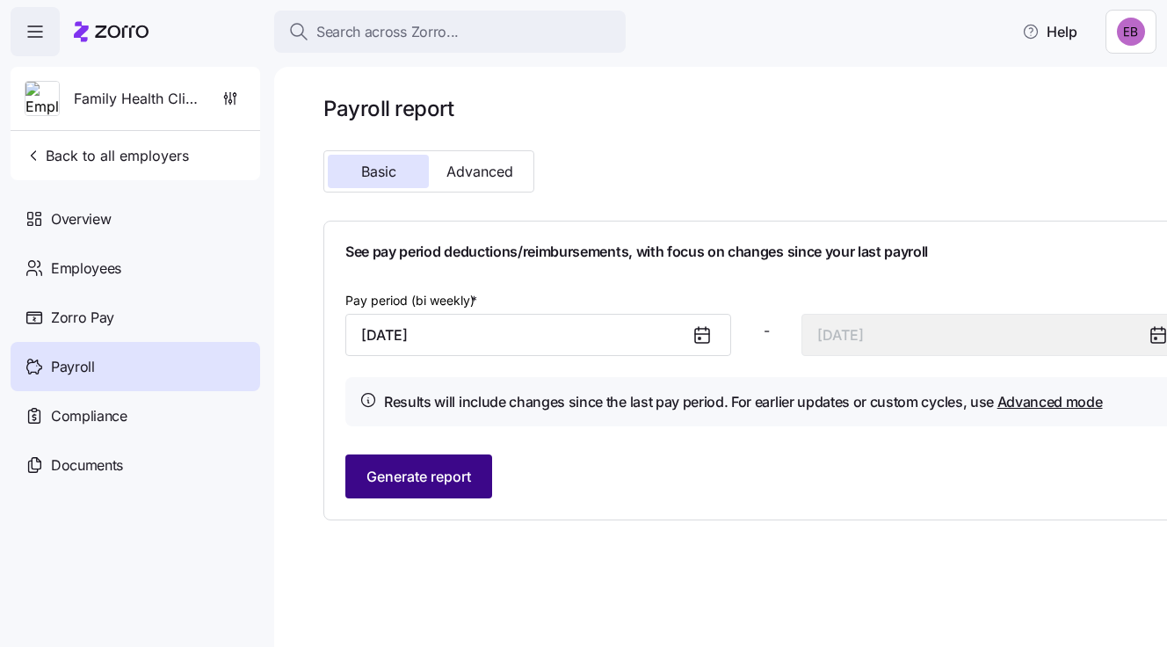
click at [422, 480] on span "Generate report" at bounding box center [418, 476] width 105 height 21
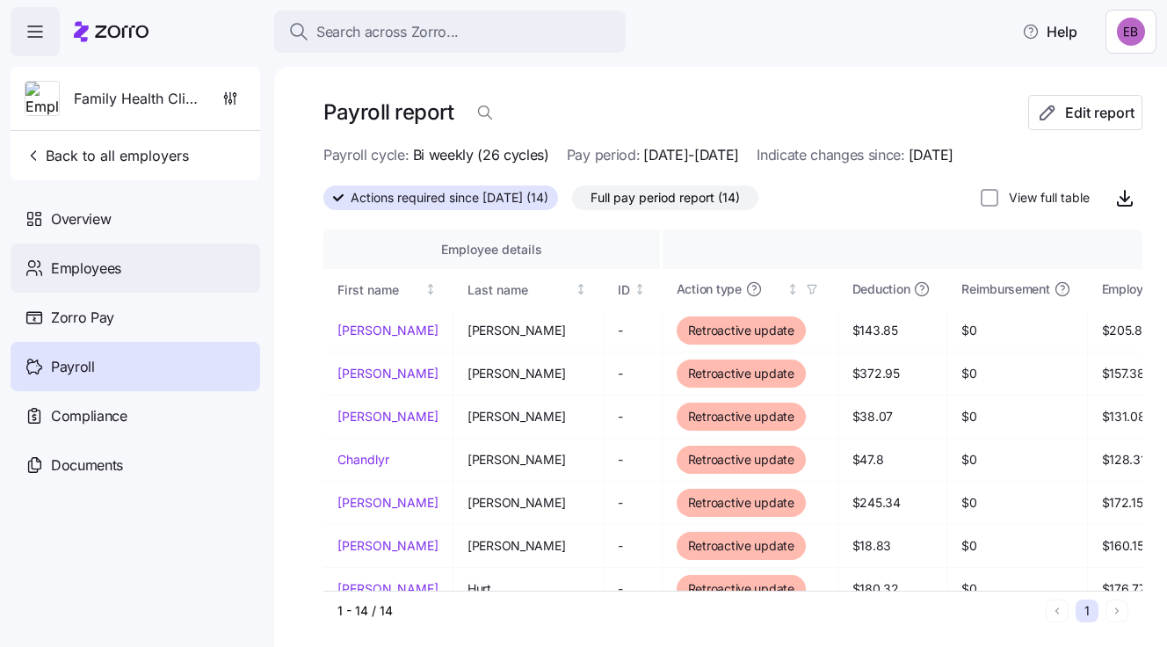
click at [85, 272] on span "Employees" at bounding box center [86, 268] width 70 height 22
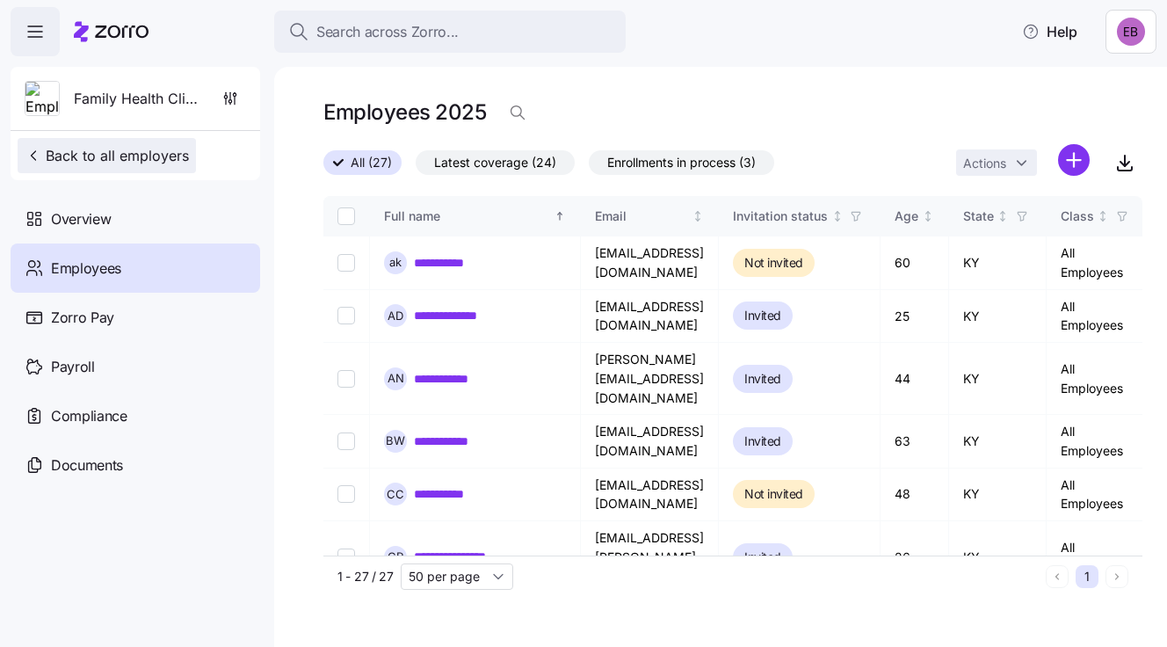
click at [111, 154] on span "Back to all employers" at bounding box center [107, 155] width 164 height 21
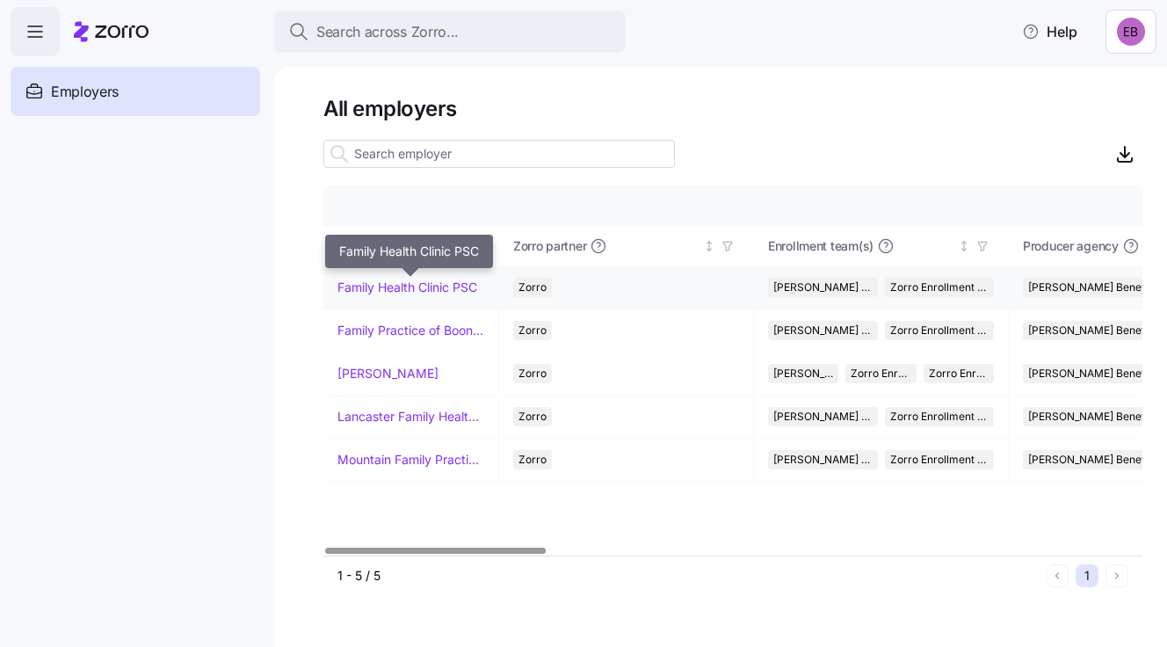
click at [429, 280] on link "Family Health Clinic PSC" at bounding box center [407, 287] width 140 height 18
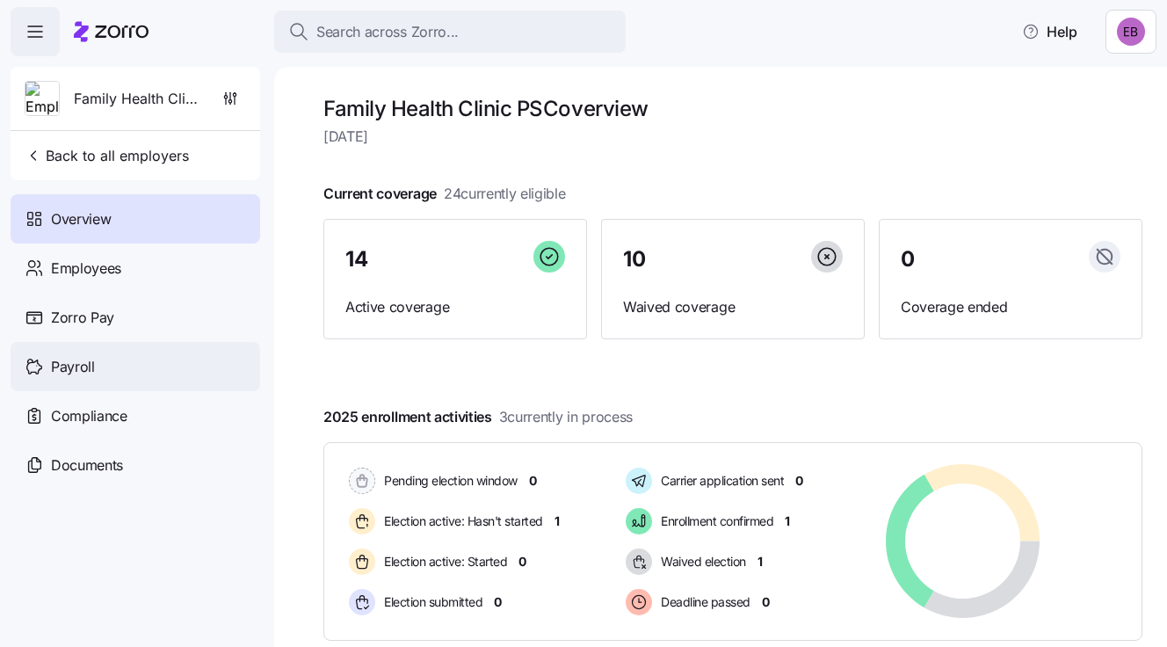
click at [80, 363] on span "Payroll" at bounding box center [73, 367] width 44 height 22
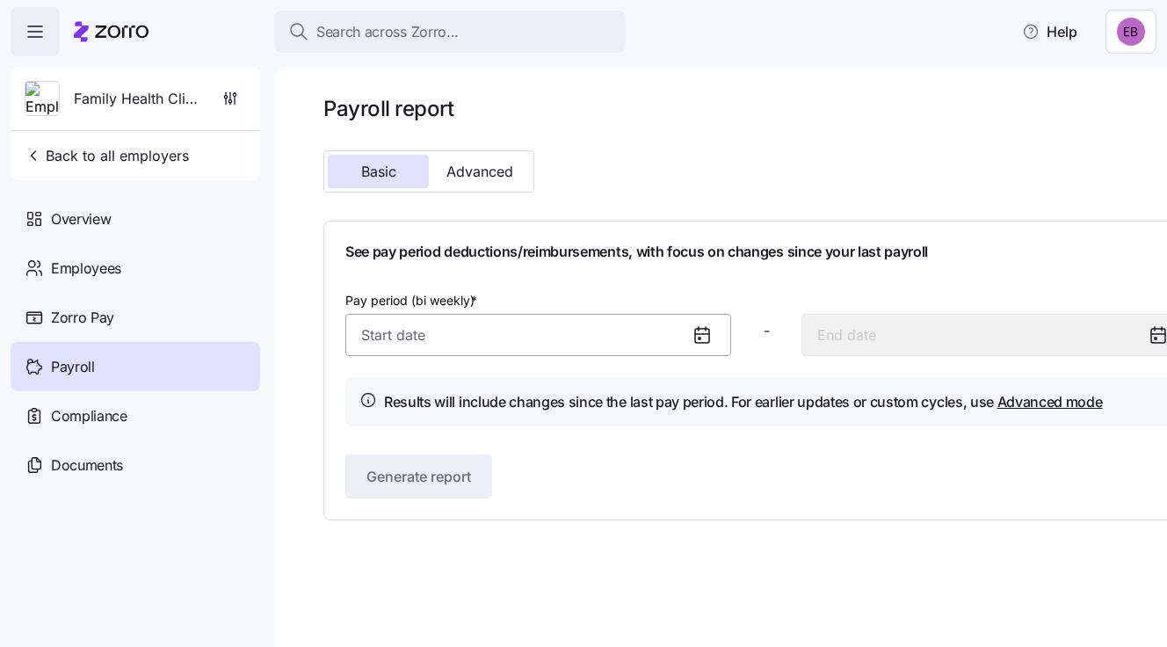
click at [673, 334] on input "Pay period (bi weekly) *" at bounding box center [538, 335] width 386 height 42
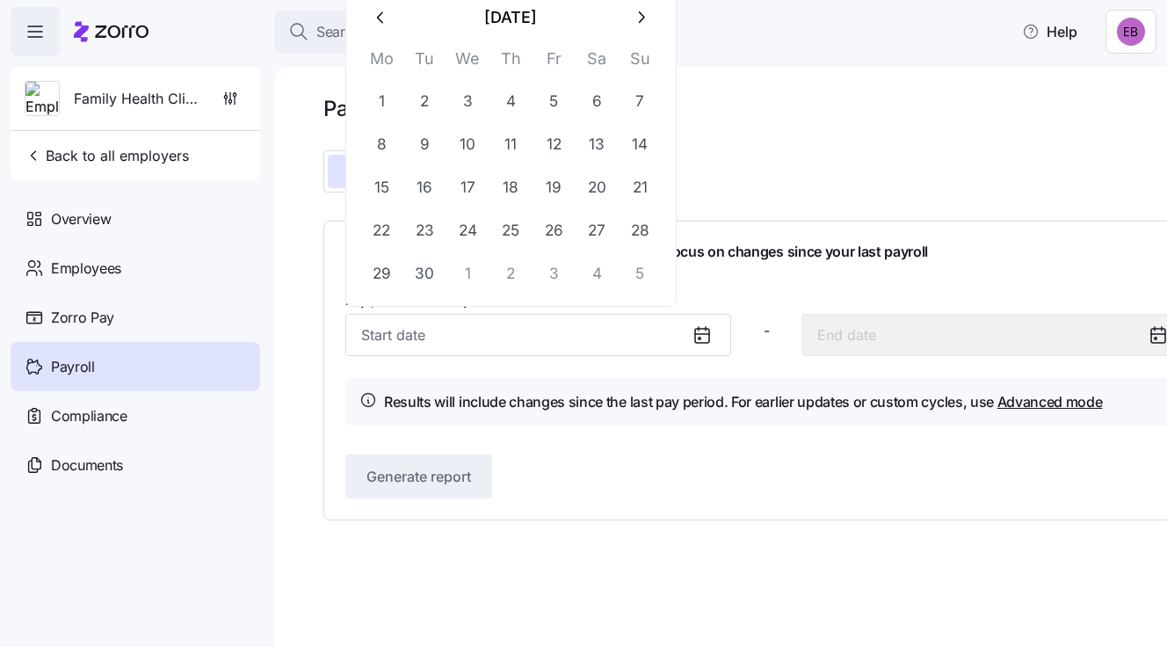
click at [640, 17] on icon "button" at bounding box center [640, 17] width 19 height 19
click at [466, 95] on button "1" at bounding box center [467, 102] width 42 height 42
type input "October 1, 2025"
type input "October 14, 2025"
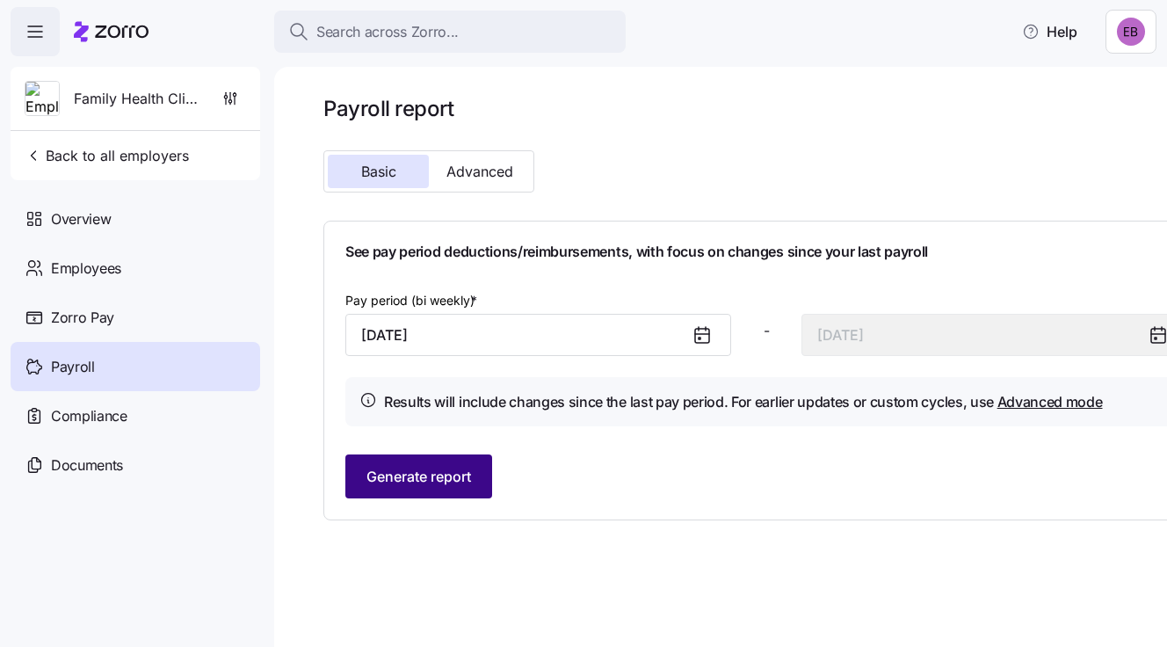
click at [418, 474] on span "Generate report" at bounding box center [418, 476] width 105 height 21
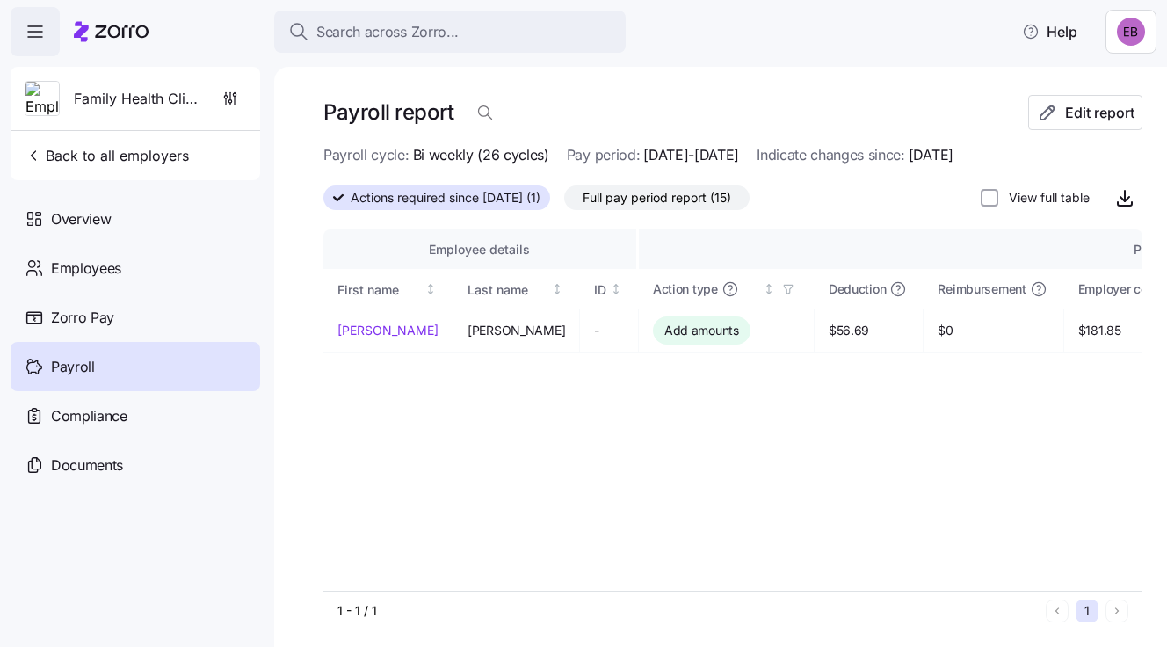
click at [78, 363] on span "Payroll" at bounding box center [73, 367] width 44 height 22
click at [632, 194] on span "Full pay period report (15)" at bounding box center [656, 197] width 148 height 23
click at [564, 202] on input "Full pay period report (15)" at bounding box center [564, 202] width 0 height 0
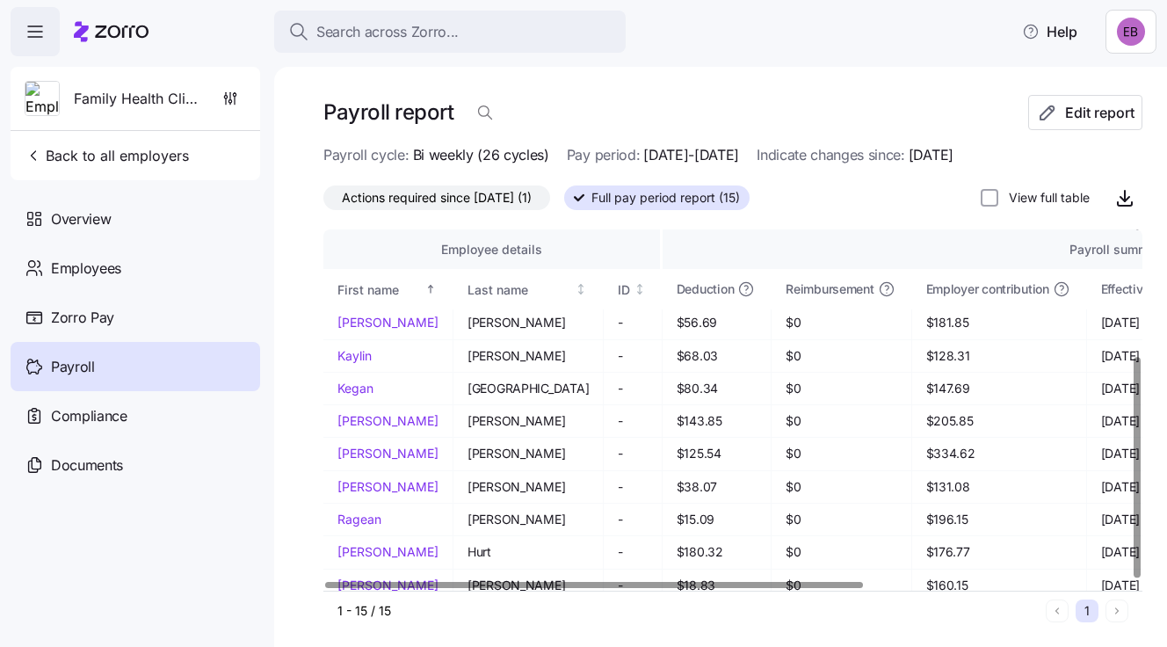
scroll to position [206, 0]
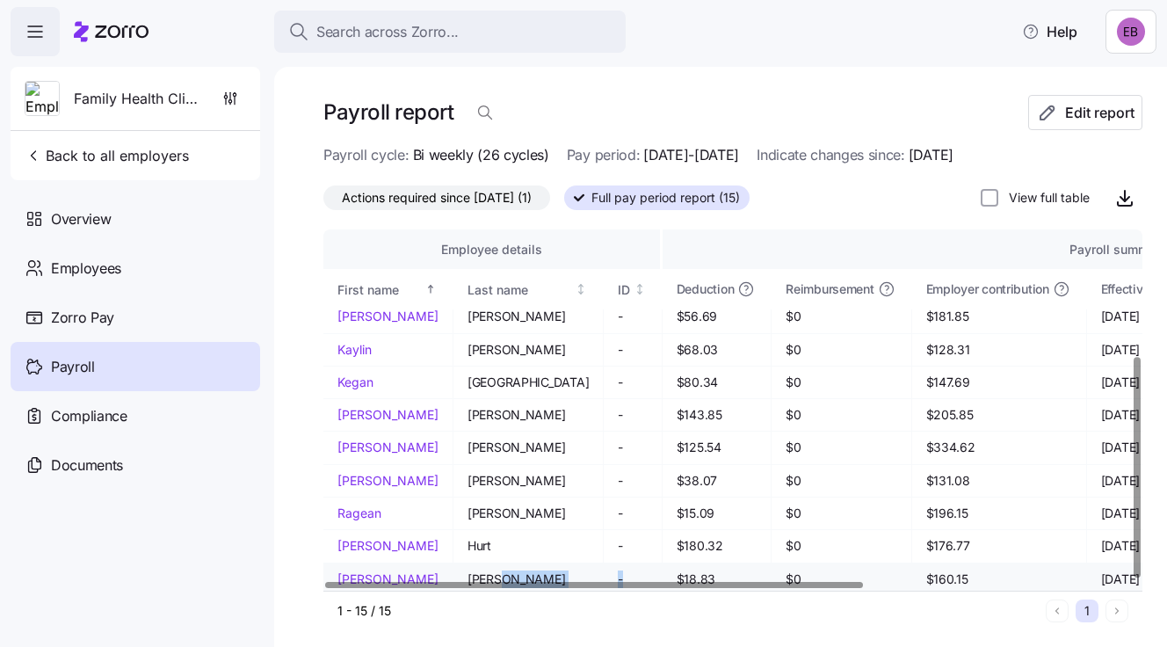
drag, startPoint x: 532, startPoint y: 575, endPoint x: 564, endPoint y: 577, distance: 31.7
click at [564, 577] on tr "Steven Wason - $18.83 $0 $160.15 01/01/2025 12/31/2025 09/23/2025 9:46 AM" at bounding box center [948, 579] width 1251 height 32
click at [575, 581] on div at bounding box center [727, 585] width 808 height 11
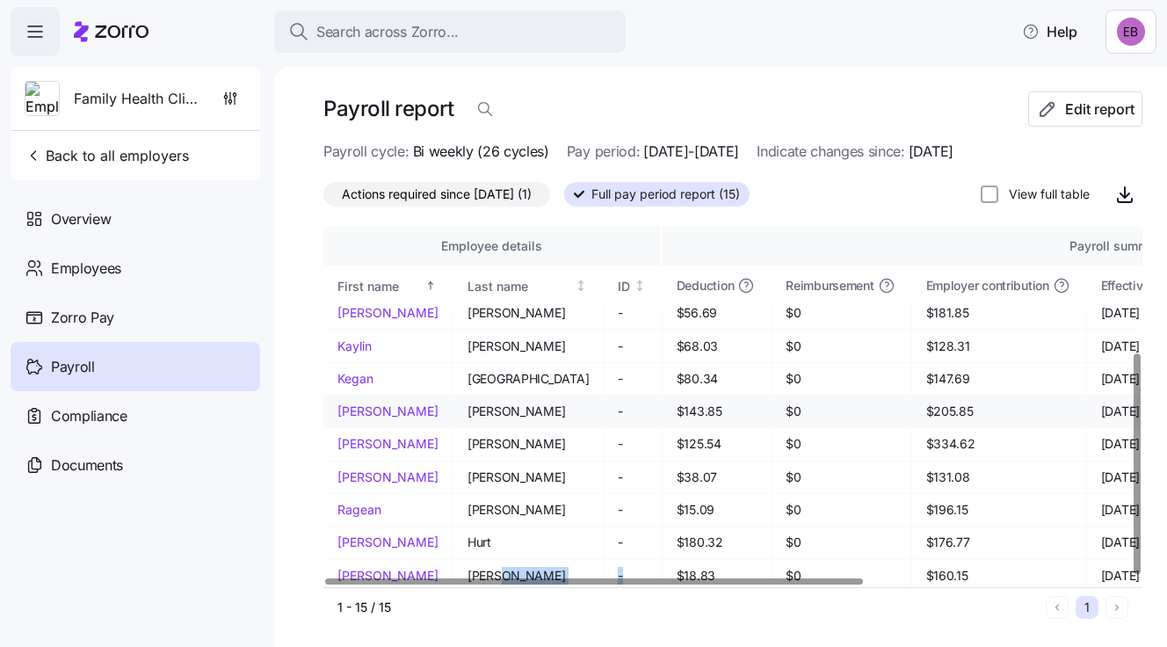
scroll to position [4, 0]
click at [98, 214] on span "Overview" at bounding box center [81, 219] width 60 height 22
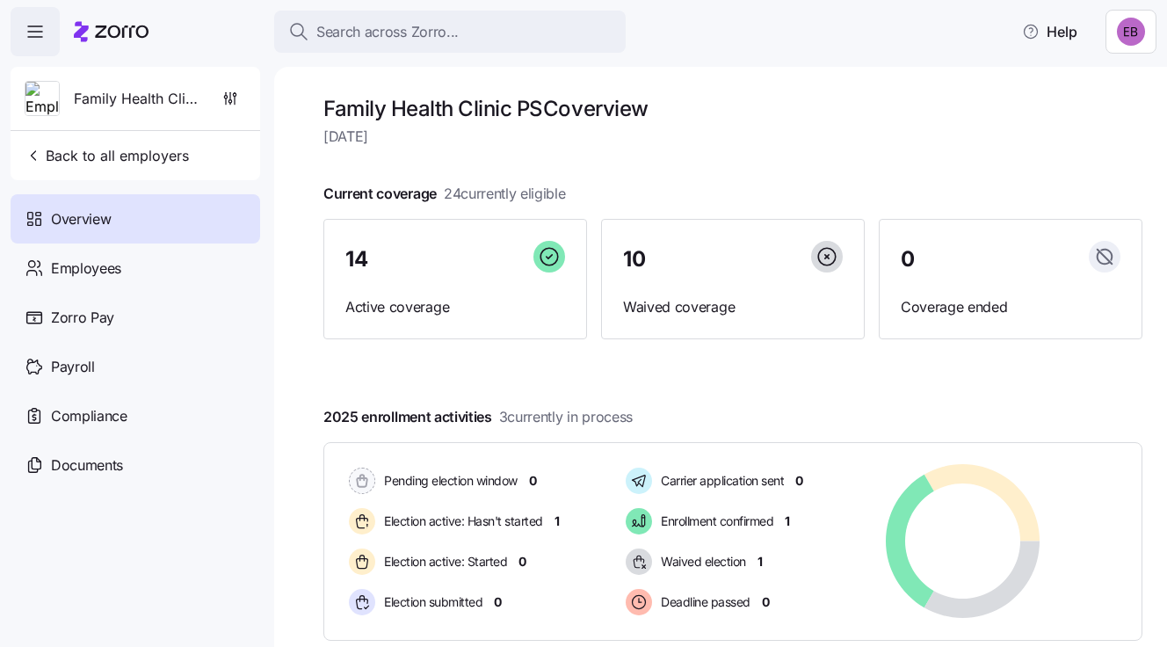
click at [85, 214] on span "Overview" at bounding box center [81, 219] width 60 height 22
click at [117, 154] on span "Back to all employers" at bounding box center [107, 155] width 164 height 21
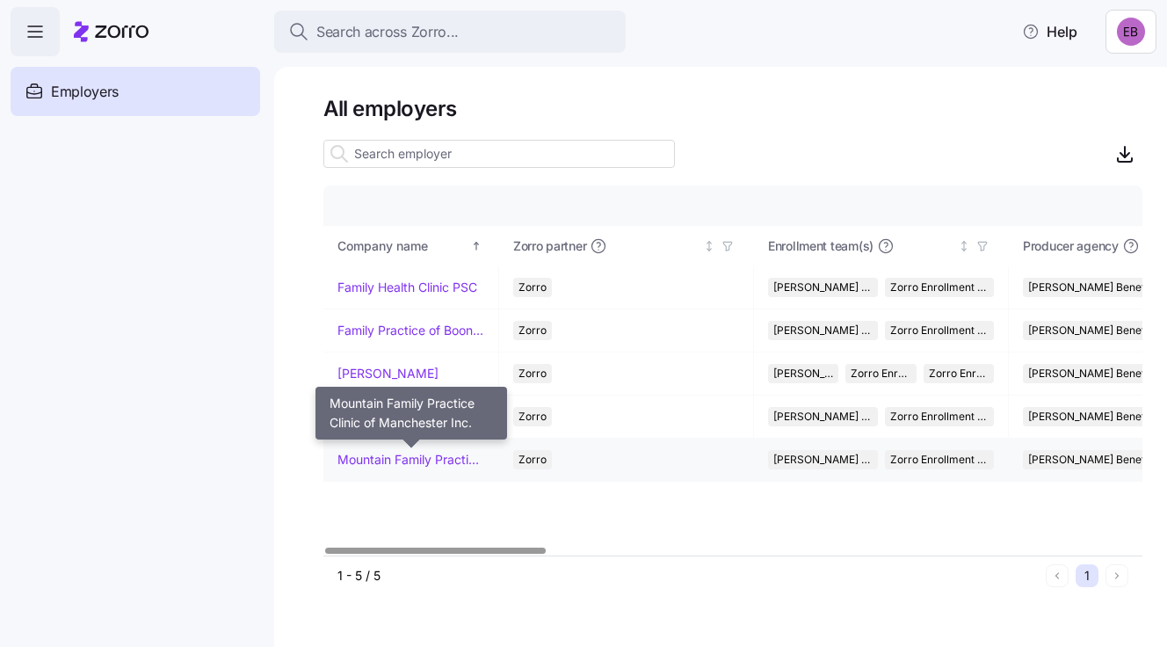
click at [371, 459] on link "Mountain Family Practice Clinic of Manchester Inc." at bounding box center [410, 460] width 147 height 18
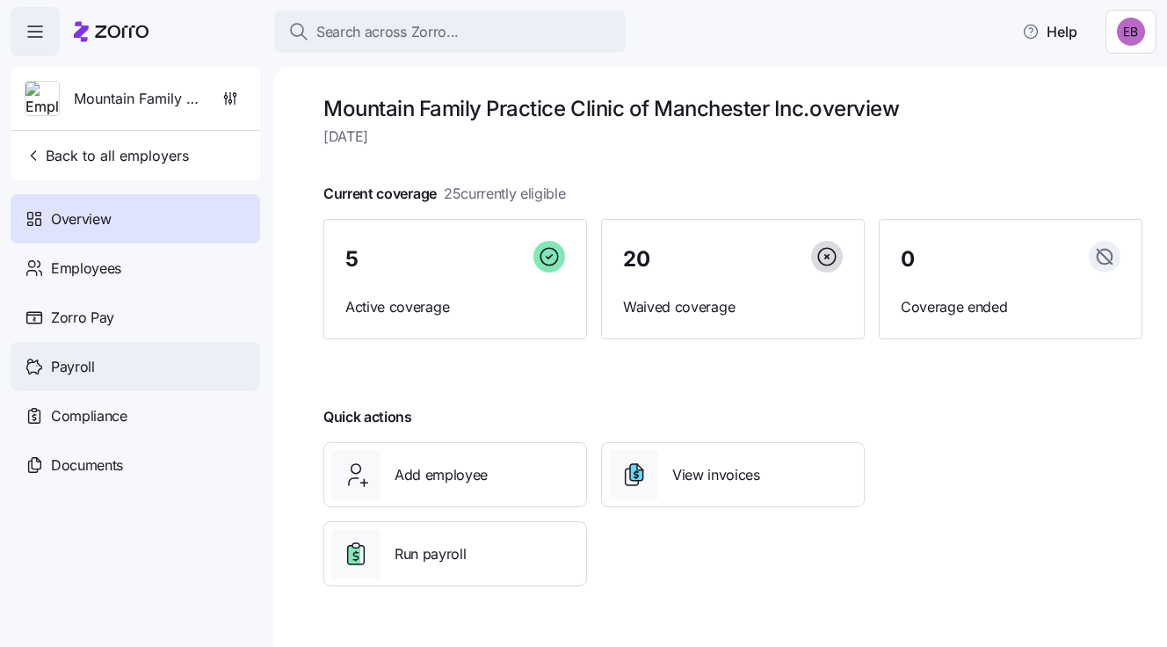
click at [86, 363] on span "Payroll" at bounding box center [73, 367] width 44 height 22
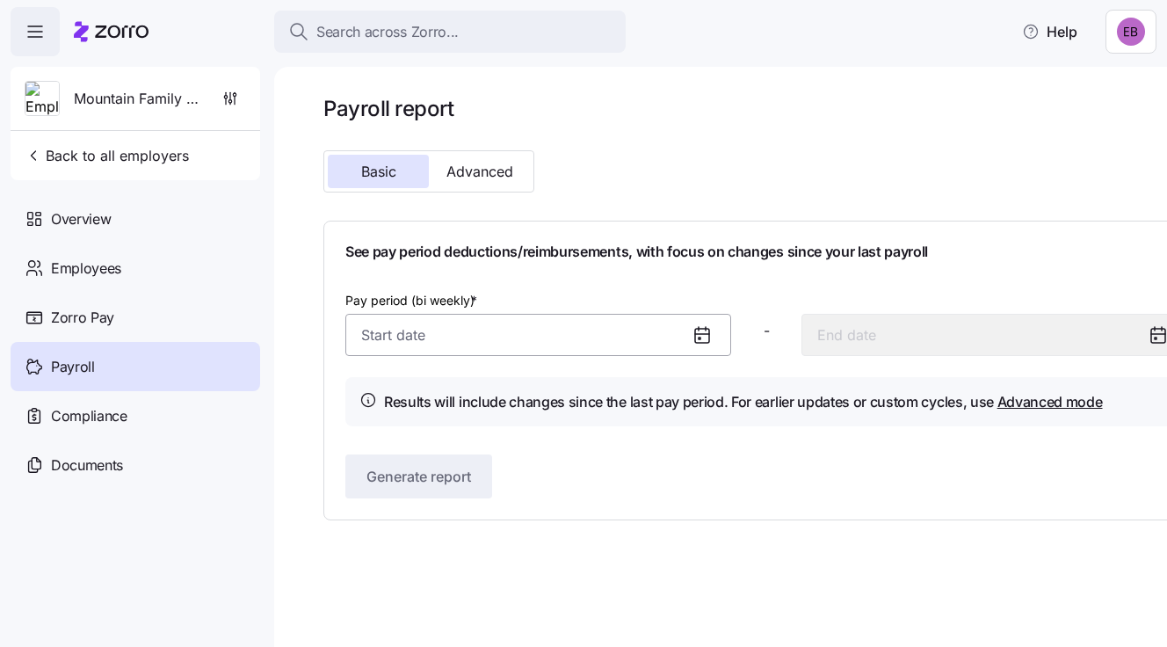
click at [387, 340] on input "Pay period (bi weekly) *" at bounding box center [538, 335] width 386 height 42
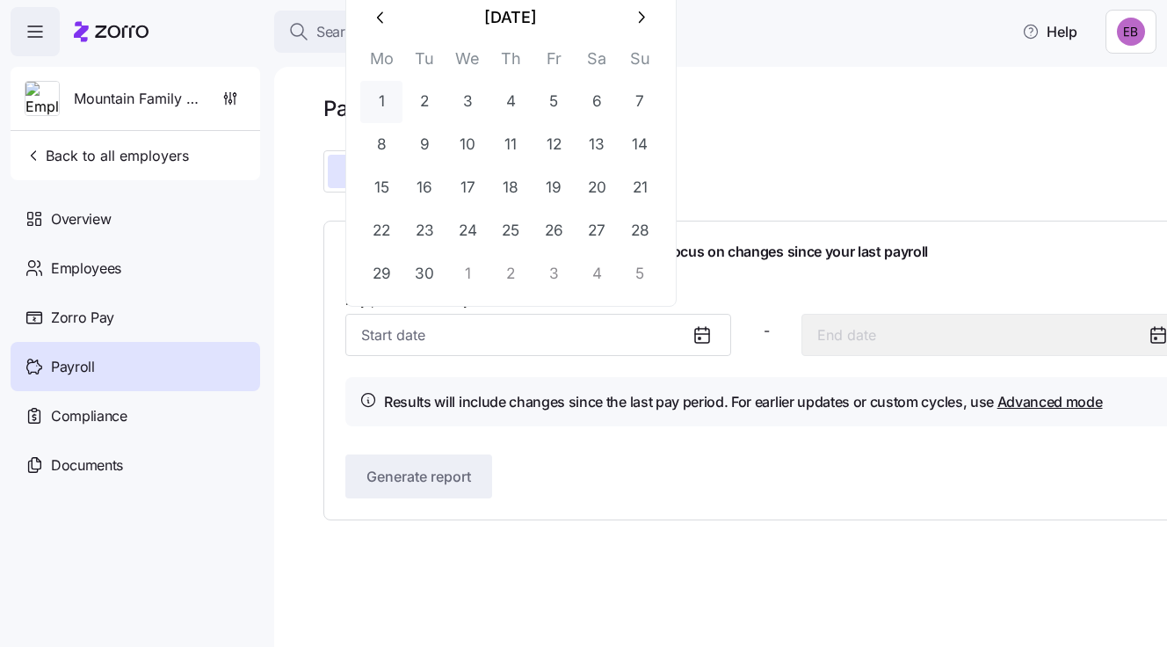
click at [382, 98] on button "1" at bounding box center [381, 102] width 42 height 42
type input "September 1, 2025"
type input "September 14, 2025"
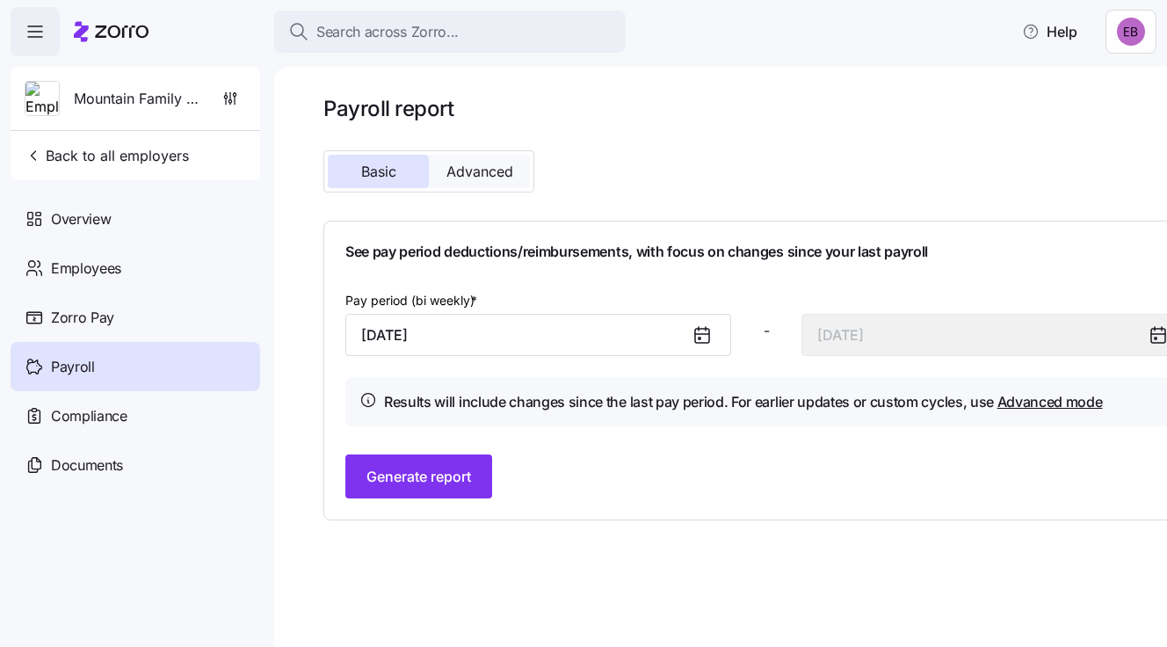
click at [494, 169] on span "Advanced" at bounding box center [479, 171] width 67 height 14
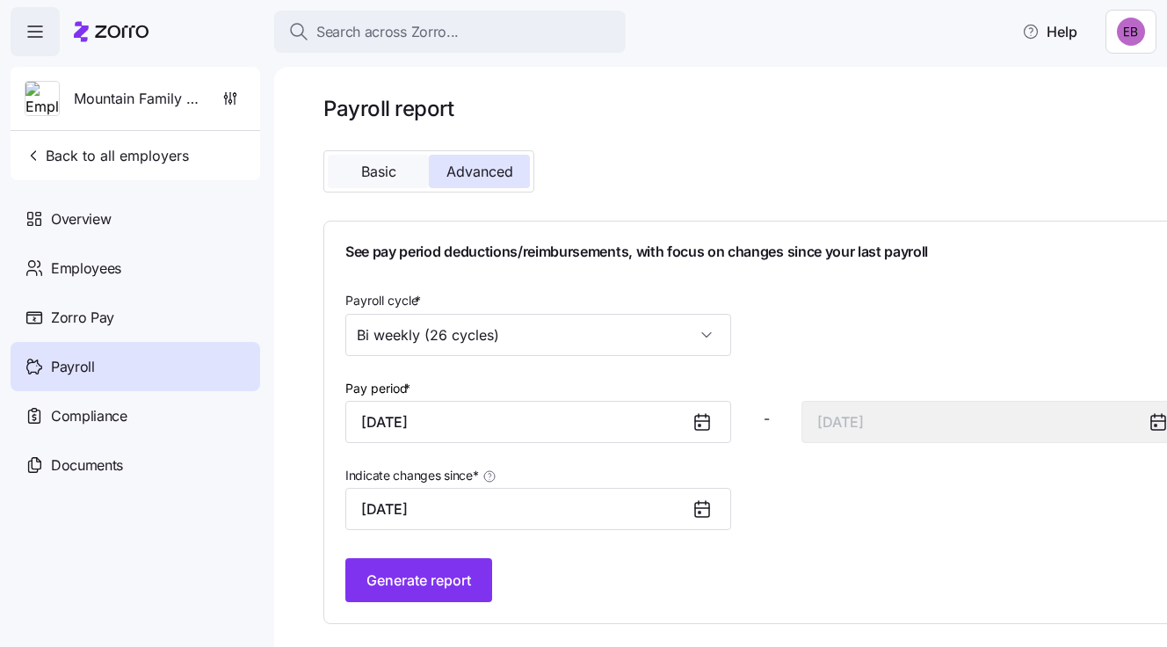
click at [387, 171] on span "Basic" at bounding box center [378, 171] width 35 height 14
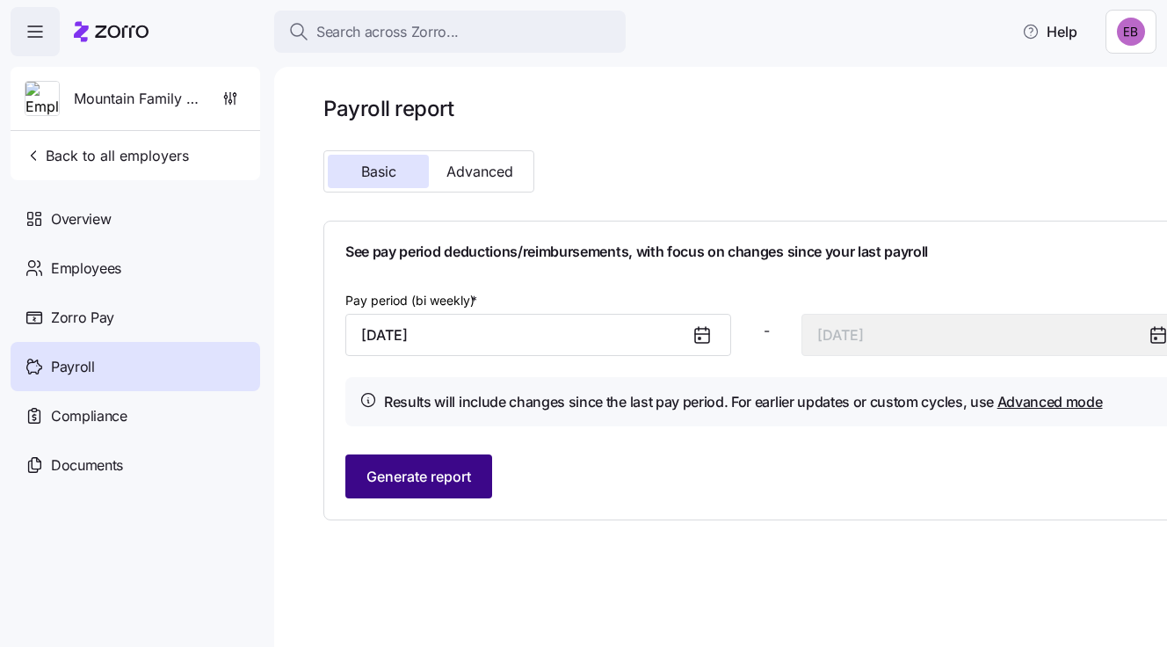
click at [401, 465] on button "Generate report" at bounding box center [418, 476] width 147 height 44
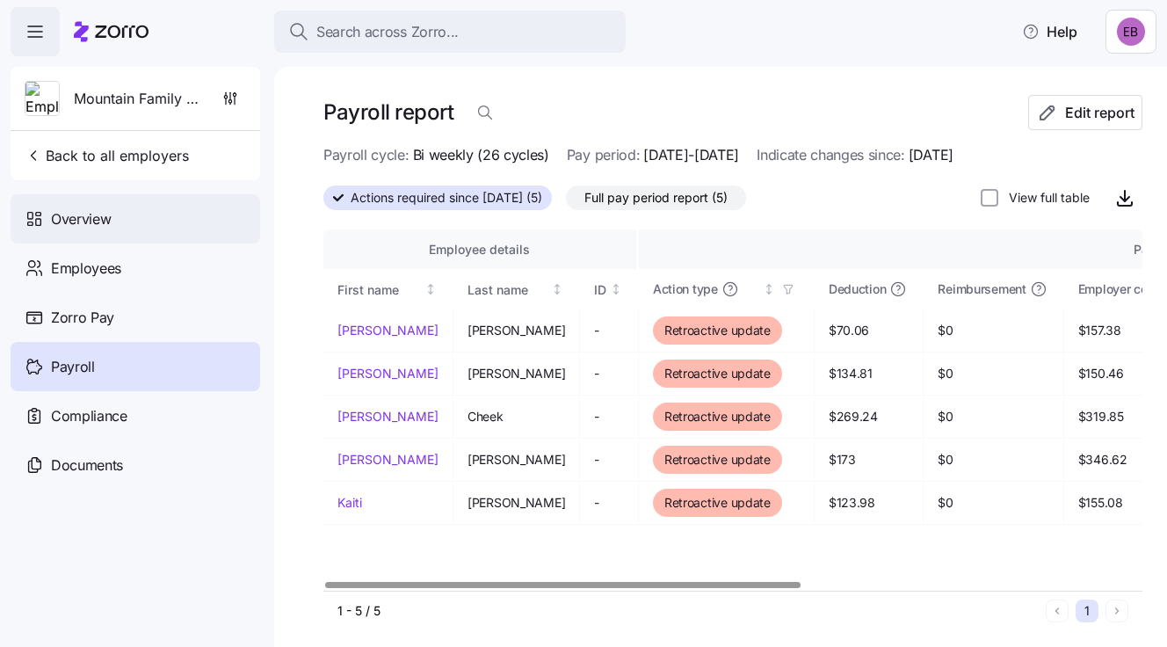
click at [84, 206] on div "Overview" at bounding box center [135, 218] width 249 height 49
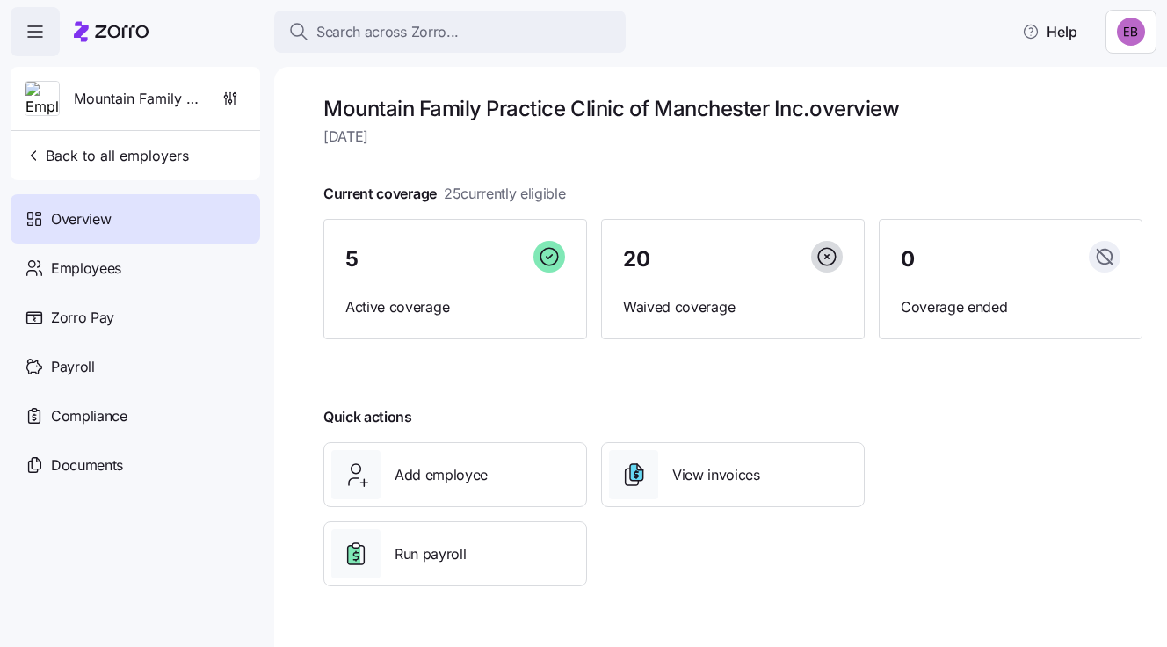
click at [87, 213] on span "Overview" at bounding box center [81, 219] width 60 height 22
click at [90, 314] on span "Zorro Pay" at bounding box center [82, 318] width 63 height 22
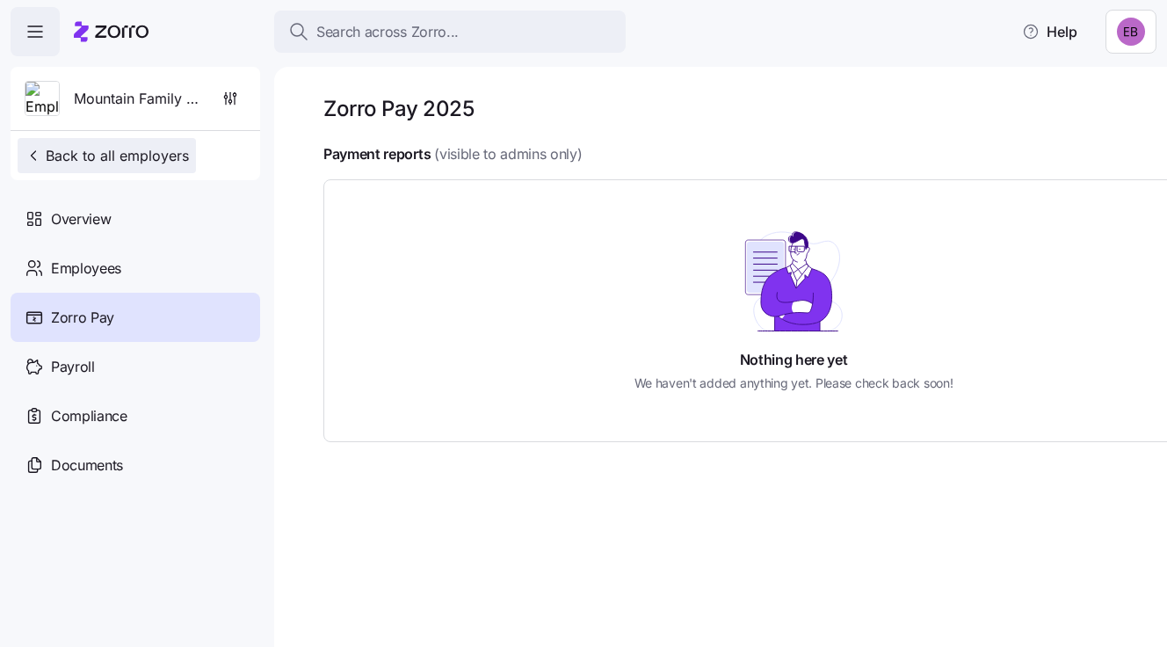
click at [80, 151] on span "Back to all employers" at bounding box center [107, 155] width 164 height 21
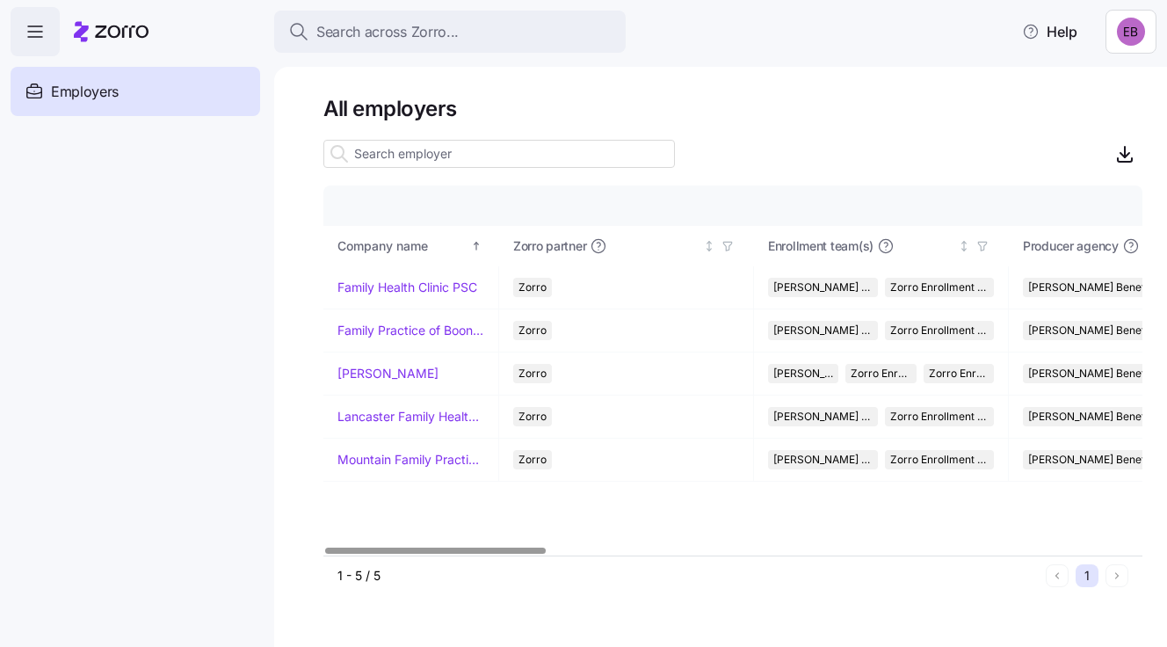
click at [414, 553] on div at bounding box center [435, 550] width 220 height 6
click at [356, 366] on link "[PERSON_NAME]" at bounding box center [387, 374] width 101 height 18
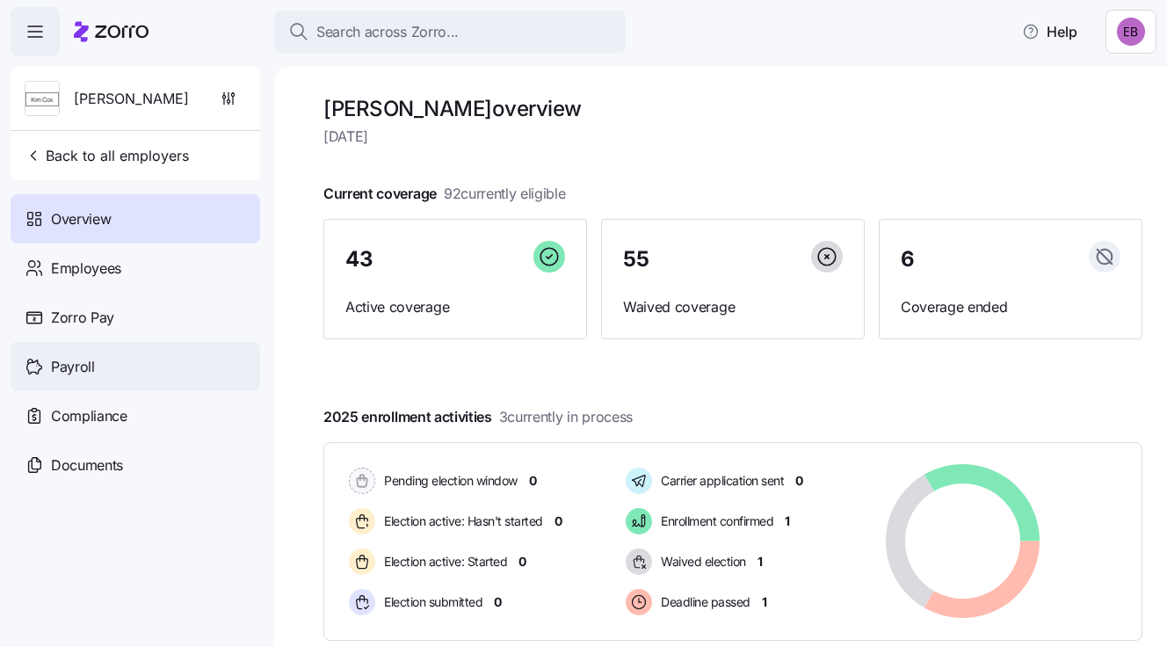
click at [83, 366] on span "Payroll" at bounding box center [73, 367] width 44 height 22
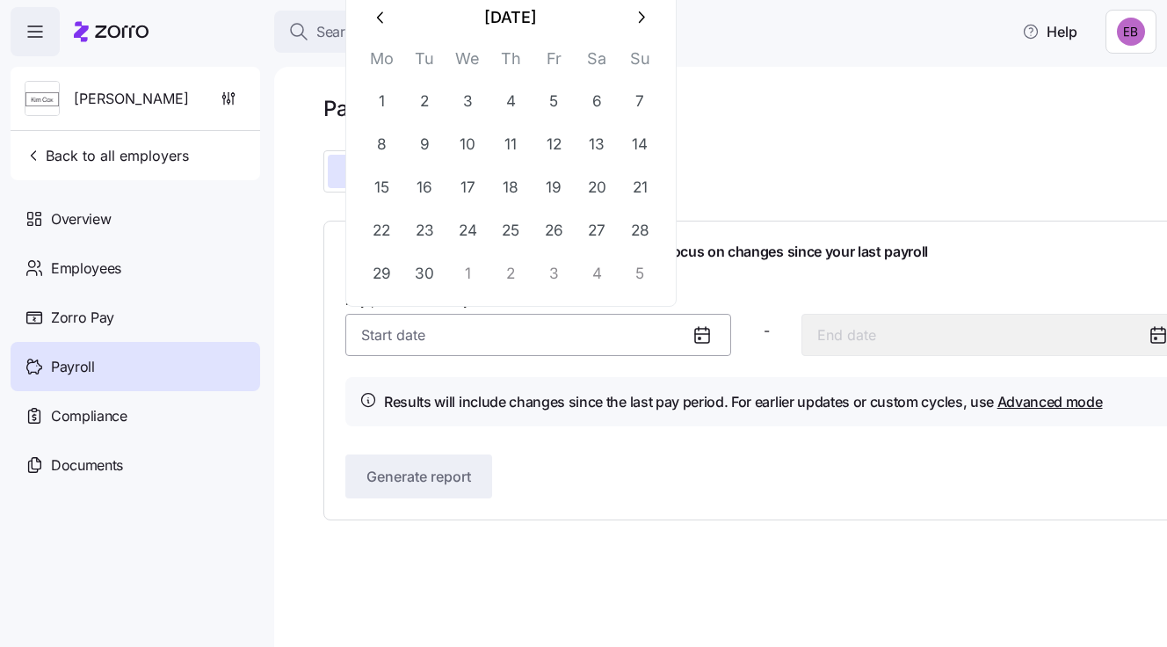
click at [431, 336] on input "Pay period (bi weekly) *" at bounding box center [538, 335] width 386 height 42
click at [385, 101] on button "1" at bounding box center [381, 102] width 42 height 42
type input "September 1, 2025"
type input "September 14, 2025"
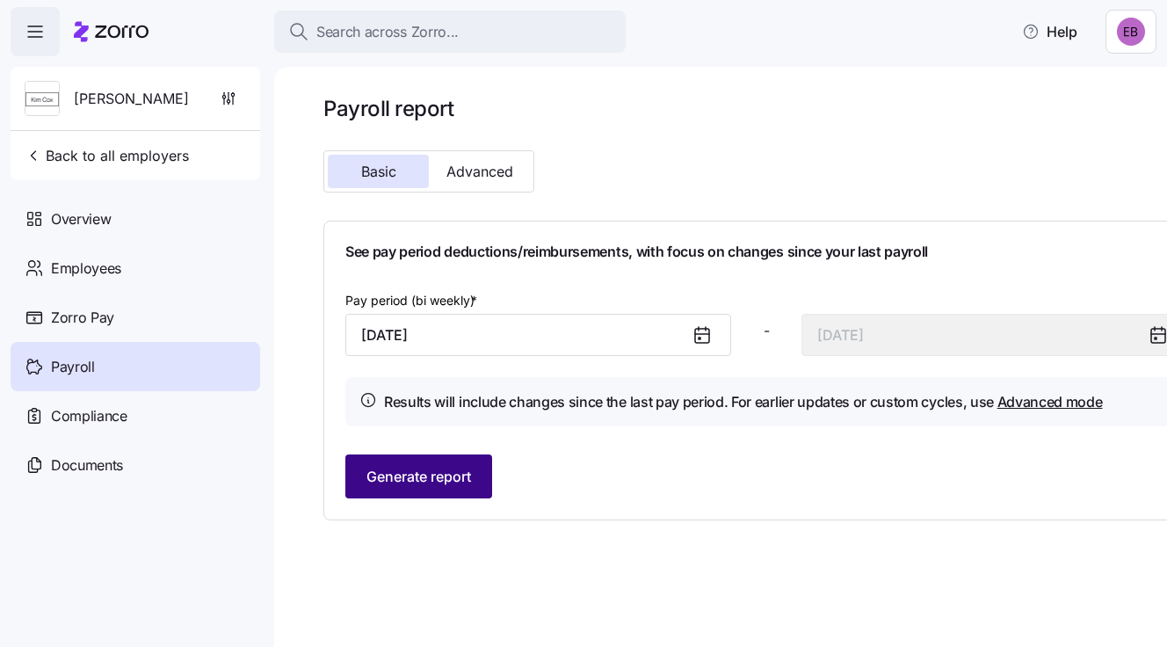
click at [408, 480] on span "Generate report" at bounding box center [418, 476] width 105 height 21
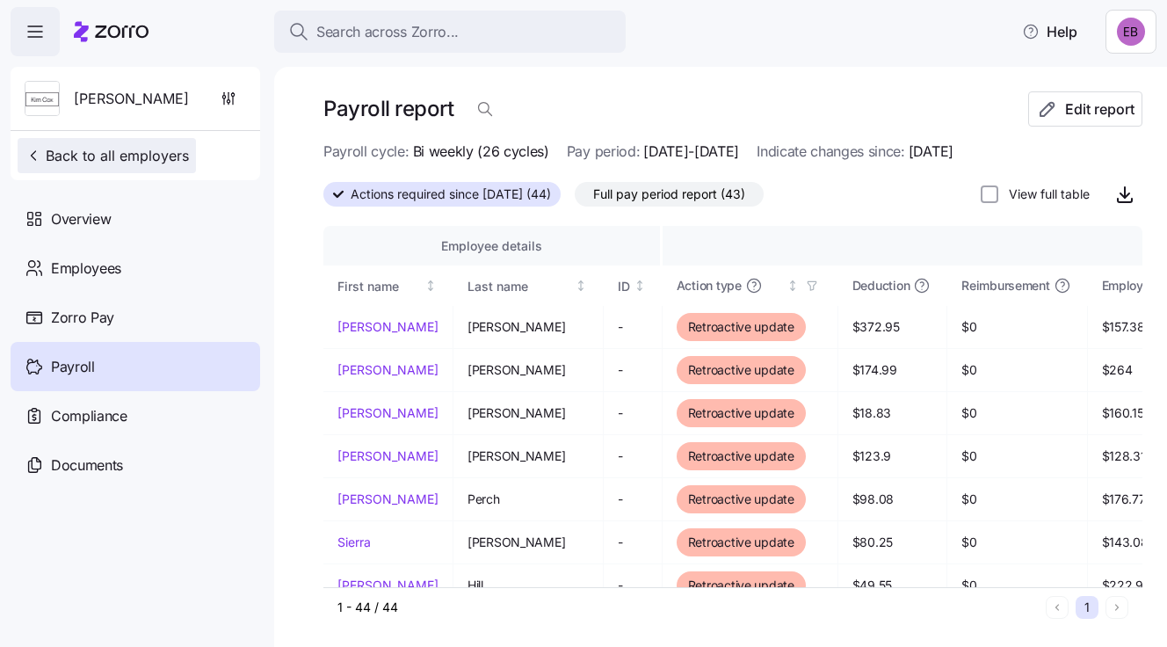
click at [67, 151] on span "Back to all employers" at bounding box center [107, 155] width 164 height 21
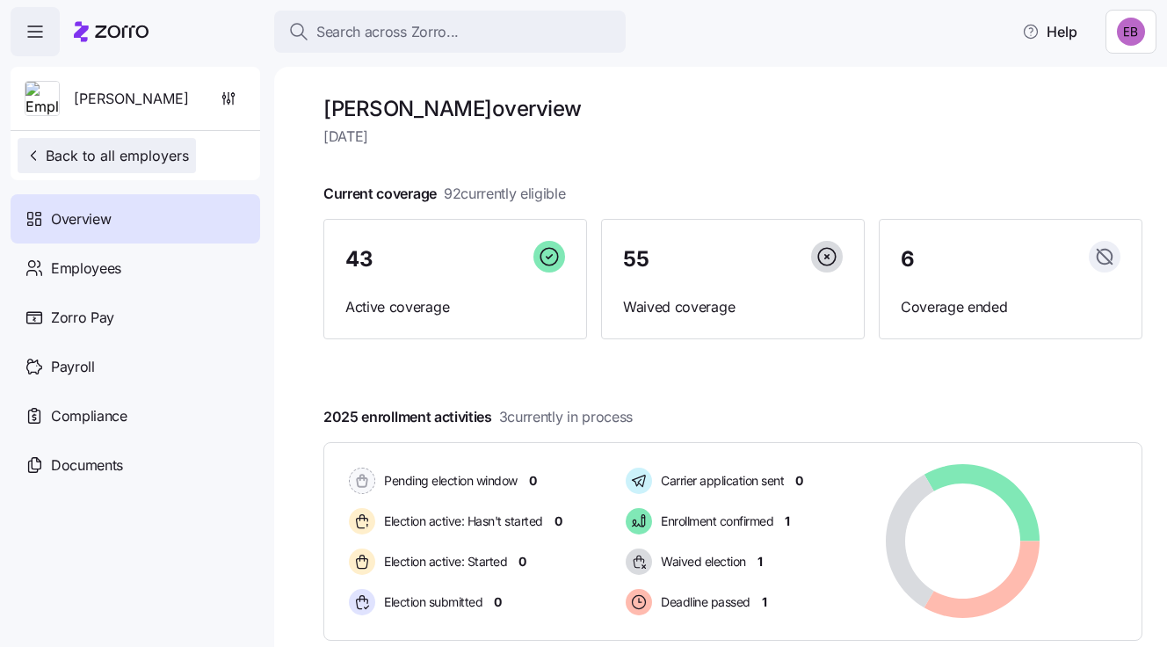
click at [76, 154] on span "Back to all employers" at bounding box center [107, 155] width 164 height 21
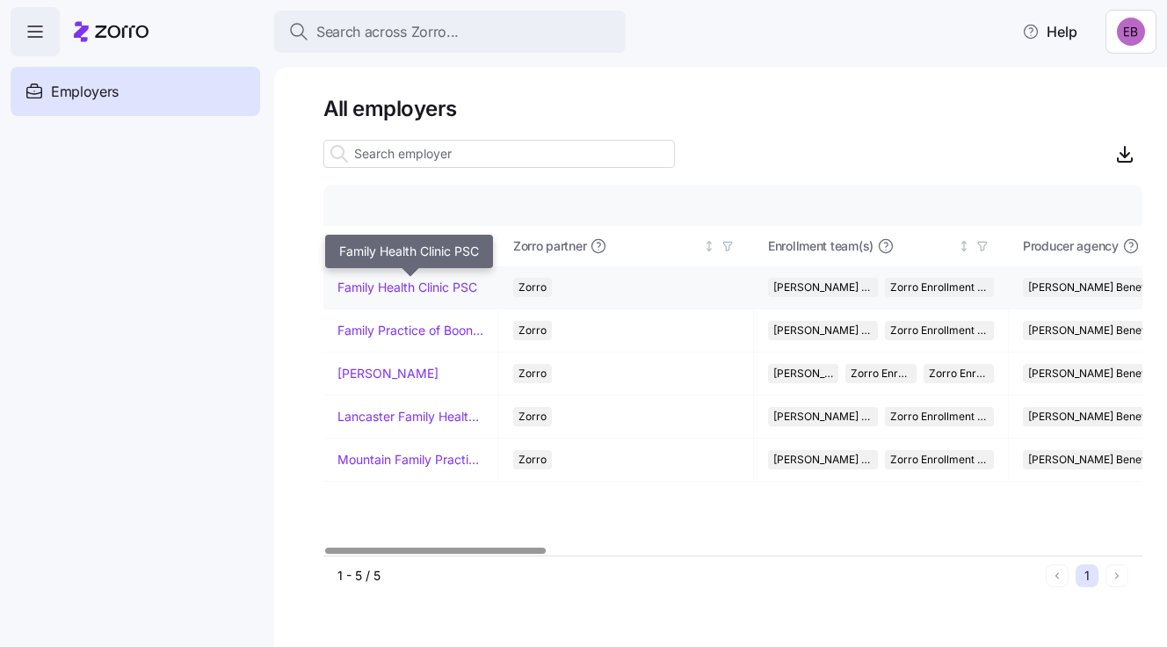
click at [403, 285] on link "Family Health Clinic PSC" at bounding box center [407, 287] width 140 height 18
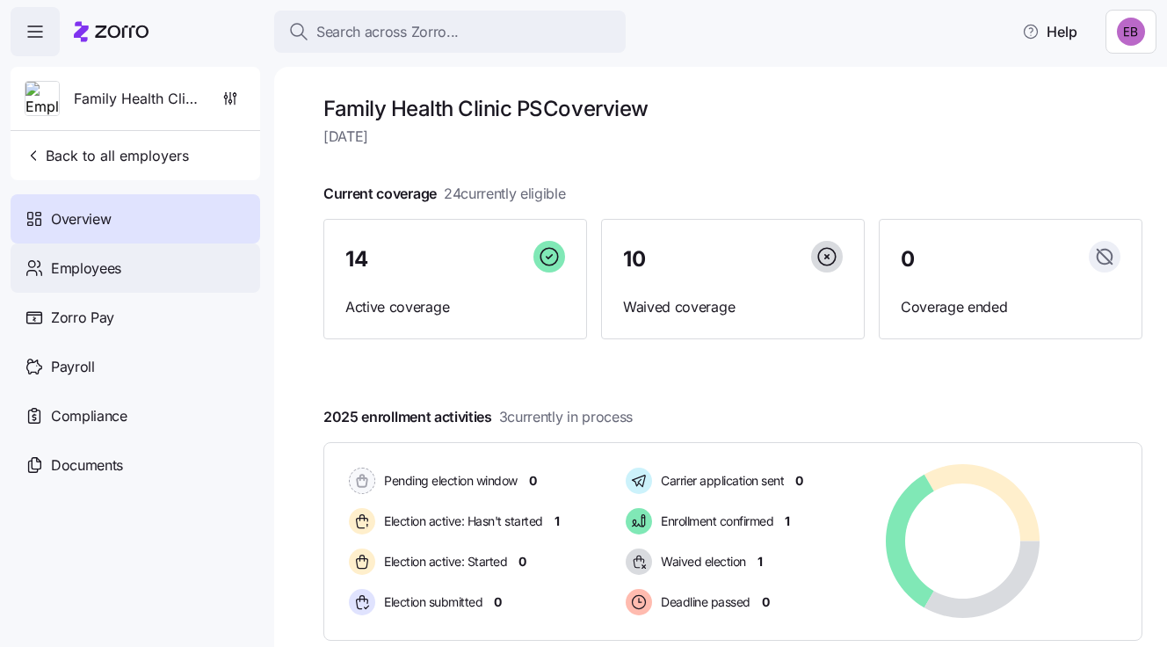
click at [92, 266] on span "Employees" at bounding box center [86, 268] width 70 height 22
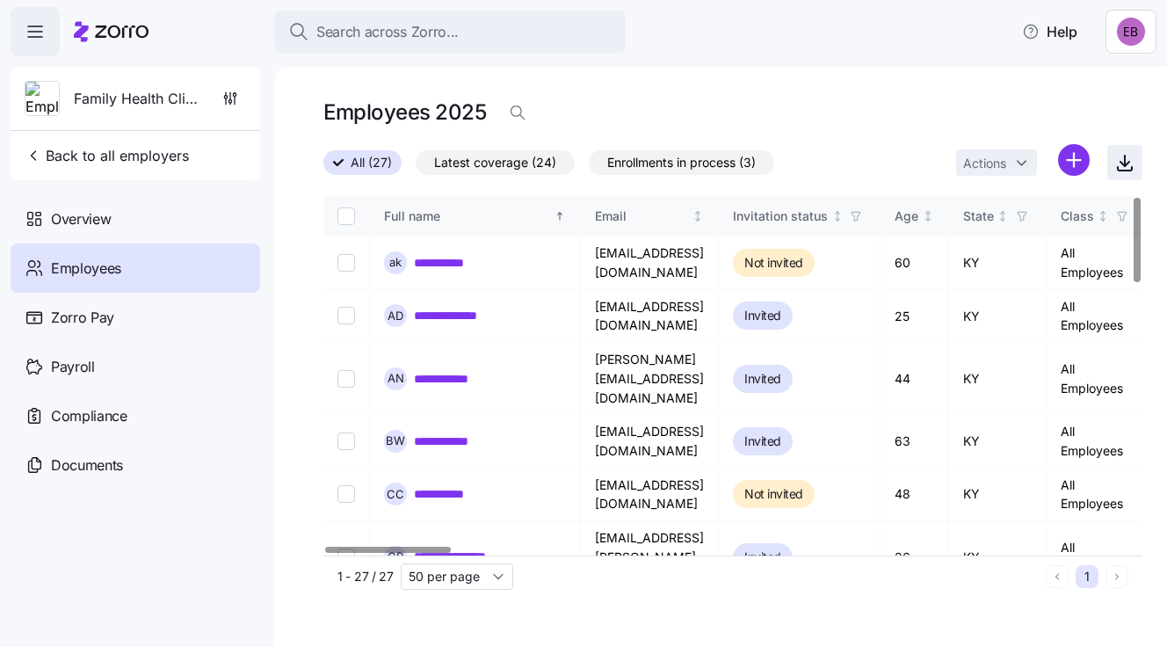
click at [1121, 163] on icon "button" at bounding box center [1124, 162] width 21 height 21
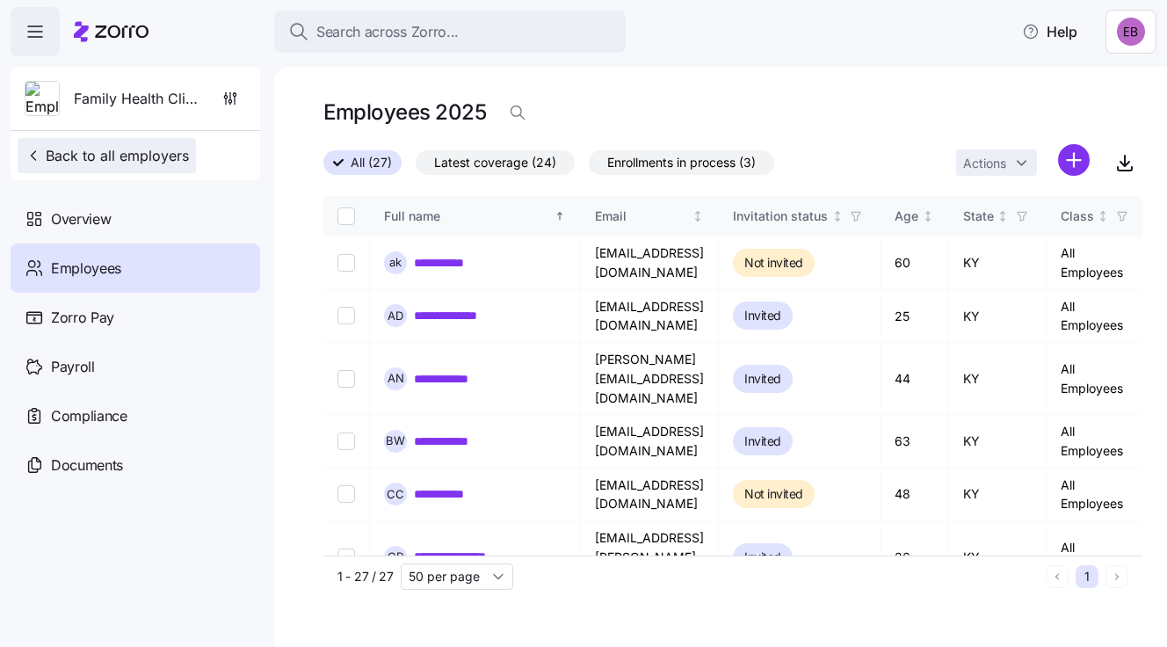
click at [90, 157] on span "Back to all employers" at bounding box center [107, 155] width 164 height 21
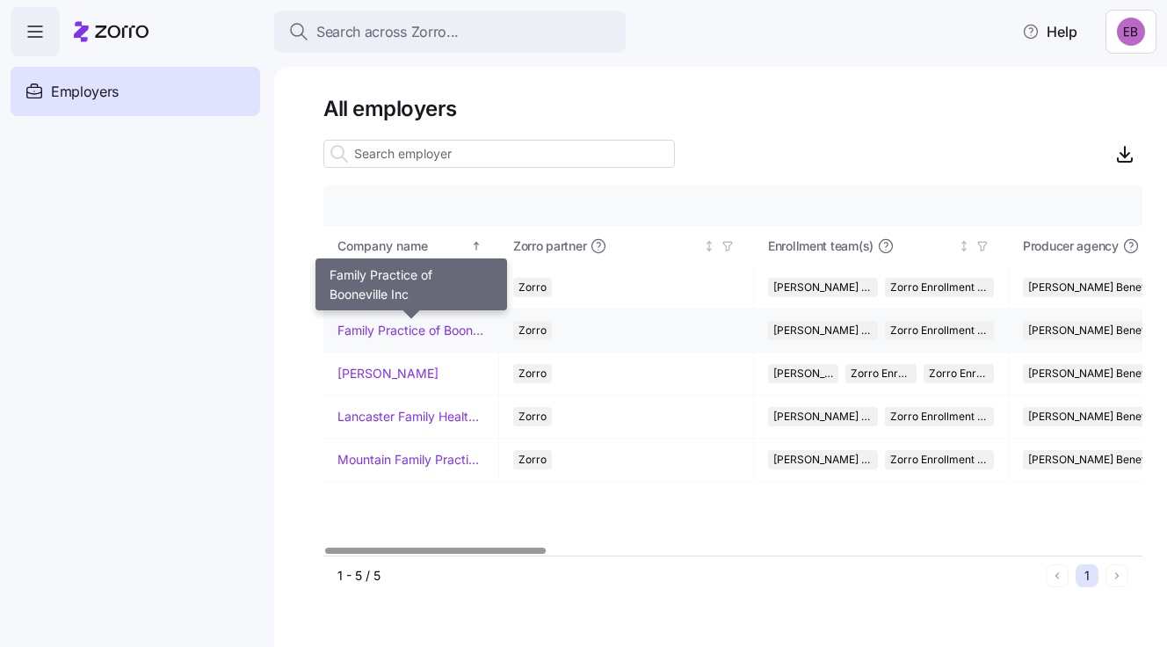
click at [355, 325] on link "Family Practice of Booneville Inc" at bounding box center [410, 331] width 147 height 18
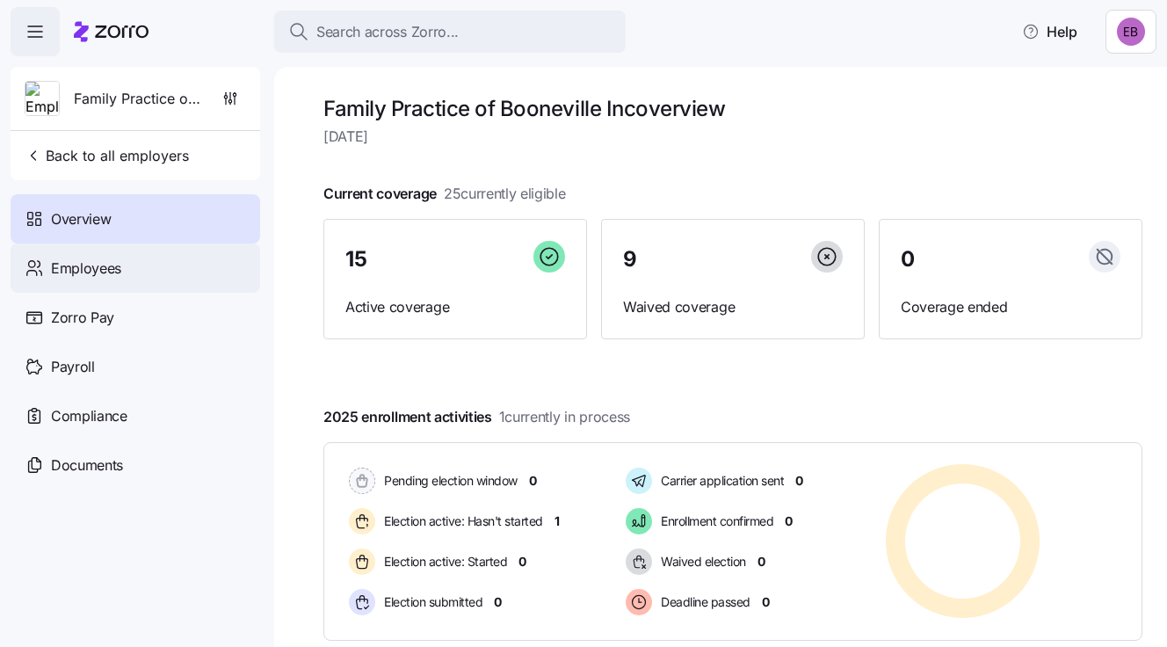
click at [105, 268] on span "Employees" at bounding box center [86, 268] width 70 height 22
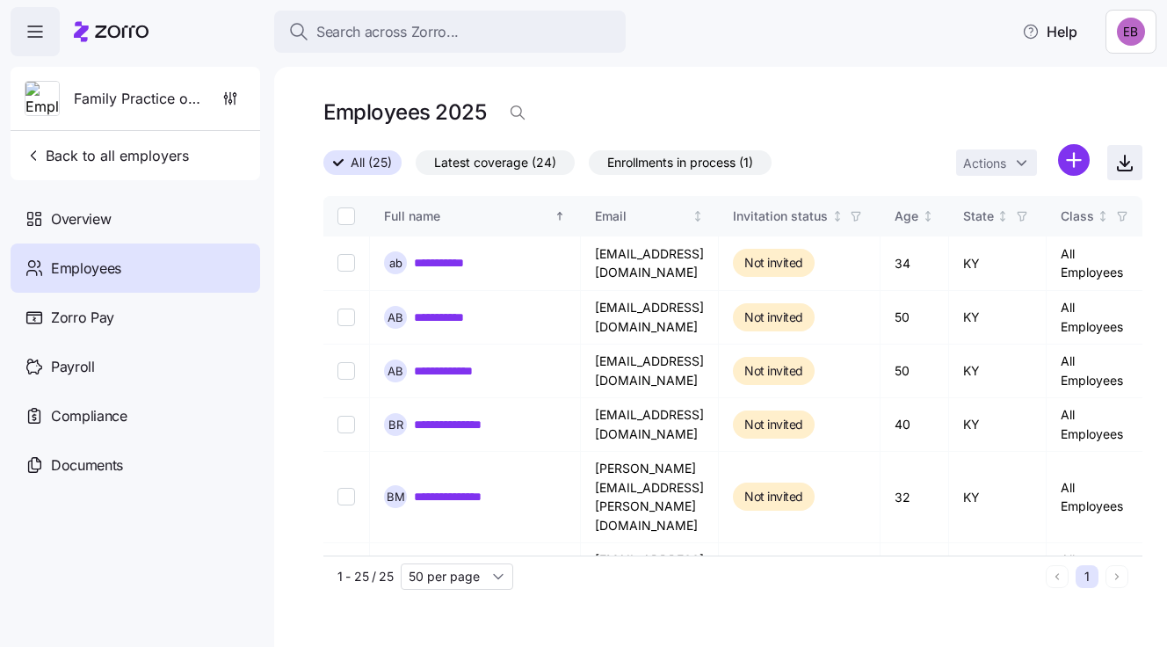
click at [1127, 162] on icon "button" at bounding box center [1124, 162] width 21 height 21
click at [144, 148] on span "Back to all employers" at bounding box center [107, 155] width 164 height 21
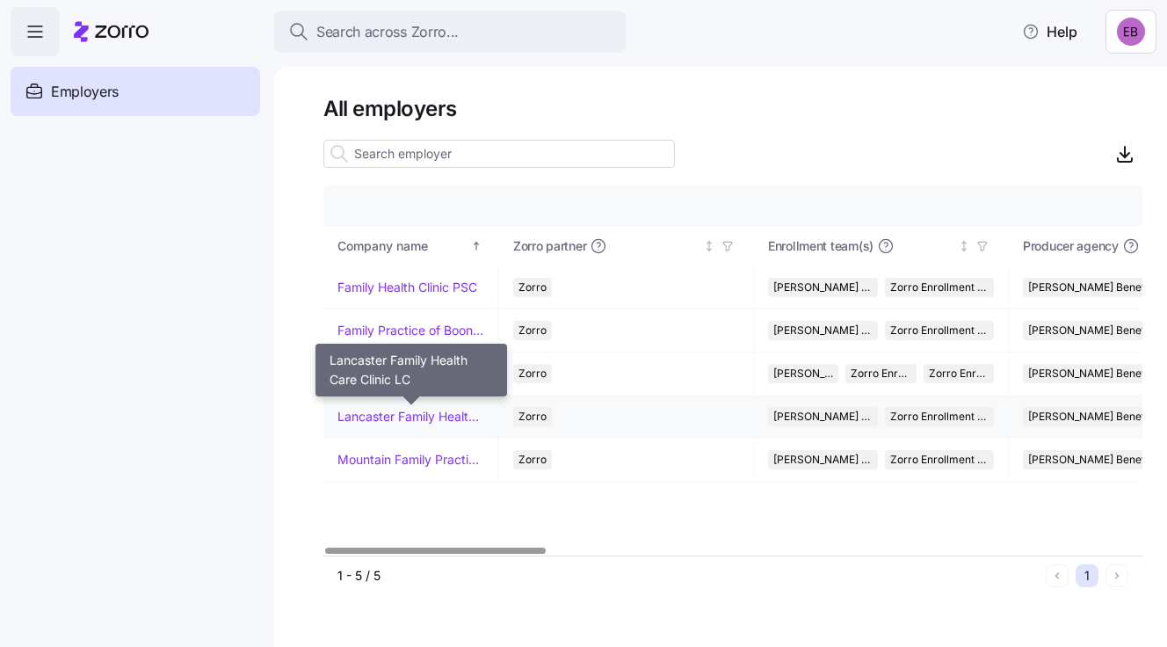
click at [397, 408] on link "Lancaster Family Health Care Clinic LC" at bounding box center [410, 417] width 147 height 18
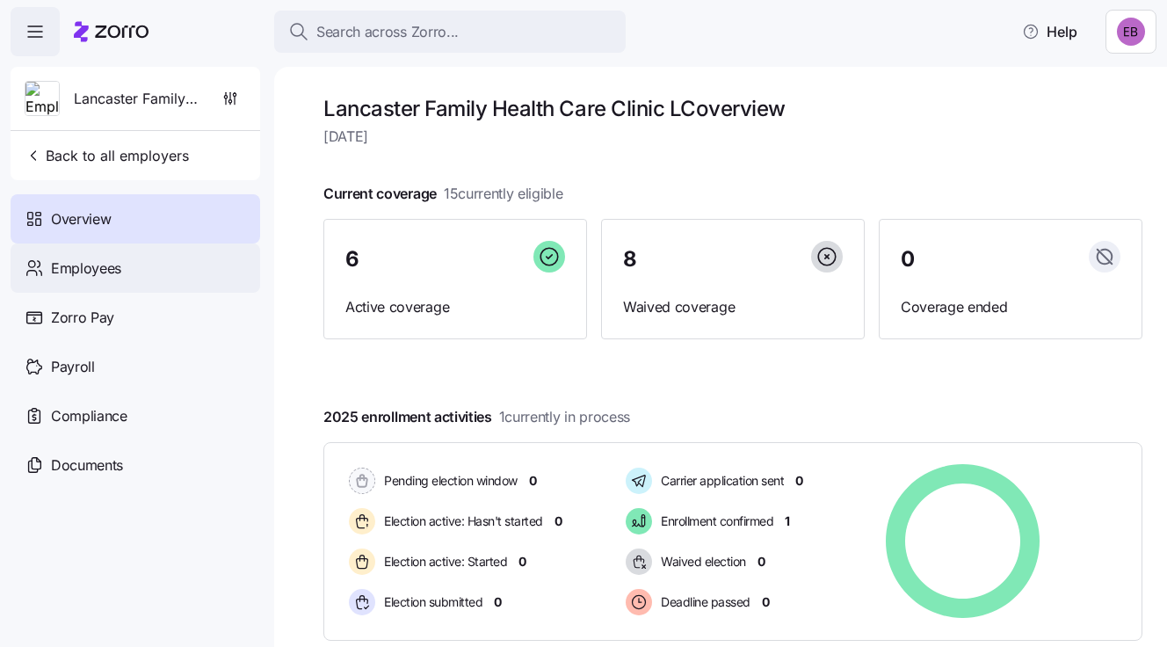
click at [94, 266] on span "Employees" at bounding box center [86, 268] width 70 height 22
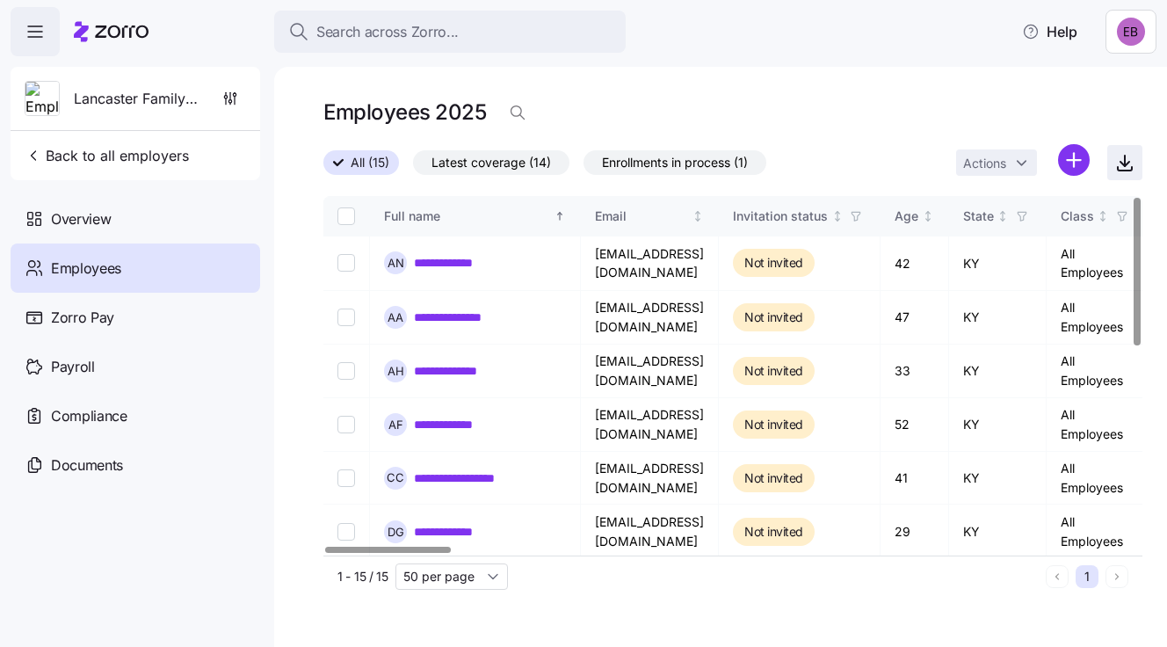
click at [1121, 164] on icon "button" at bounding box center [1124, 164] width 9 height 4
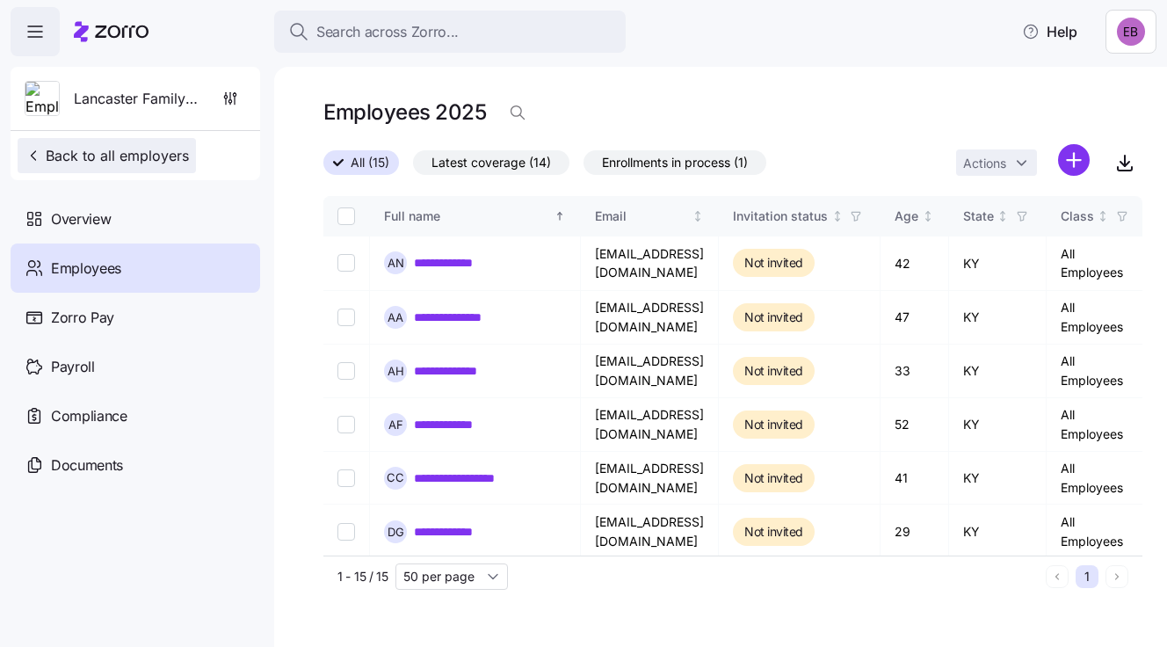
click at [165, 147] on span "Back to all employers" at bounding box center [107, 155] width 164 height 21
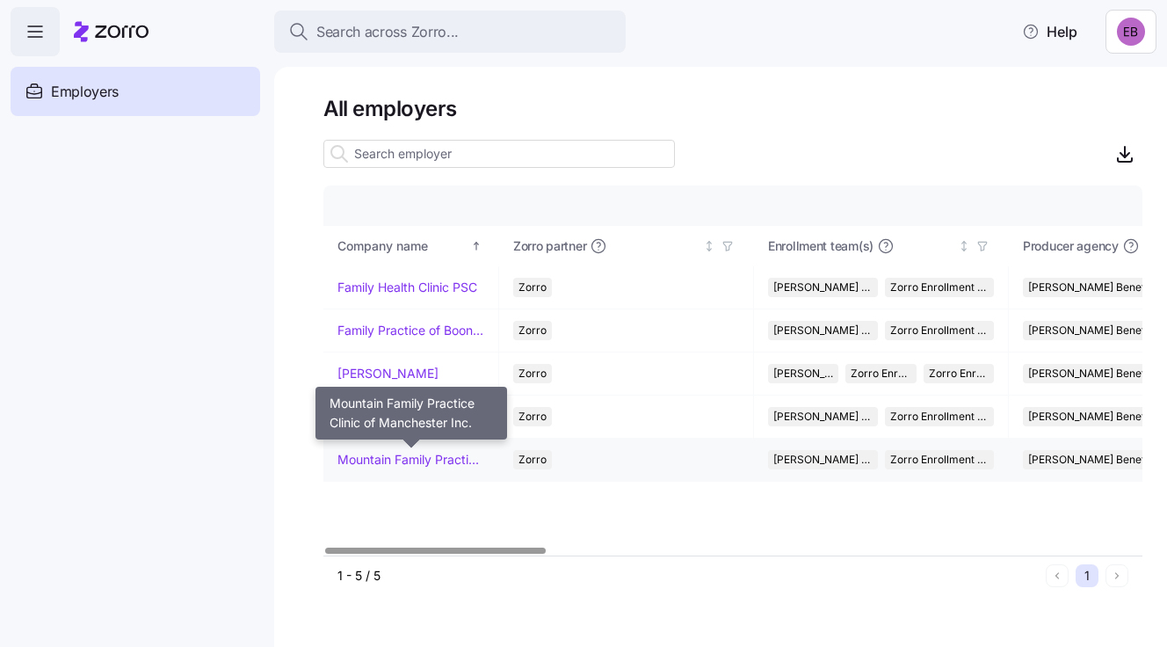
click at [392, 459] on link "Mountain Family Practice Clinic of Manchester Inc." at bounding box center [410, 460] width 147 height 18
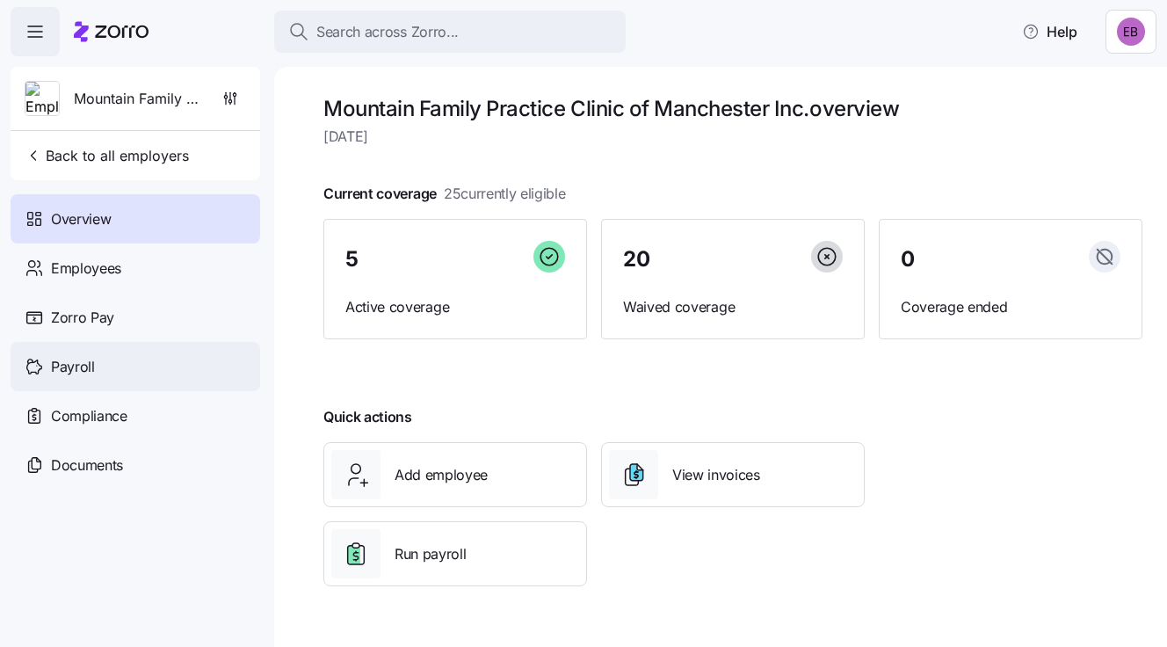
click at [92, 360] on span "Payroll" at bounding box center [73, 367] width 44 height 22
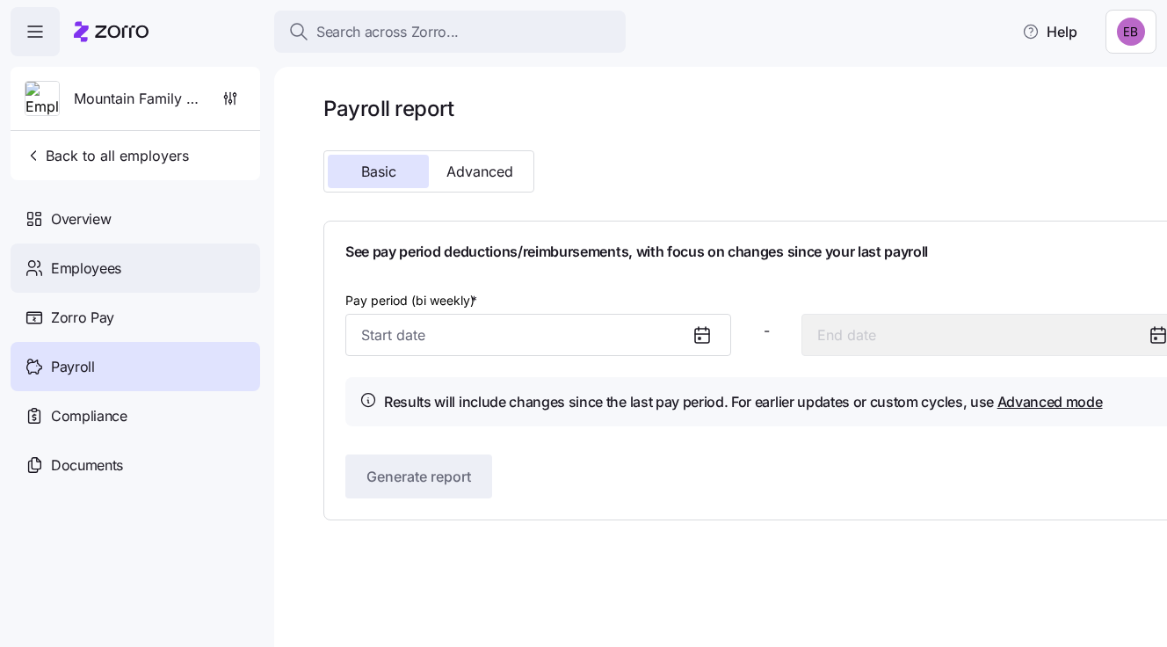
click at [79, 262] on span "Employees" at bounding box center [86, 268] width 70 height 22
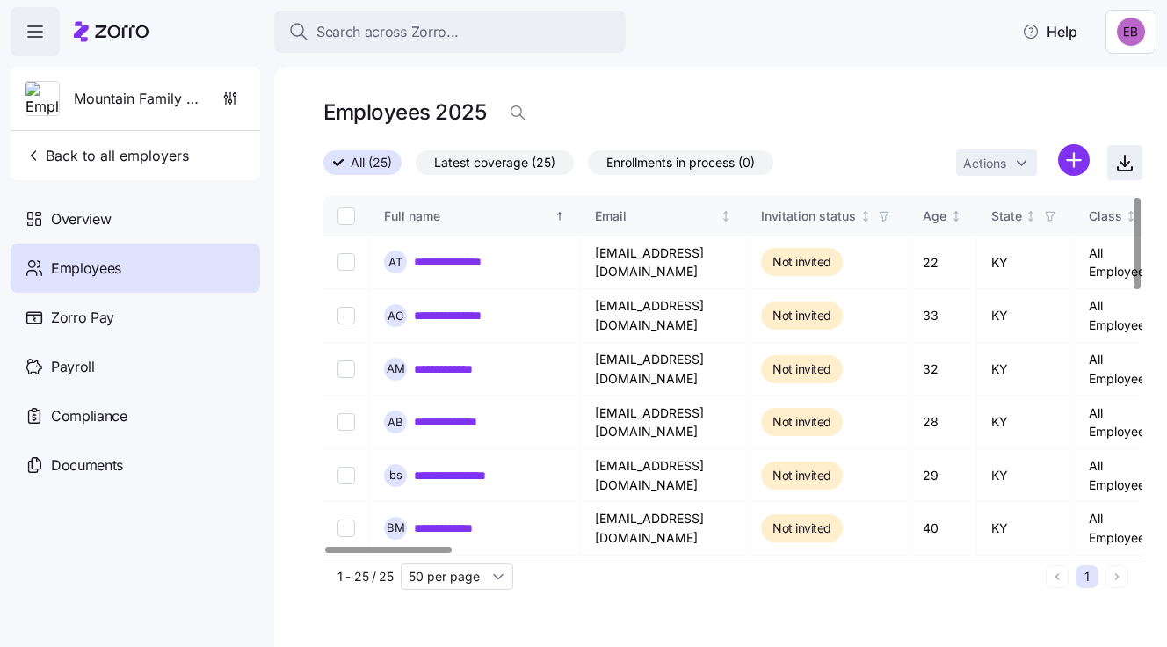
click at [1123, 163] on icon "button" at bounding box center [1124, 162] width 21 height 21
